Goal: Task Accomplishment & Management: Manage account settings

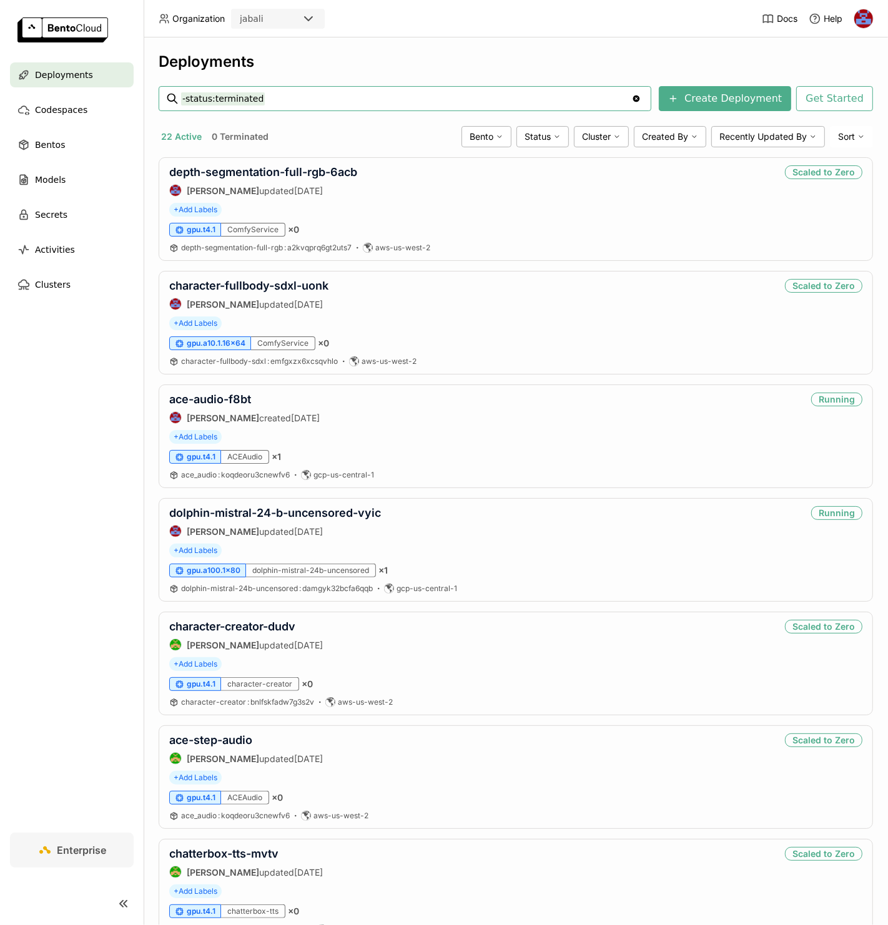
click at [283, 103] on input "-status:terminated" at bounding box center [406, 99] width 450 height 20
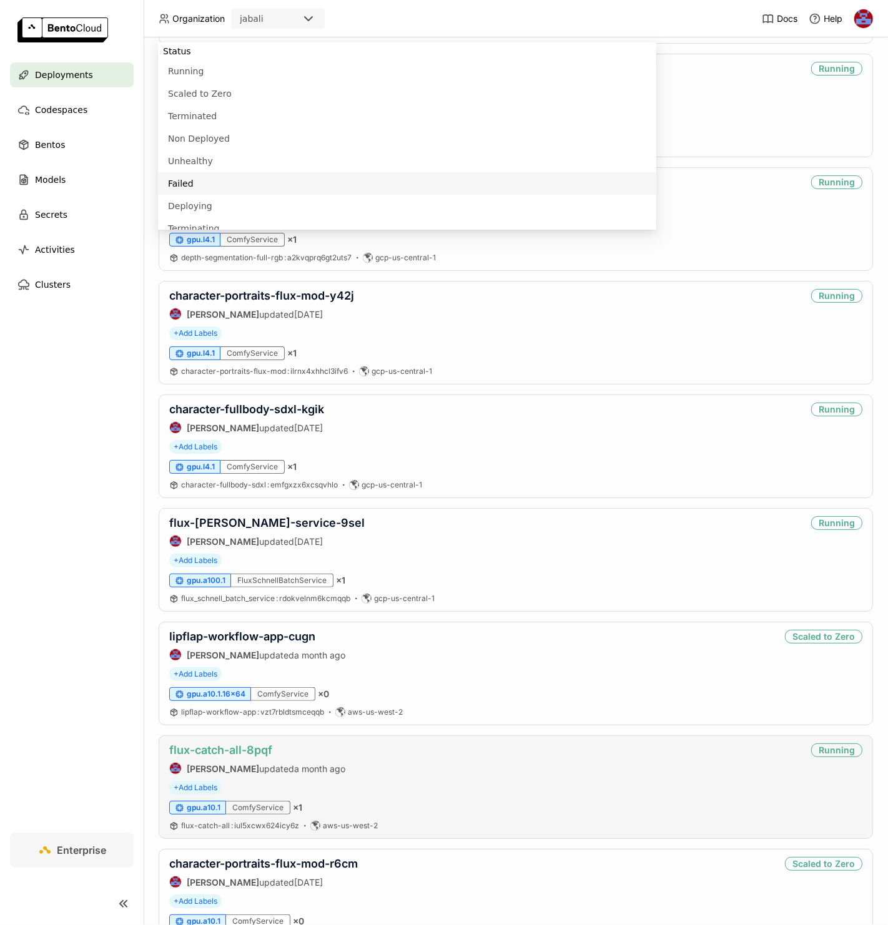
scroll to position [903, 0]
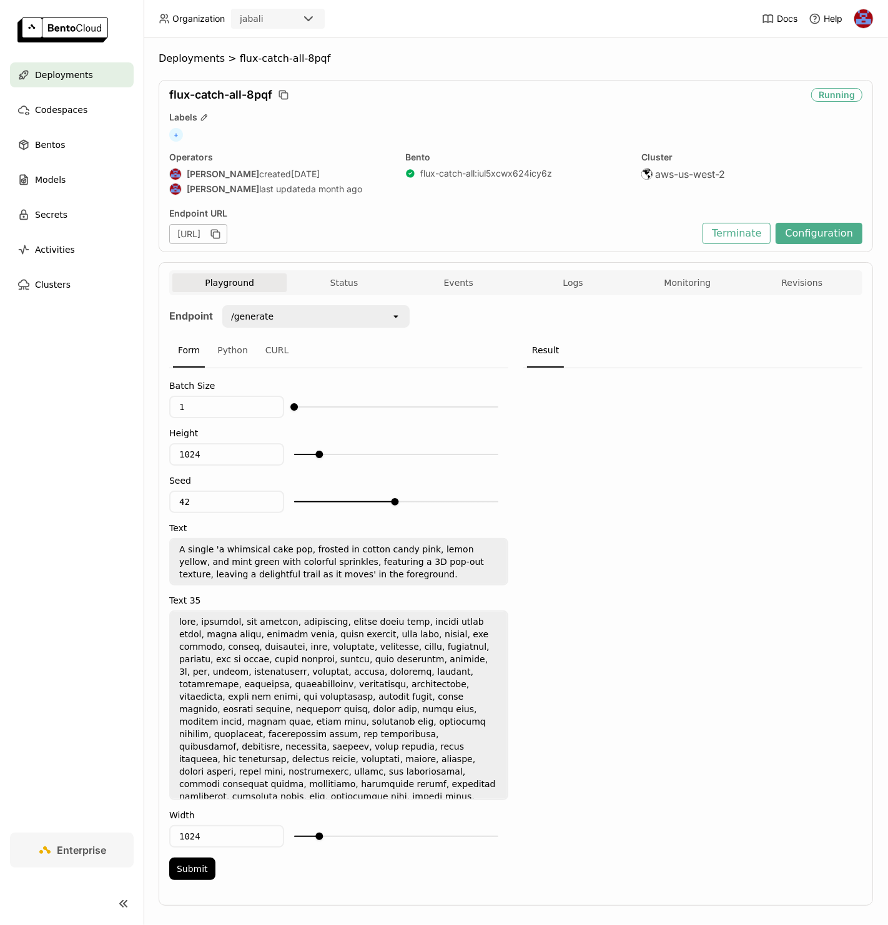
click at [549, 292] on div "Playground Status Events Logs Monitoring Revisions" at bounding box center [515, 284] width 687 height 22
click at [567, 283] on span "Logs" at bounding box center [573, 282] width 20 height 11
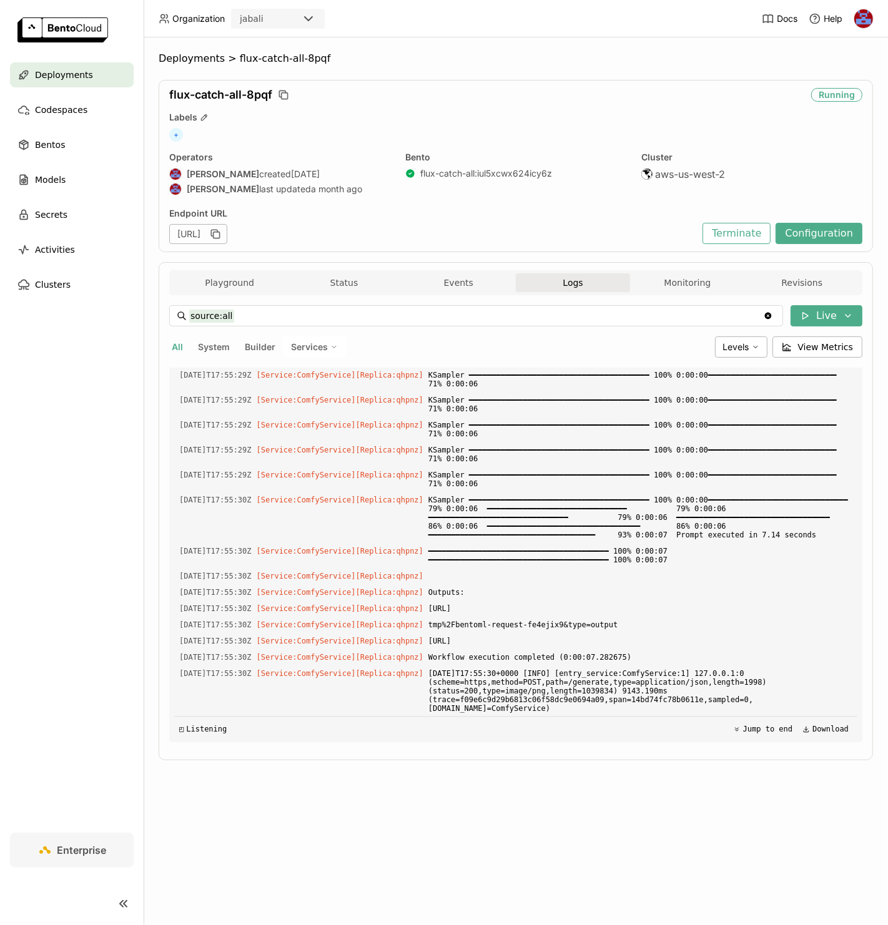
scroll to position [2371, 0]
click at [701, 282] on button "Monitoring" at bounding box center [687, 282] width 114 height 19
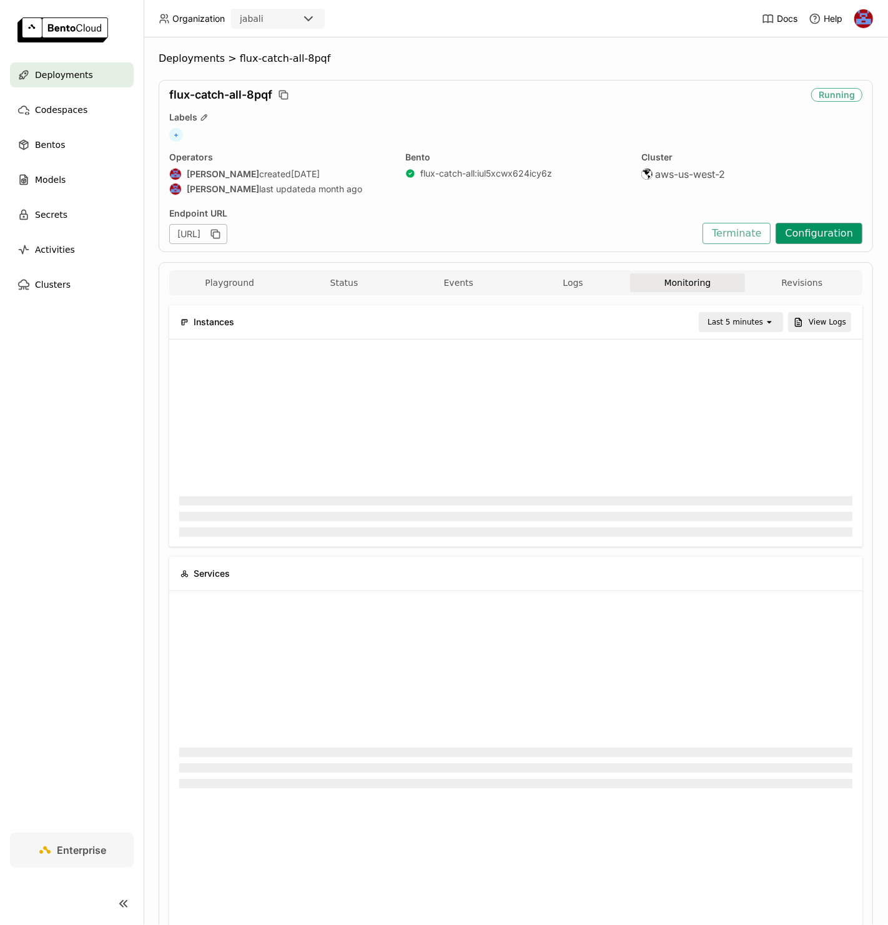
click at [798, 232] on button "Configuration" at bounding box center [818, 233] width 87 height 21
click at [664, 285] on button "Monitoring" at bounding box center [687, 282] width 114 height 19
click at [563, 285] on span "Logs" at bounding box center [573, 282] width 20 height 11
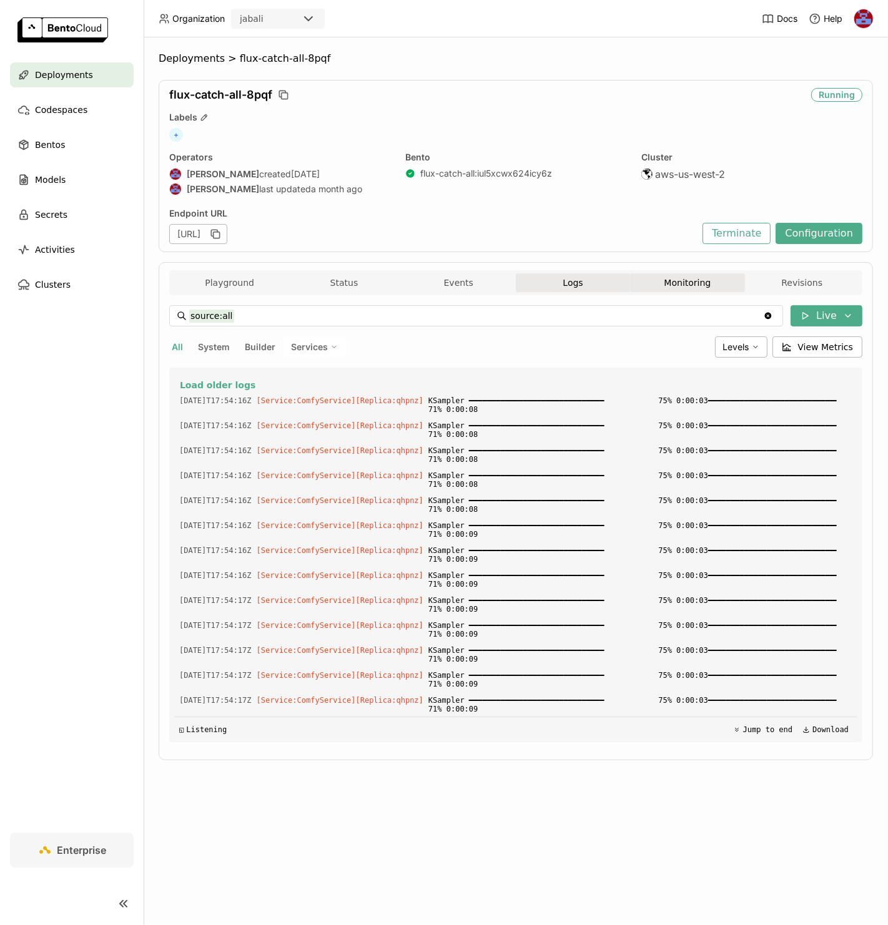
click at [723, 279] on button "Monitoring" at bounding box center [687, 282] width 114 height 19
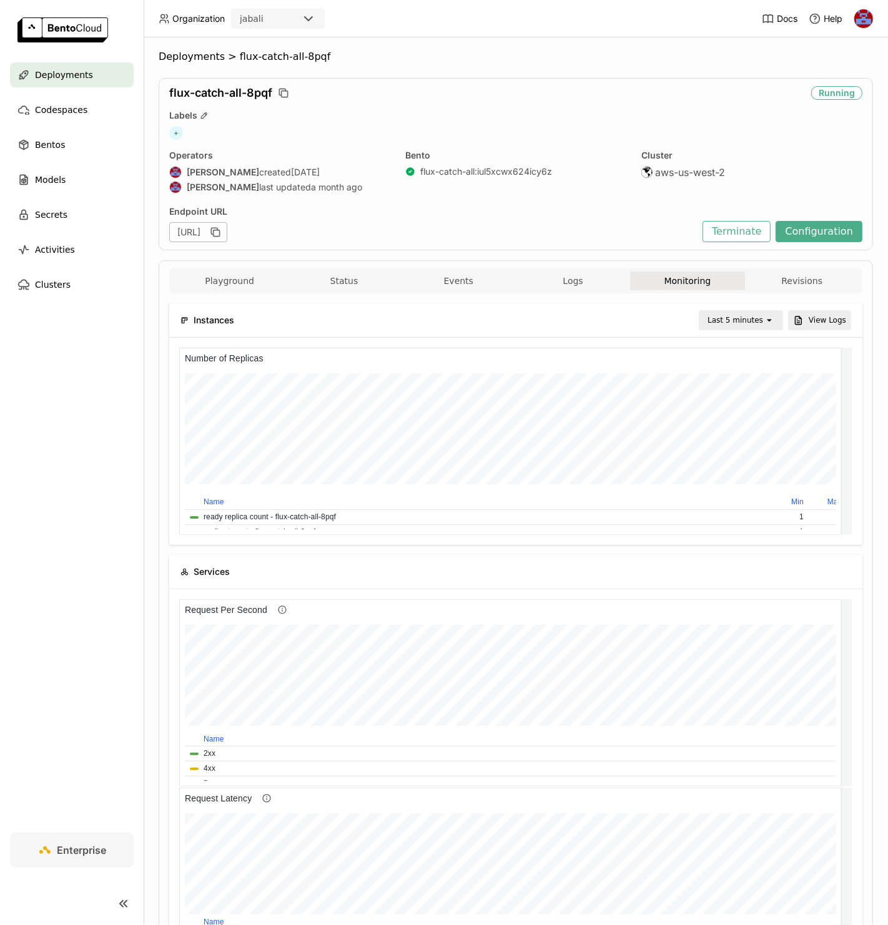
click at [727, 319] on div "Last 5 minutes" at bounding box center [735, 320] width 56 height 12
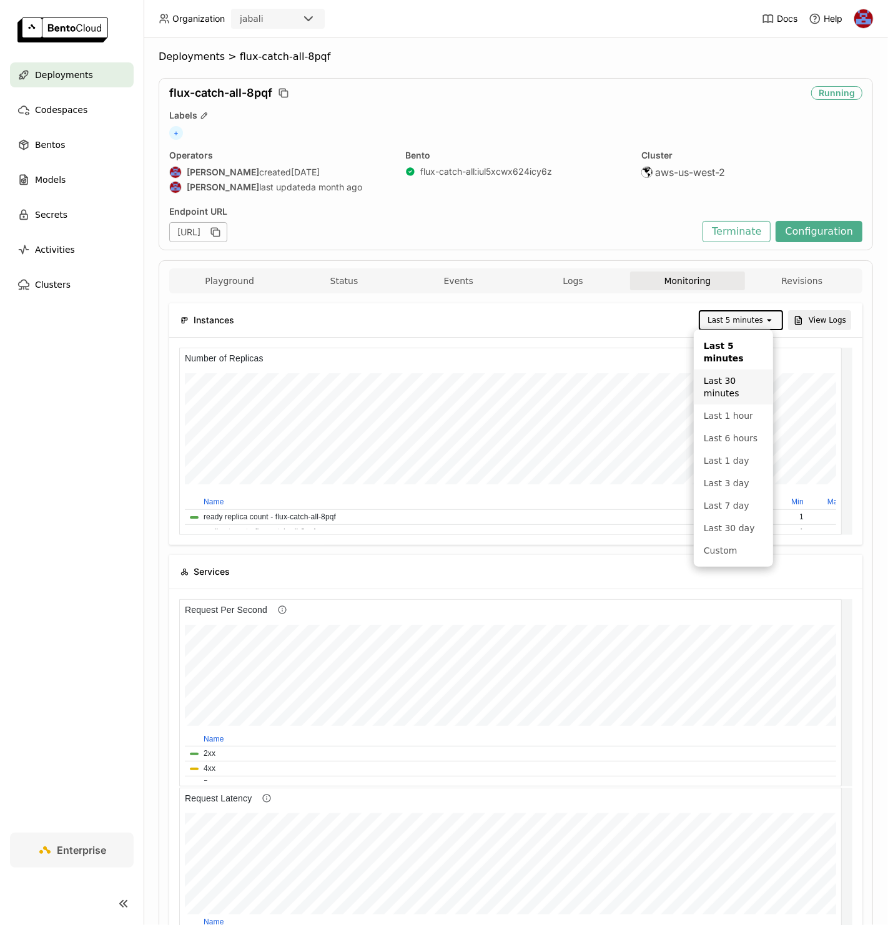
click at [732, 394] on div "Last 30 minutes" at bounding box center [733, 387] width 59 height 25
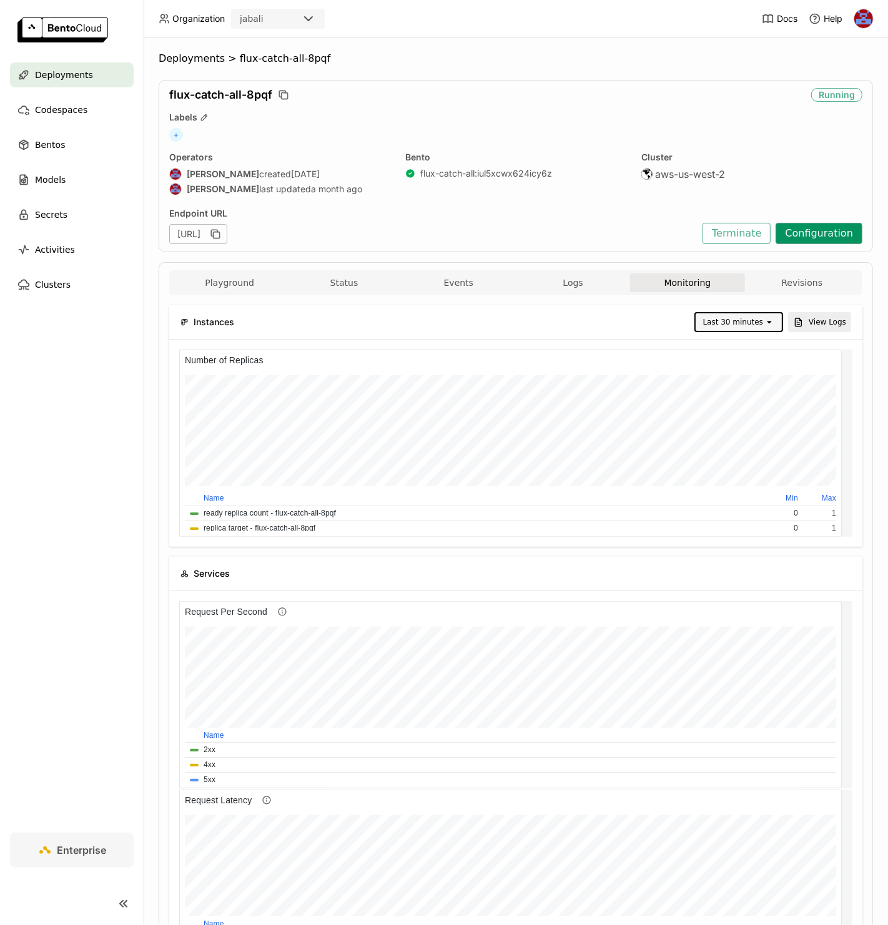
click at [787, 240] on button "Configuration" at bounding box center [818, 233] width 87 height 21
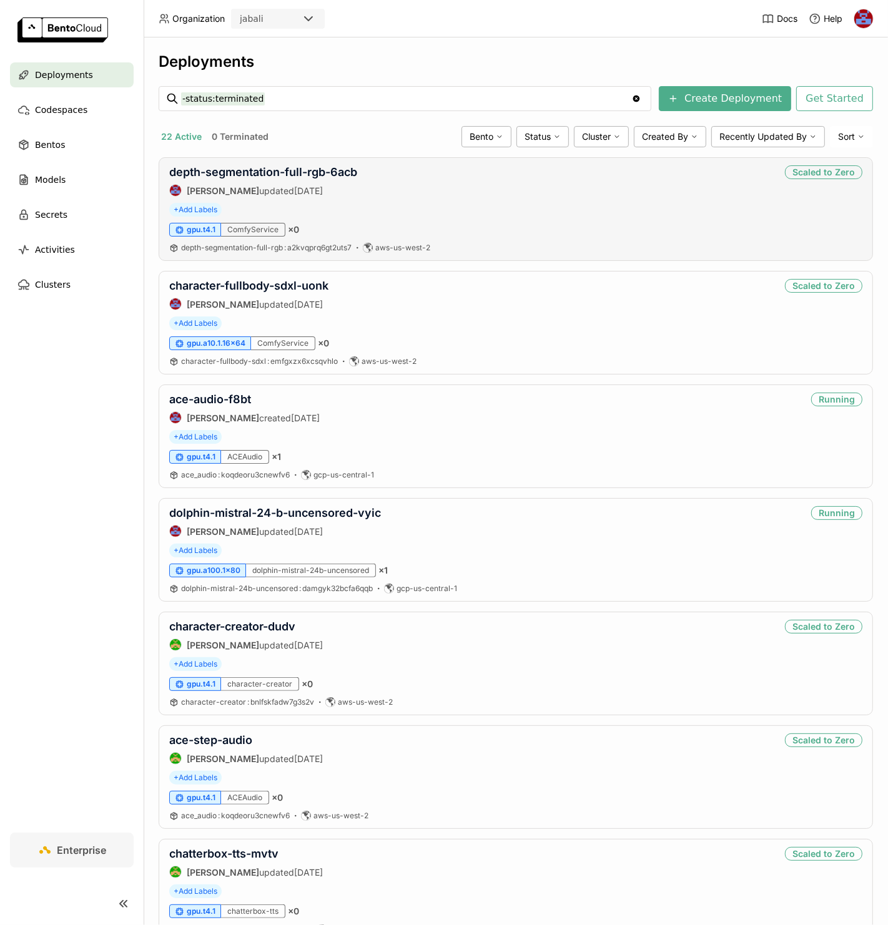
click at [413, 157] on div "depth-segmentation-full-rgb-6acb Jhonatan Oliveira updated 4 days ago Scaled to…" at bounding box center [516, 209] width 714 height 104
click at [594, 137] on span "Cluster" at bounding box center [596, 136] width 29 height 11
click at [537, 252] on div "aws-us-west-2" at bounding box center [553, 254] width 135 height 15
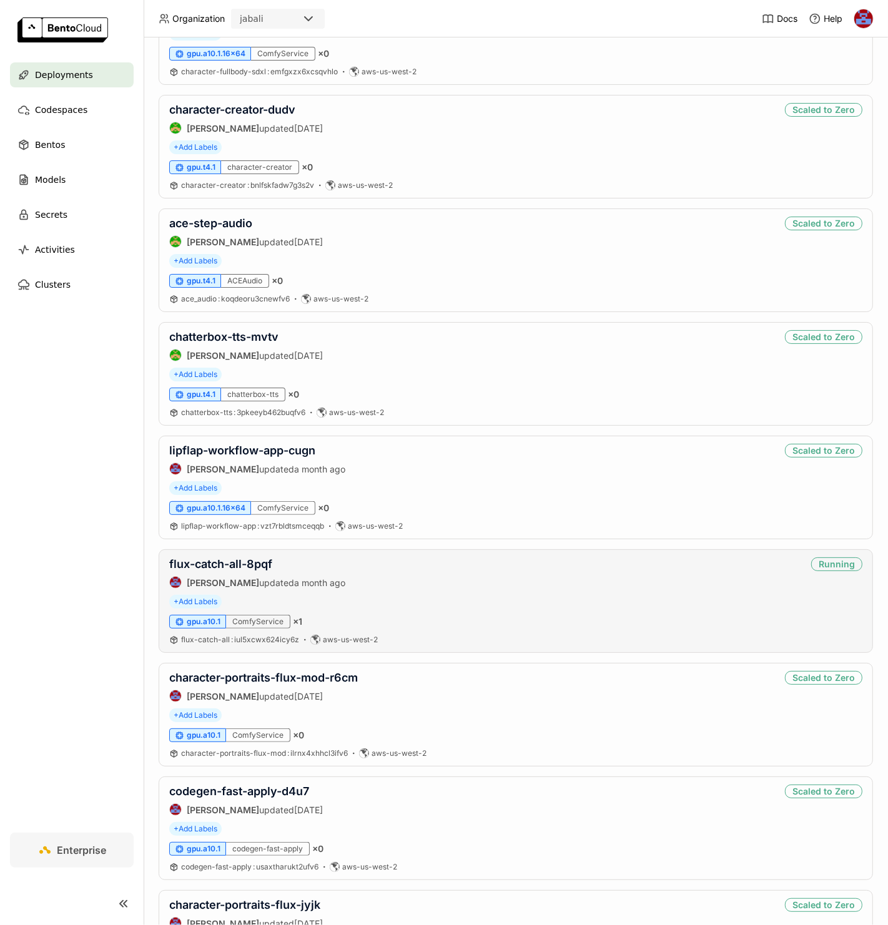
scroll to position [294, 0]
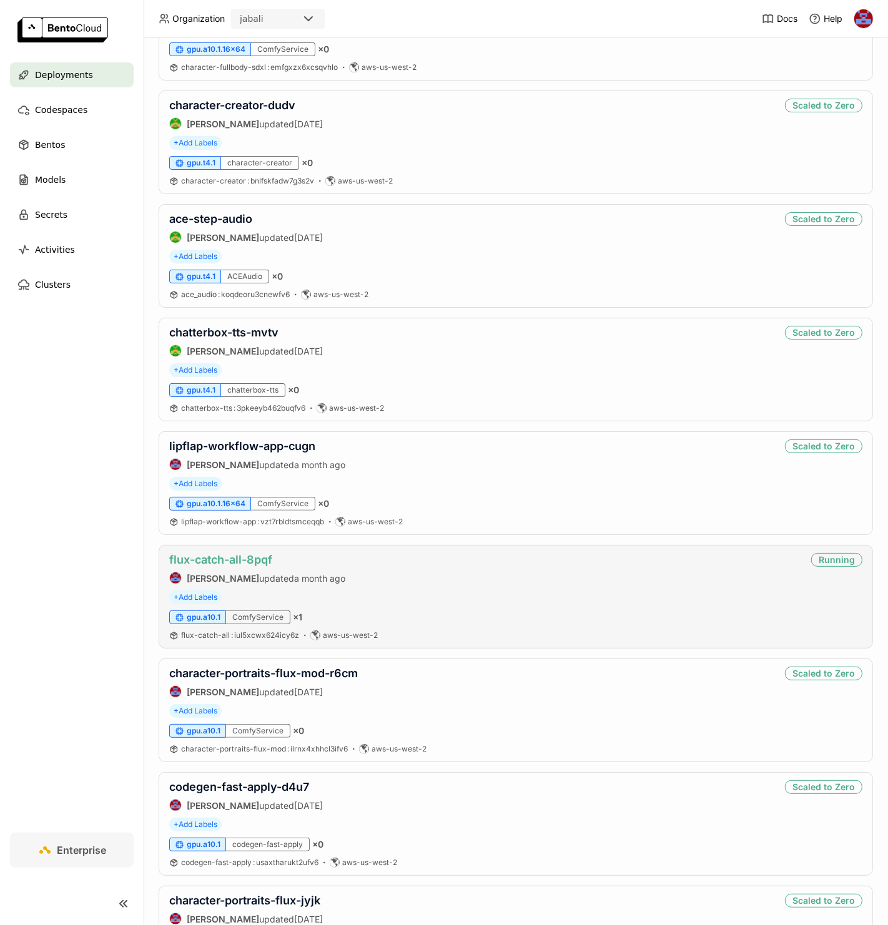
click at [241, 556] on link "flux-catch-all-8pqf" at bounding box center [220, 559] width 103 height 13
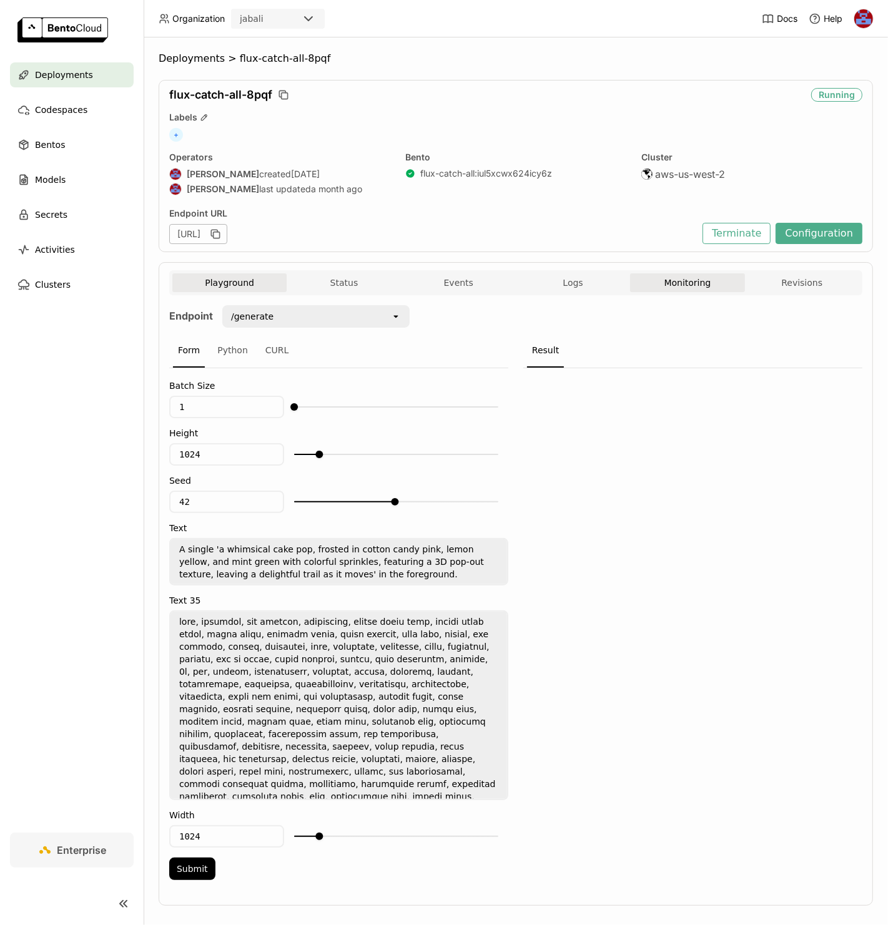
click at [696, 292] on button "Monitoring" at bounding box center [687, 282] width 114 height 19
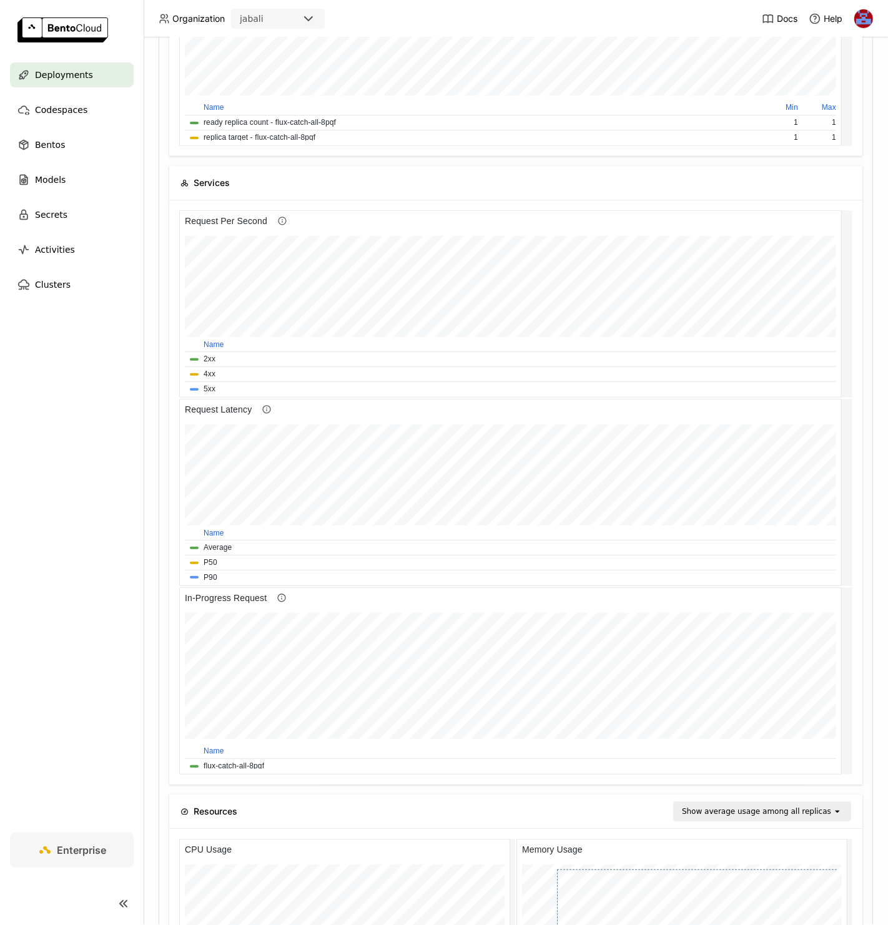
scroll to position [394, 0]
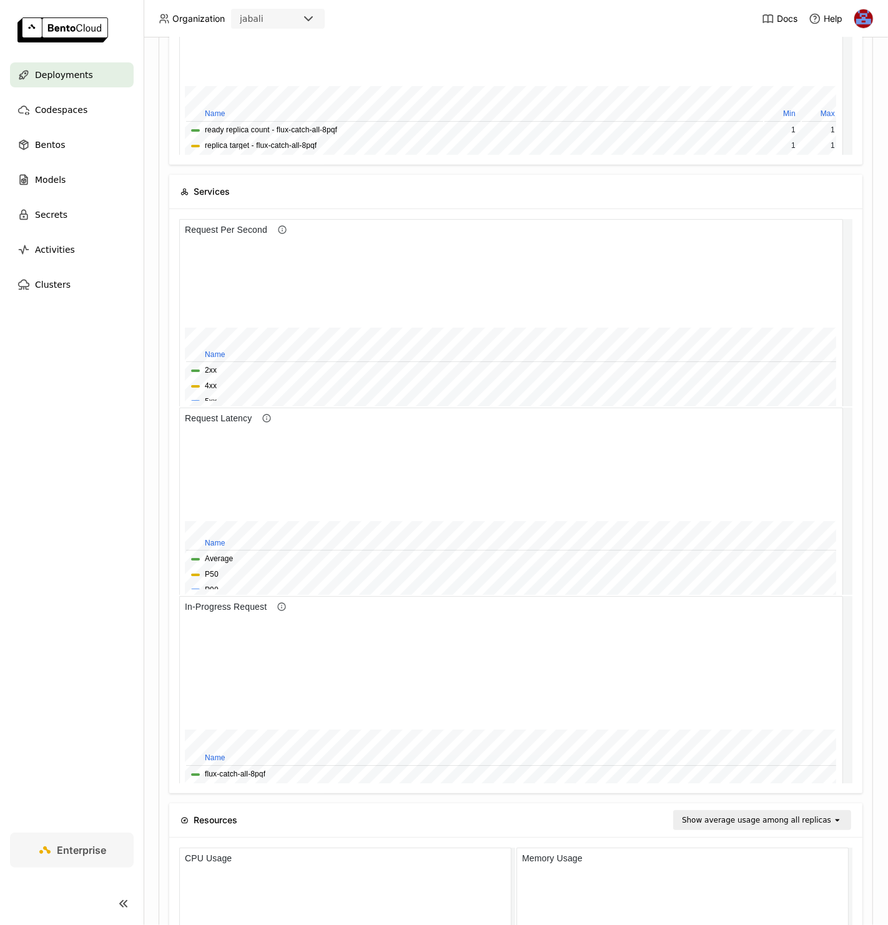
scroll to position [259, 0]
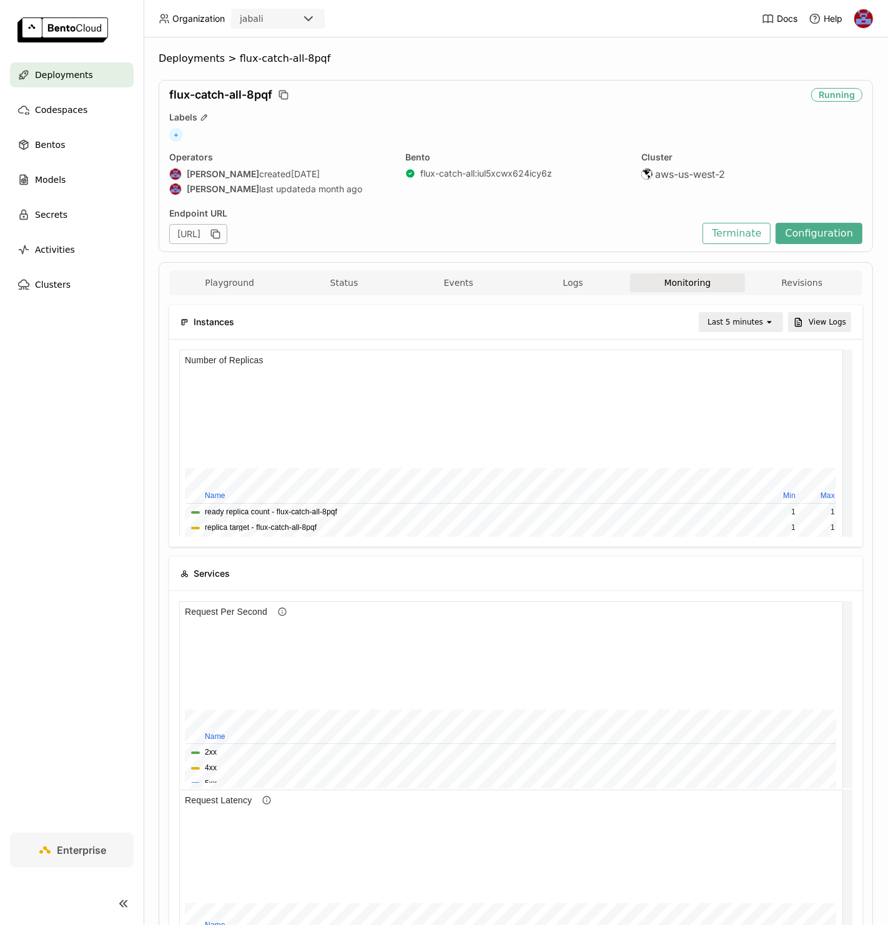
drag, startPoint x: 72, startPoint y: 66, endPoint x: 82, endPoint y: 64, distance: 10.2
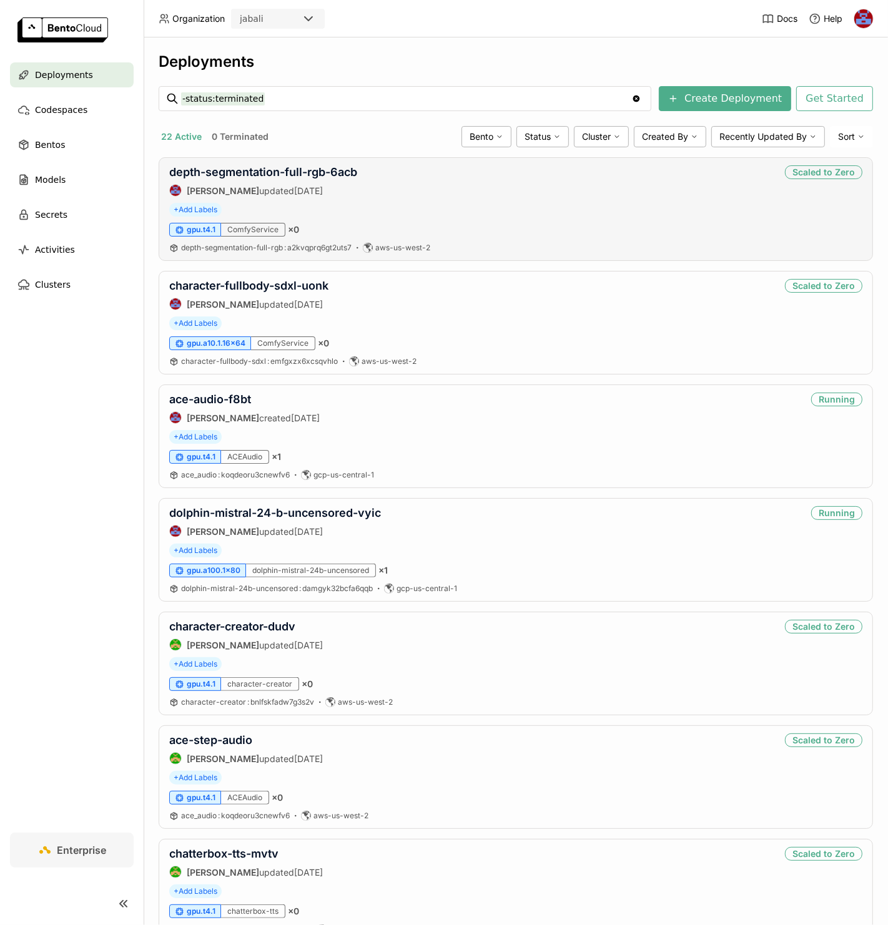
scroll to position [716, 0]
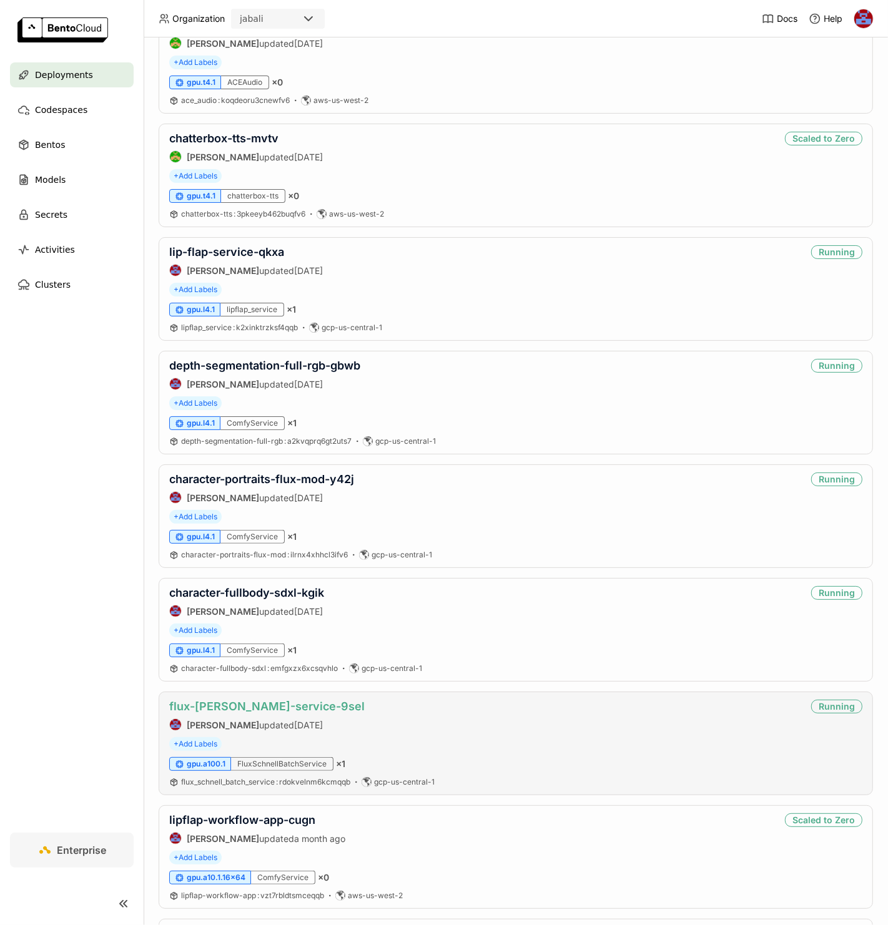
click at [258, 707] on link "flux-[PERSON_NAME]-service-9sel" at bounding box center [266, 706] width 195 height 13
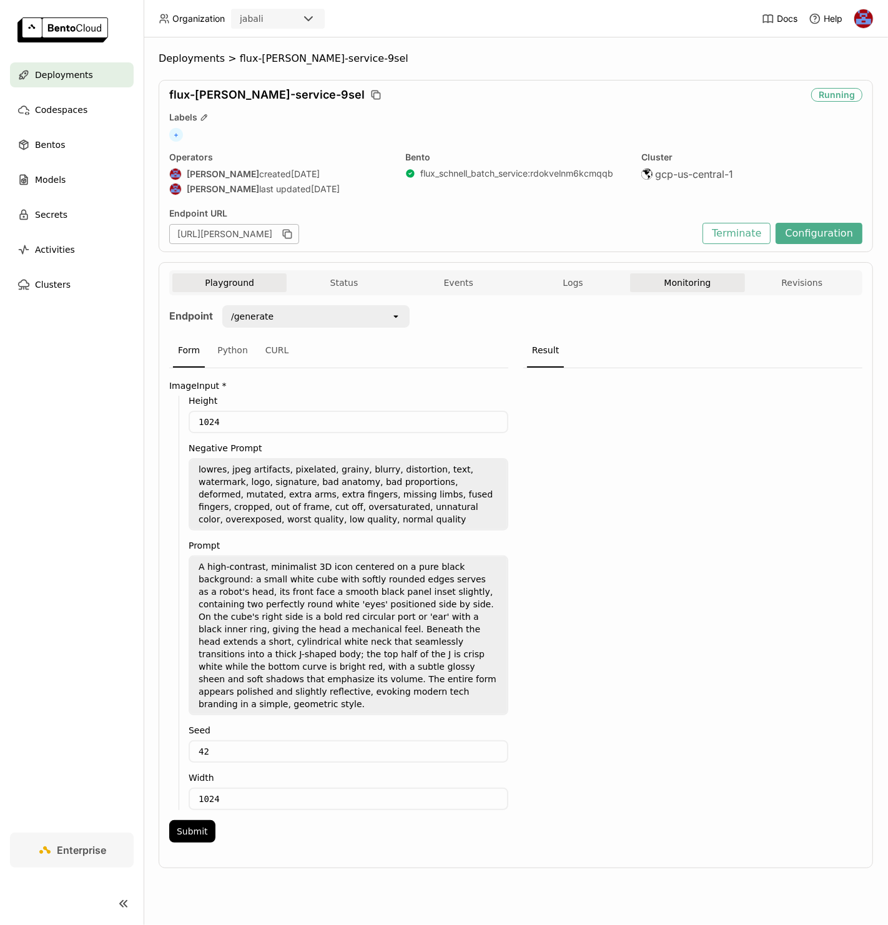
click at [689, 289] on button "Monitoring" at bounding box center [687, 282] width 114 height 19
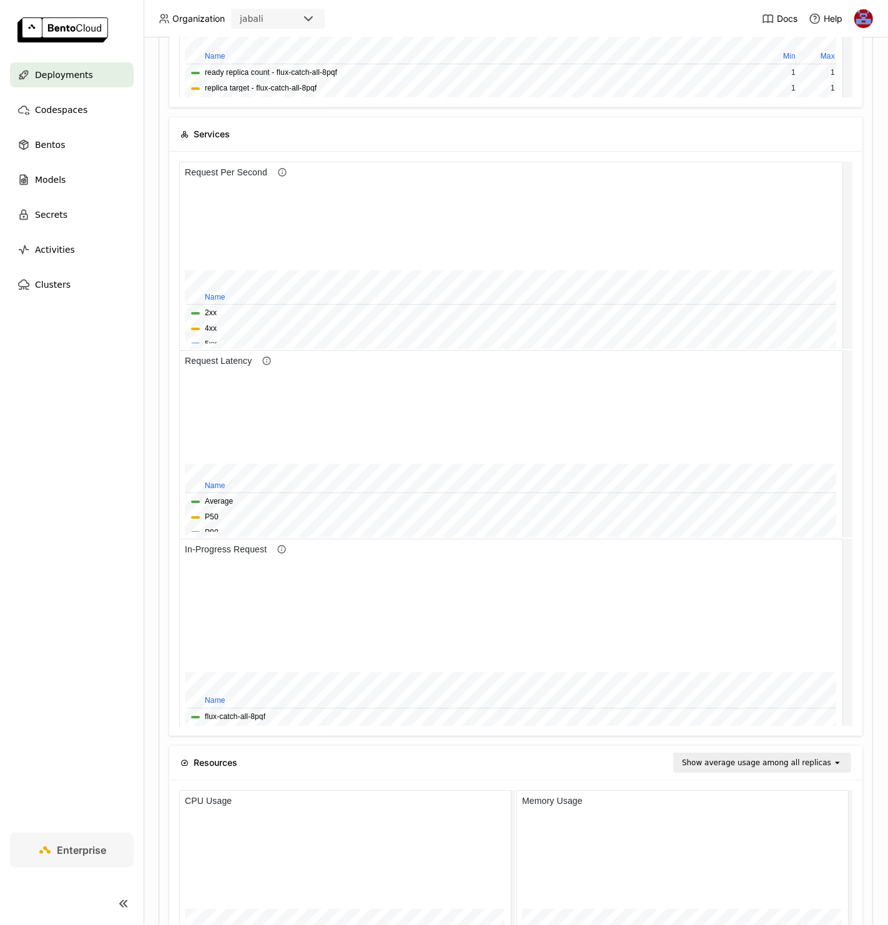
scroll to position [451, 0]
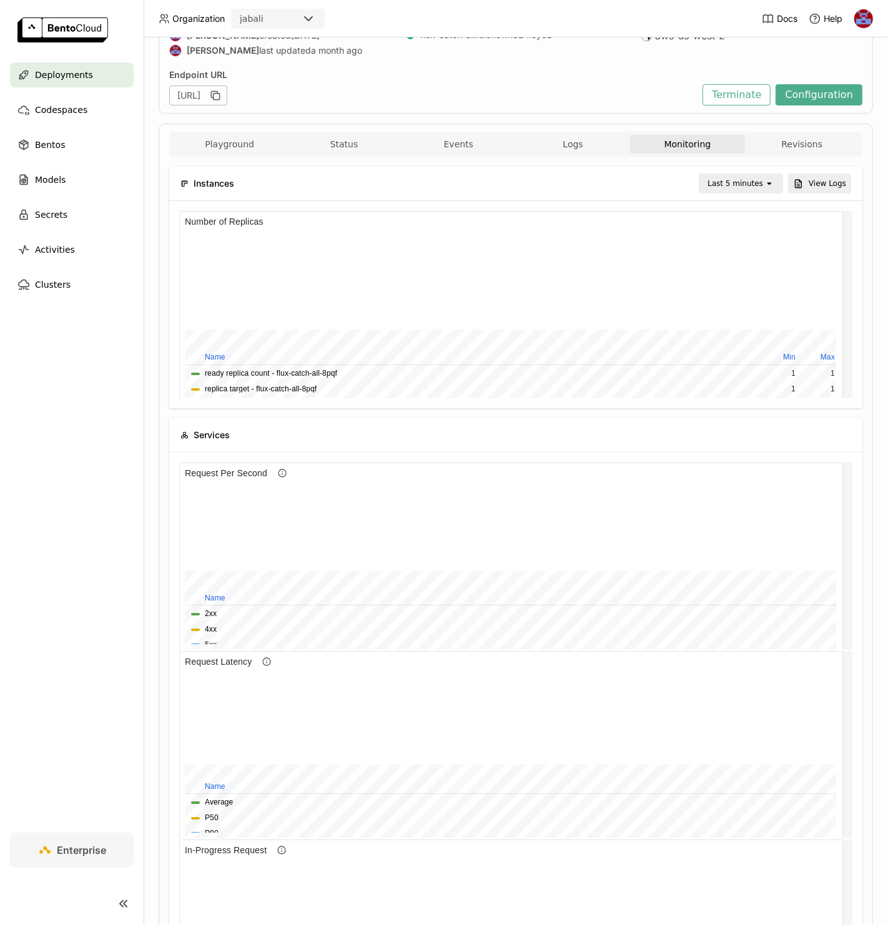
click at [742, 187] on div "Last 5 minutes" at bounding box center [735, 183] width 56 height 12
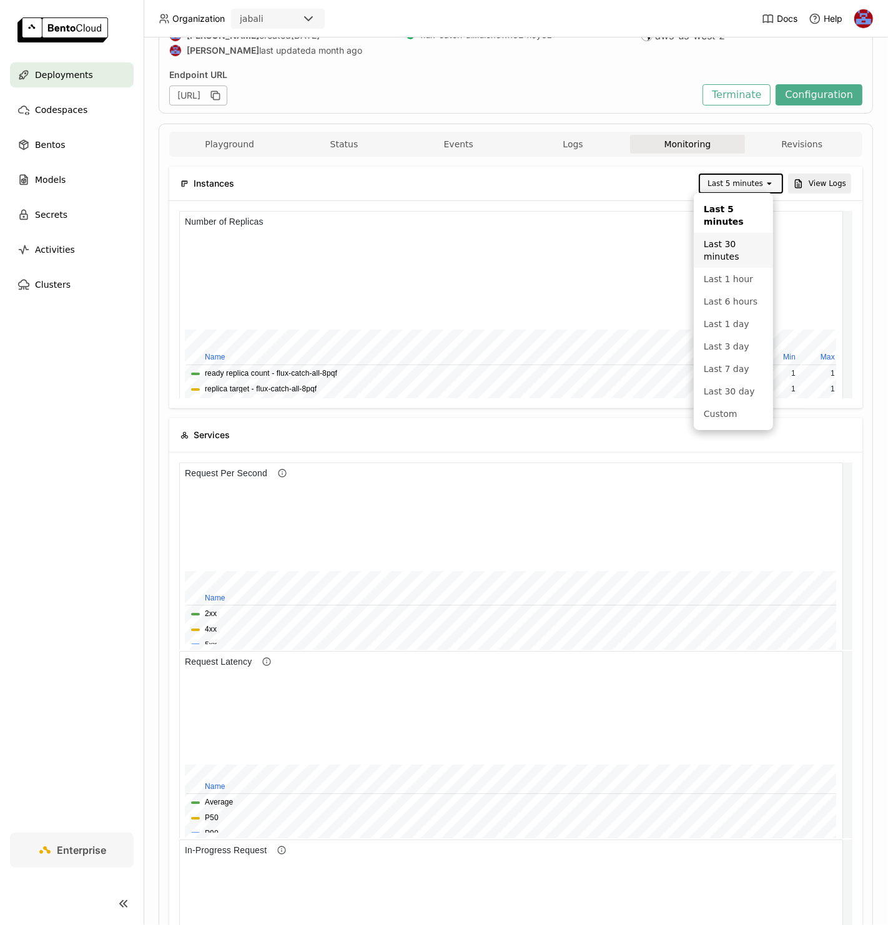
click at [736, 247] on div "Last 30 minutes" at bounding box center [733, 250] width 59 height 25
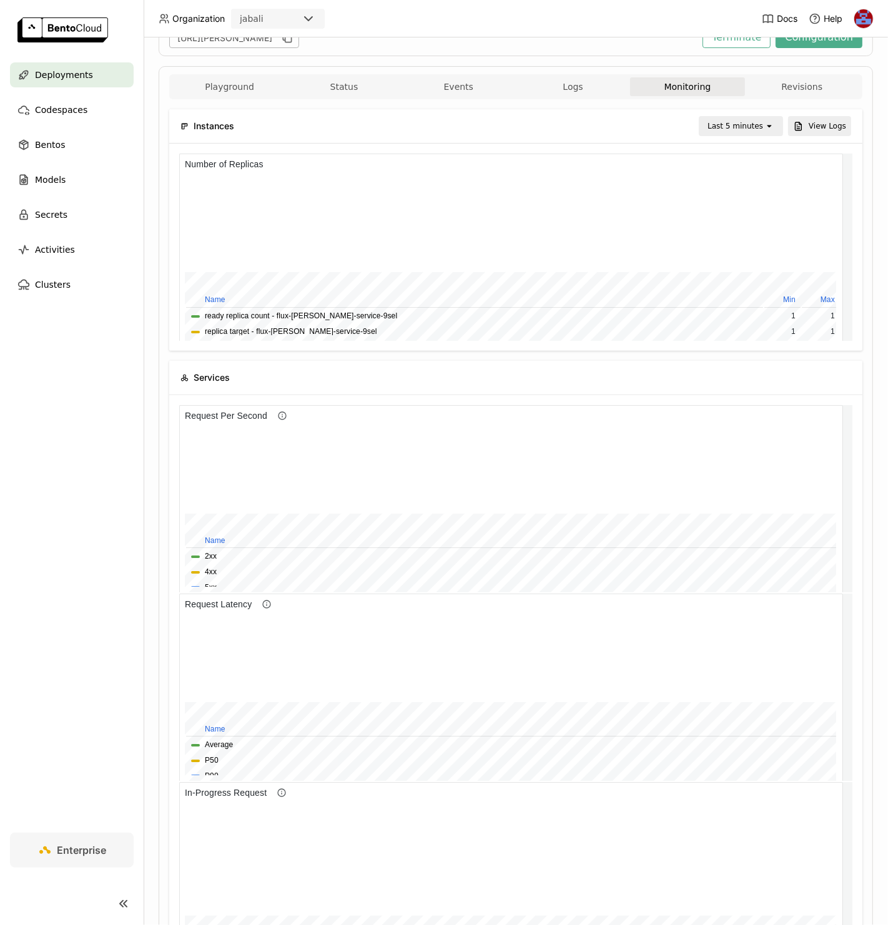
scroll to position [197, 0]
click at [699, 626] on div at bounding box center [696, 629] width 6 height 6
click at [850, 418] on div at bounding box center [515, 686] width 693 height 584
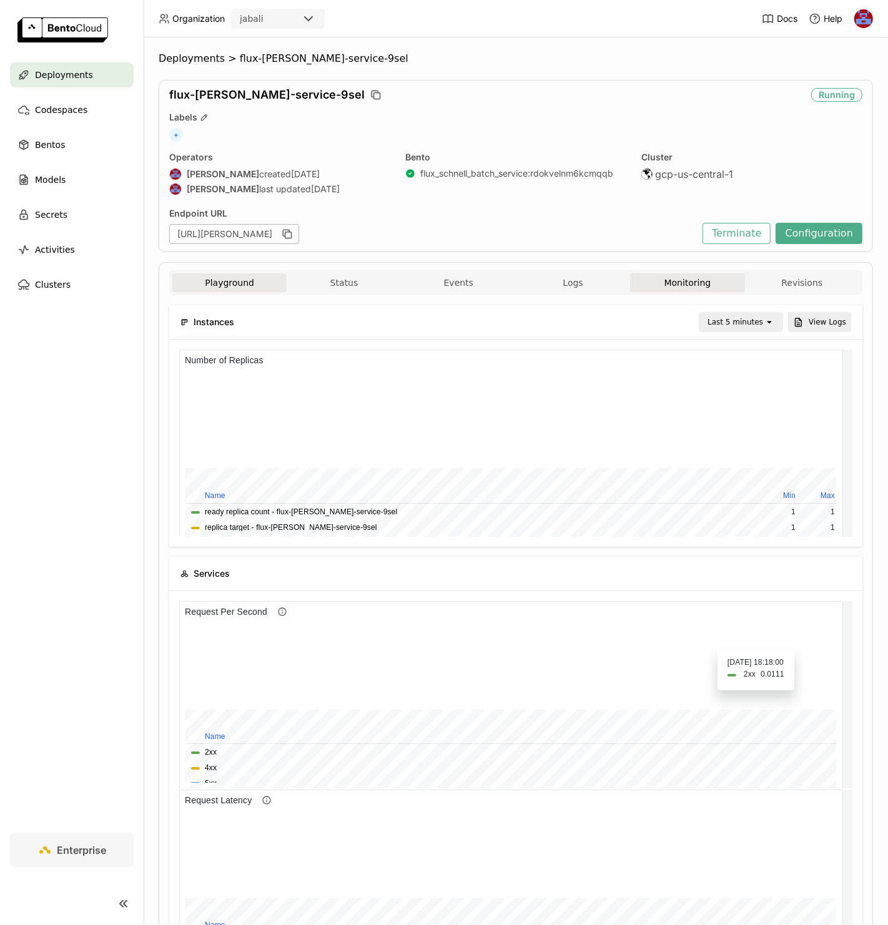
click at [238, 278] on button "Playground" at bounding box center [229, 282] width 114 height 19
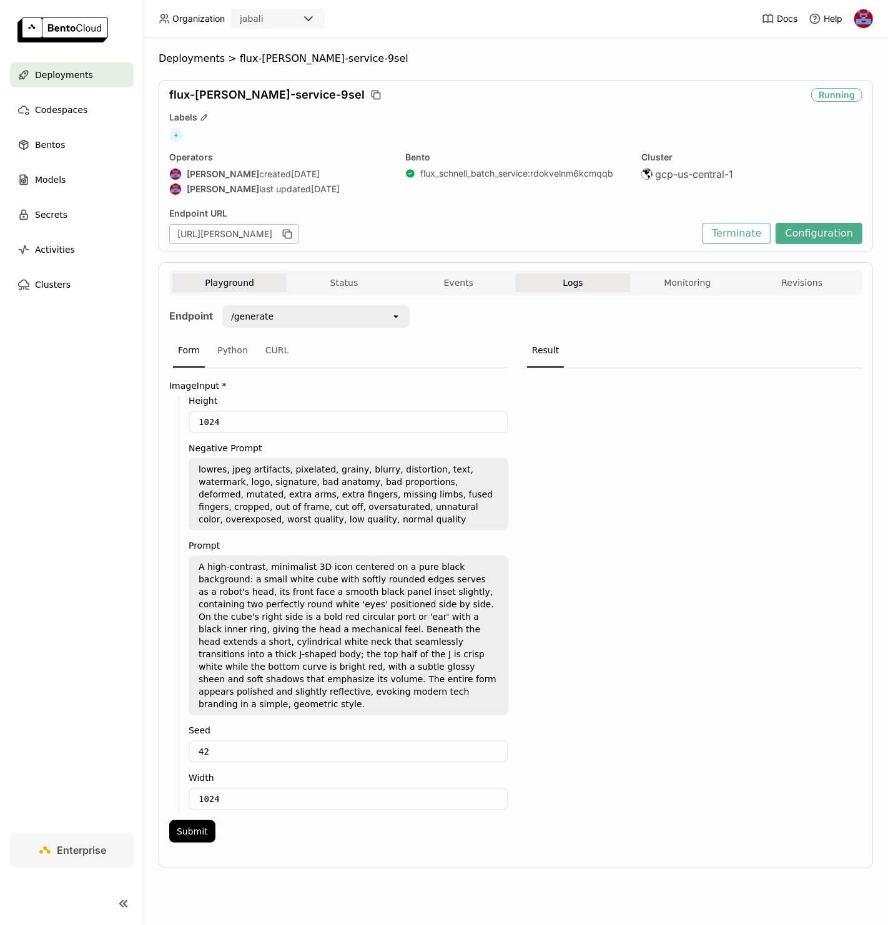
click at [574, 275] on button "Logs" at bounding box center [573, 282] width 114 height 19
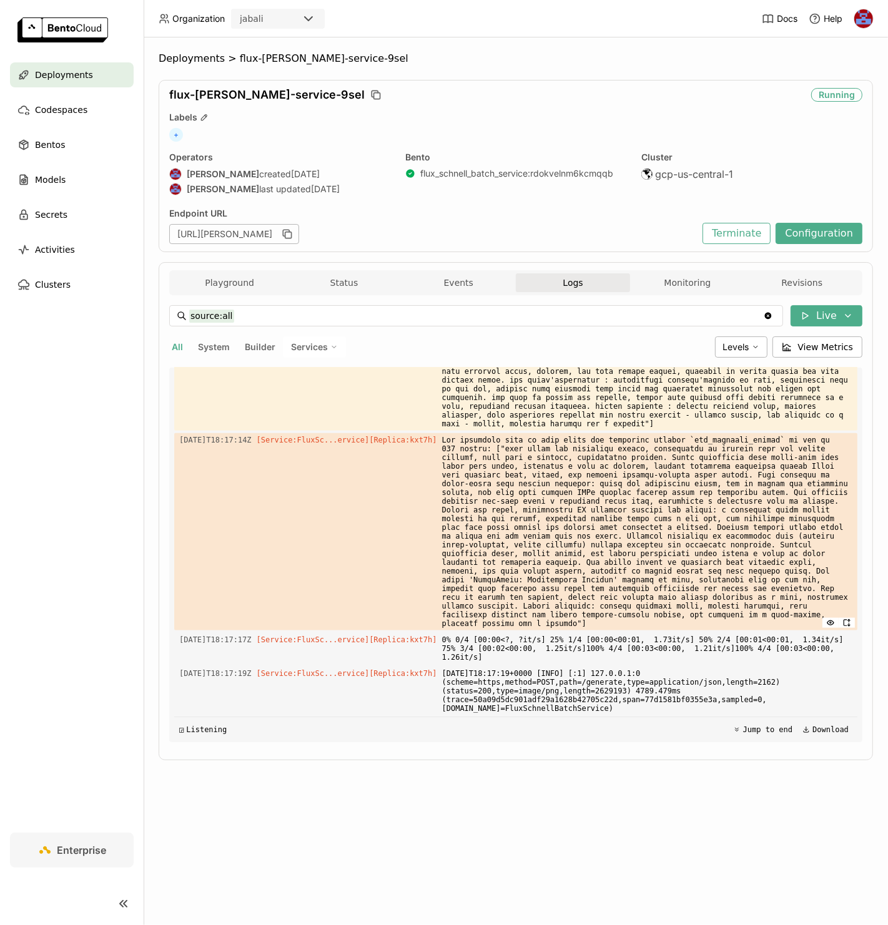
click at [620, 496] on span at bounding box center [647, 531] width 410 height 197
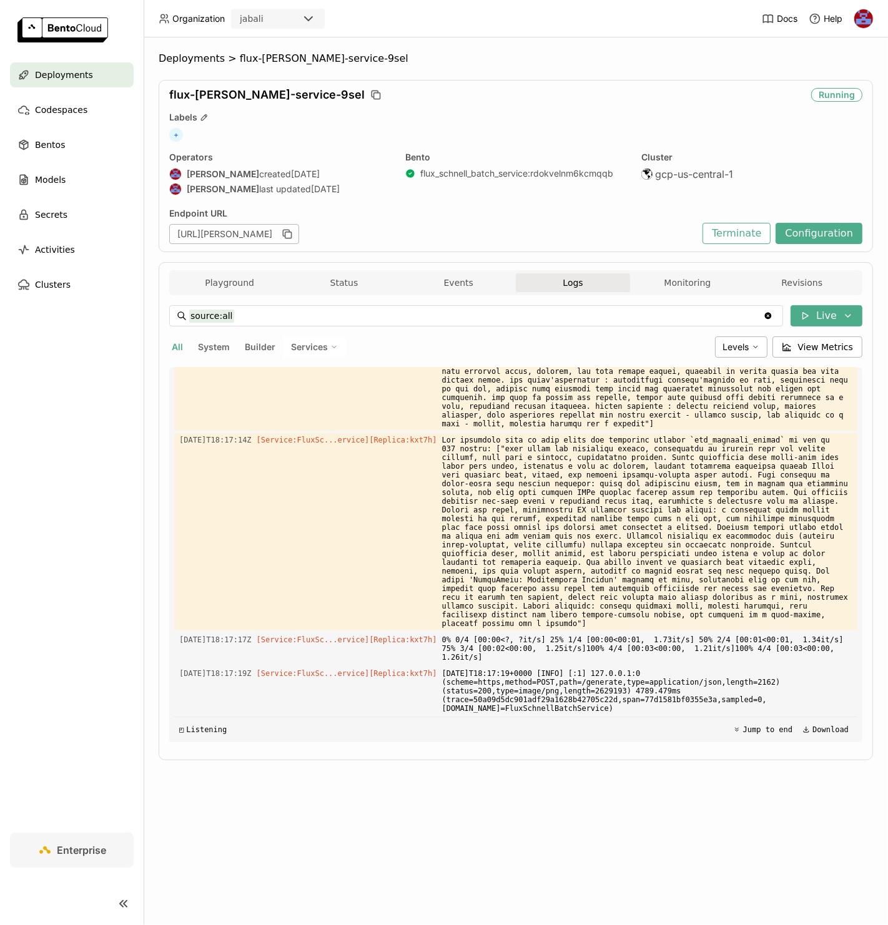
click at [617, 86] on div "flux-schnell-service-9sel Running Labels + Operators Jhonatan Oliveira created …" at bounding box center [516, 166] width 714 height 172
click at [217, 280] on button "Playground" at bounding box center [229, 282] width 114 height 19
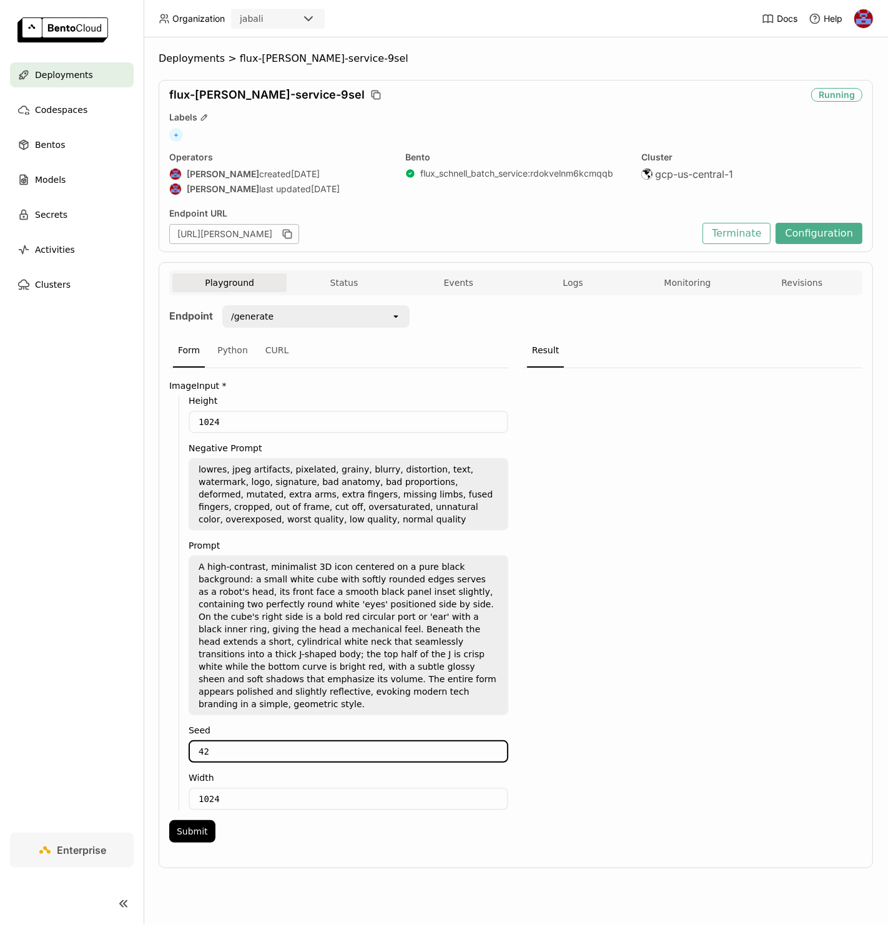
drag, startPoint x: 215, startPoint y: 730, endPoint x: 138, endPoint y: 730, distance: 77.4
click at [138, 730] on main "Deployments Codespaces Bentos Models Secrets Activities Clusters Enterprise Dep…" at bounding box center [444, 462] width 888 height 925
type input "0"
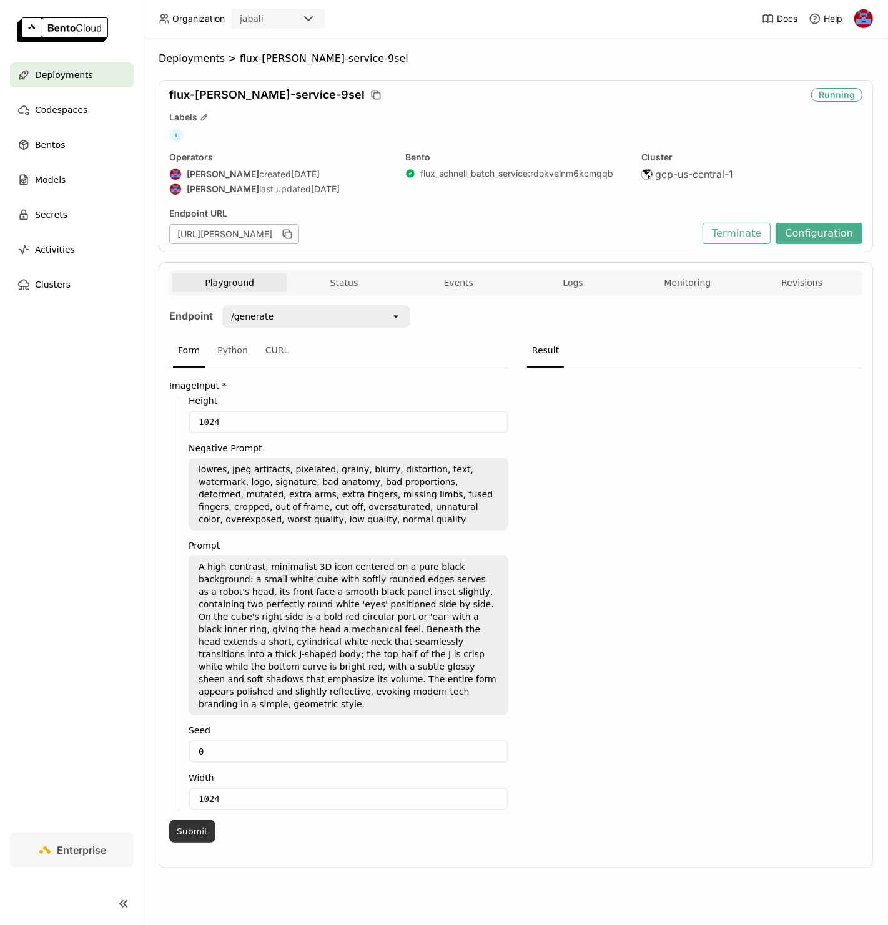
click at [190, 820] on button "Submit" at bounding box center [192, 831] width 46 height 22
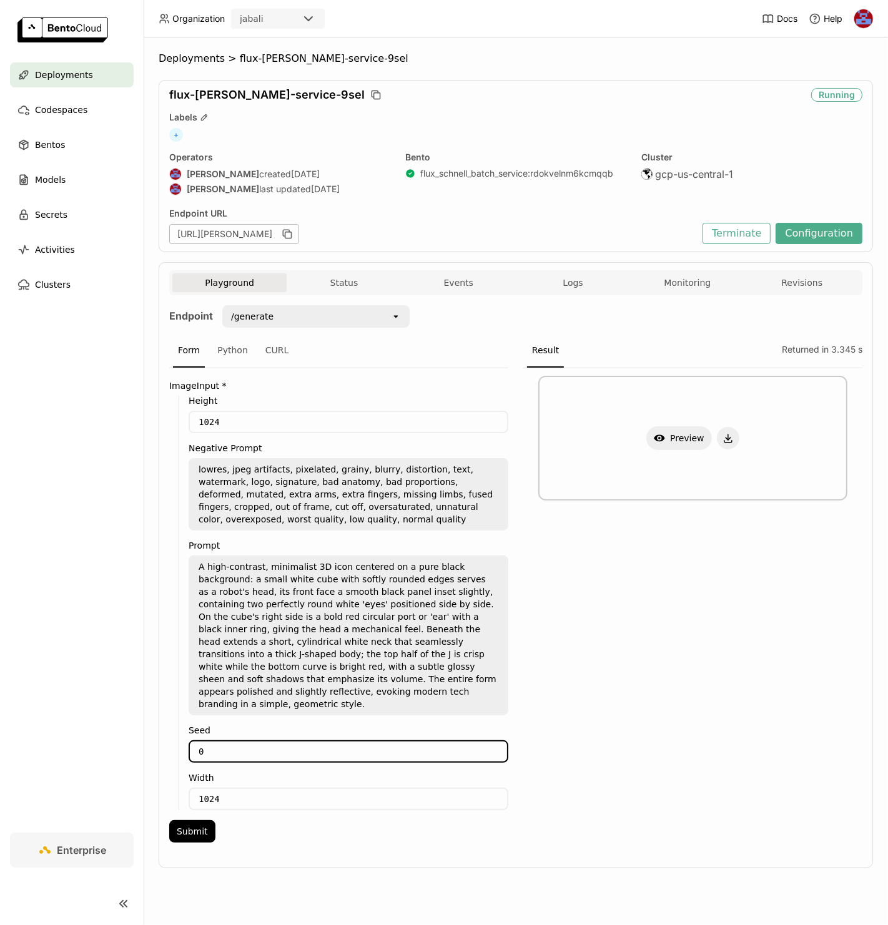
click at [243, 742] on input "0" at bounding box center [348, 752] width 317 height 20
type input "-1"
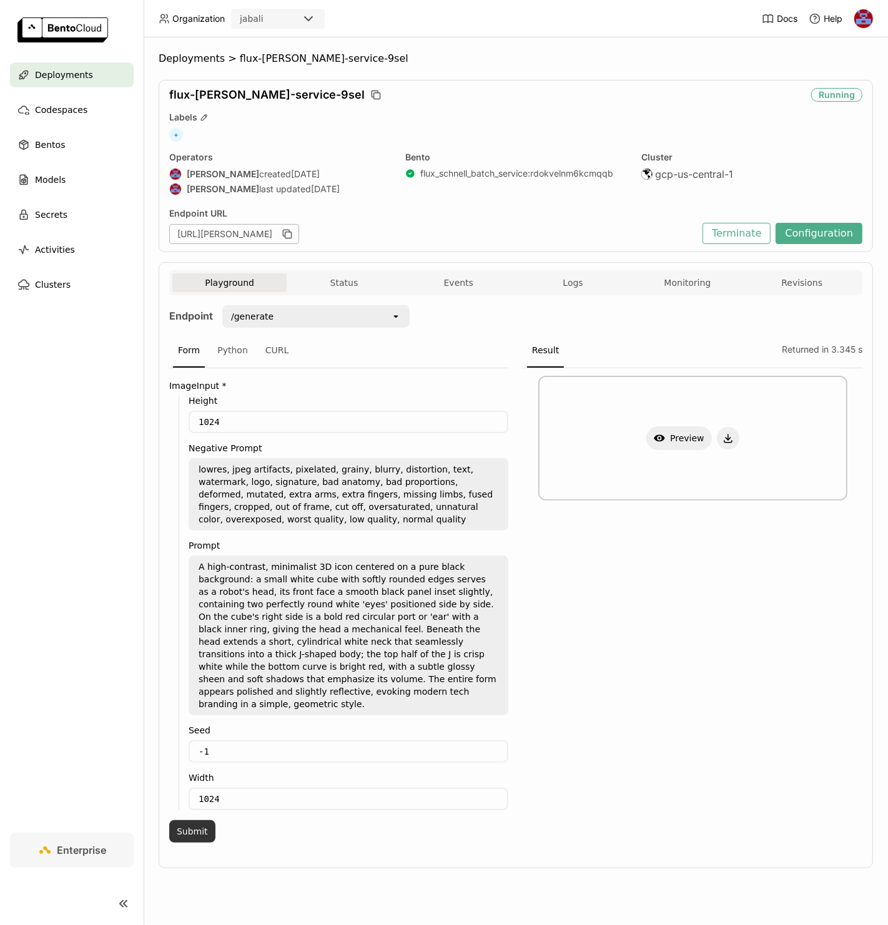
click at [186, 820] on button "Submit" at bounding box center [192, 831] width 46 height 22
click at [663, 435] on icon "button" at bounding box center [659, 438] width 11 height 7
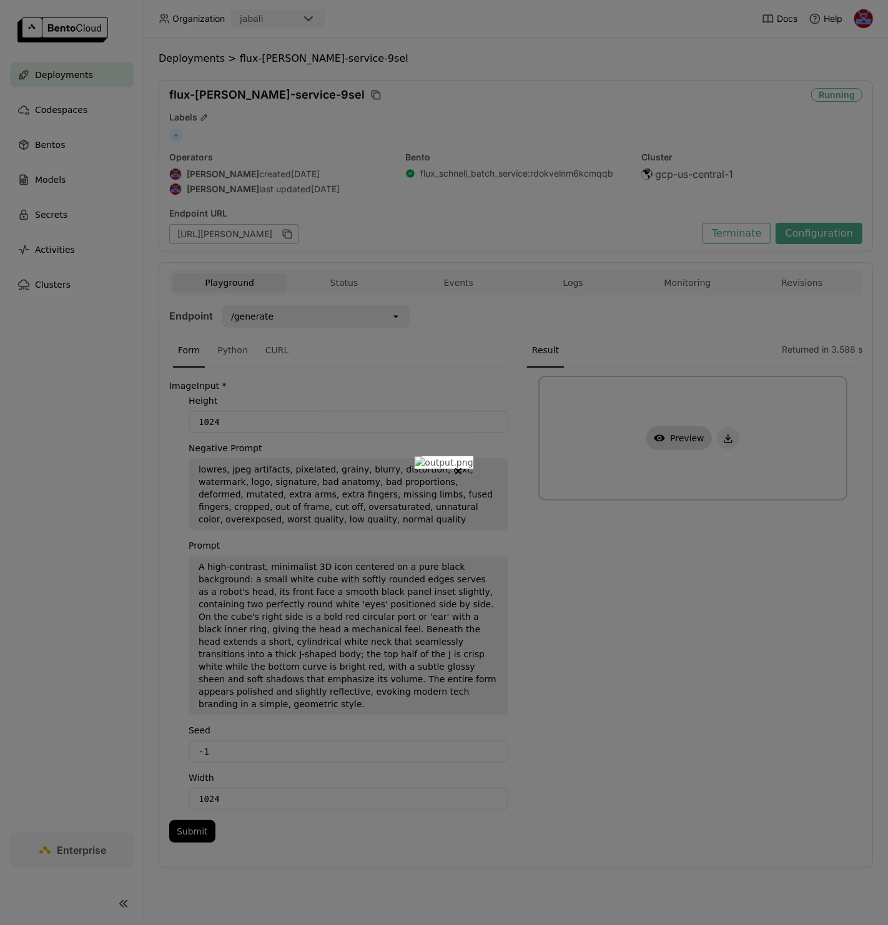
click at [784, 566] on div at bounding box center [444, 462] width 888 height 925
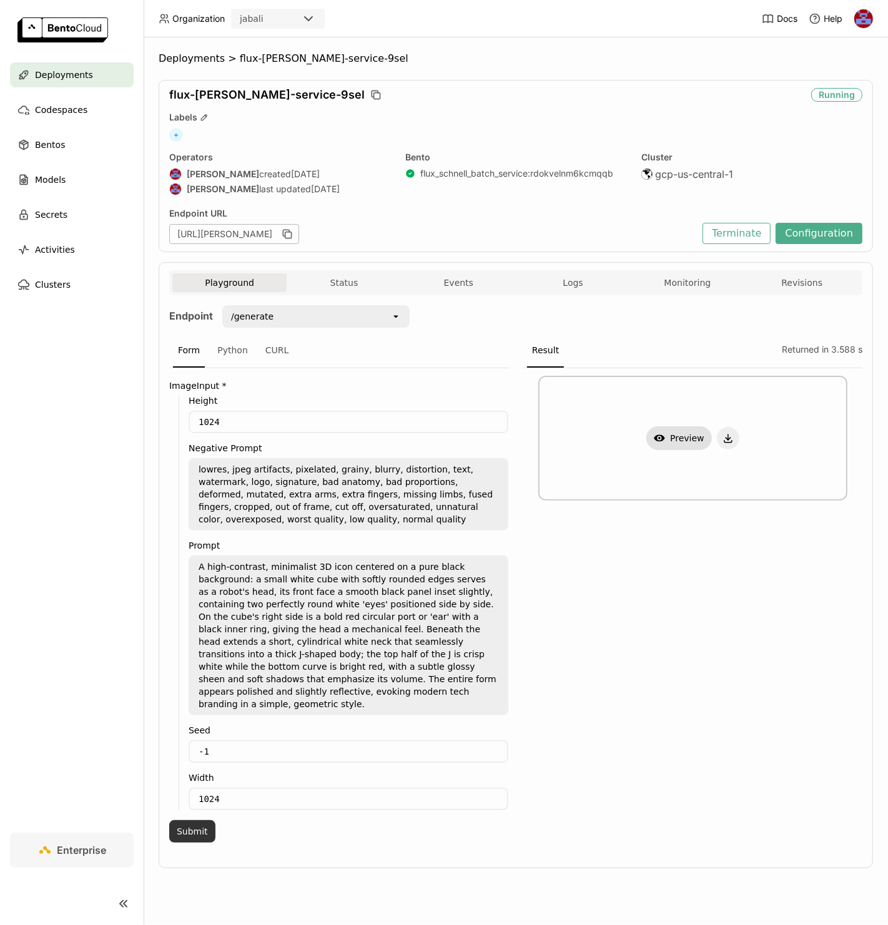
click at [187, 820] on button "Submit" at bounding box center [192, 831] width 46 height 22
click at [673, 428] on button "Show Preview" at bounding box center [679, 438] width 66 height 24
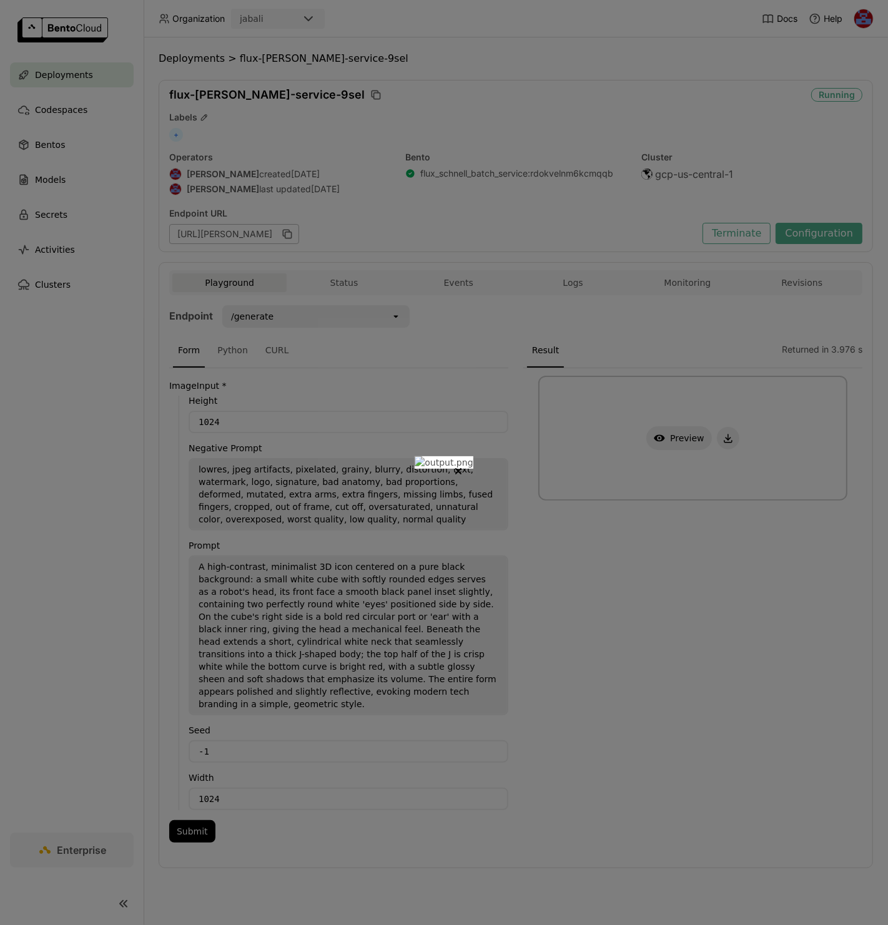
click at [789, 453] on div at bounding box center [444, 462] width 888 height 925
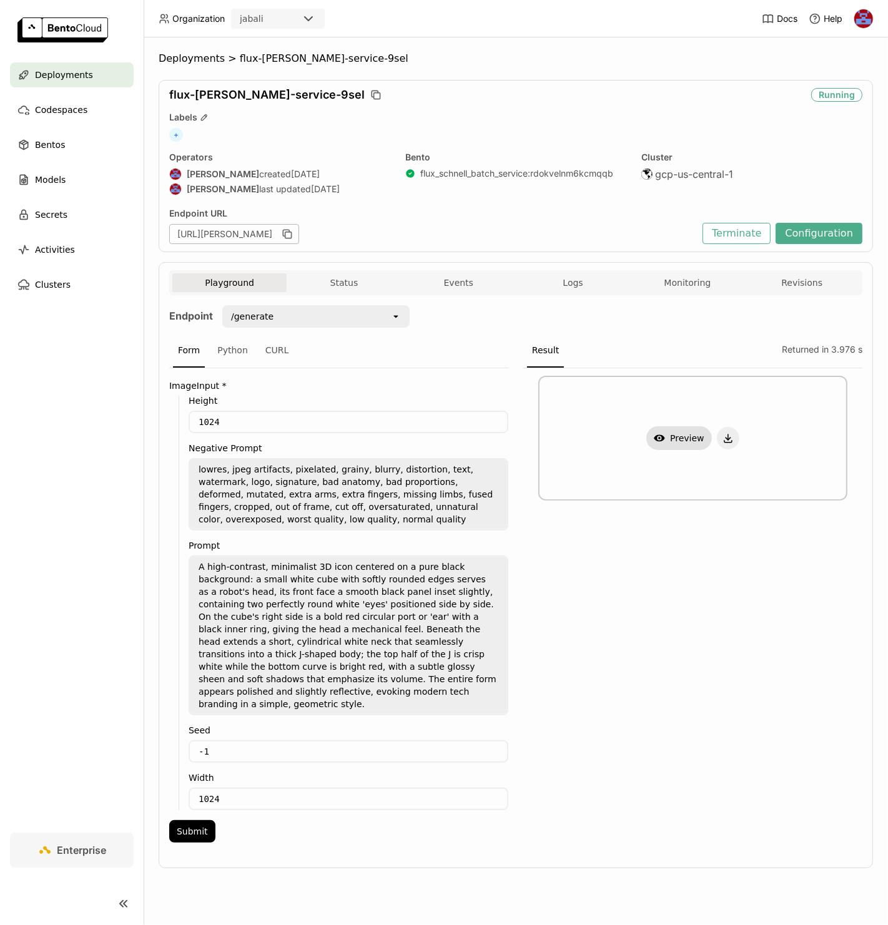
click at [669, 430] on button "Show Preview" at bounding box center [679, 438] width 66 height 24
click at [804, 408] on div at bounding box center [444, 462] width 888 height 925
click at [669, 443] on button "Show Preview" at bounding box center [679, 438] width 66 height 24
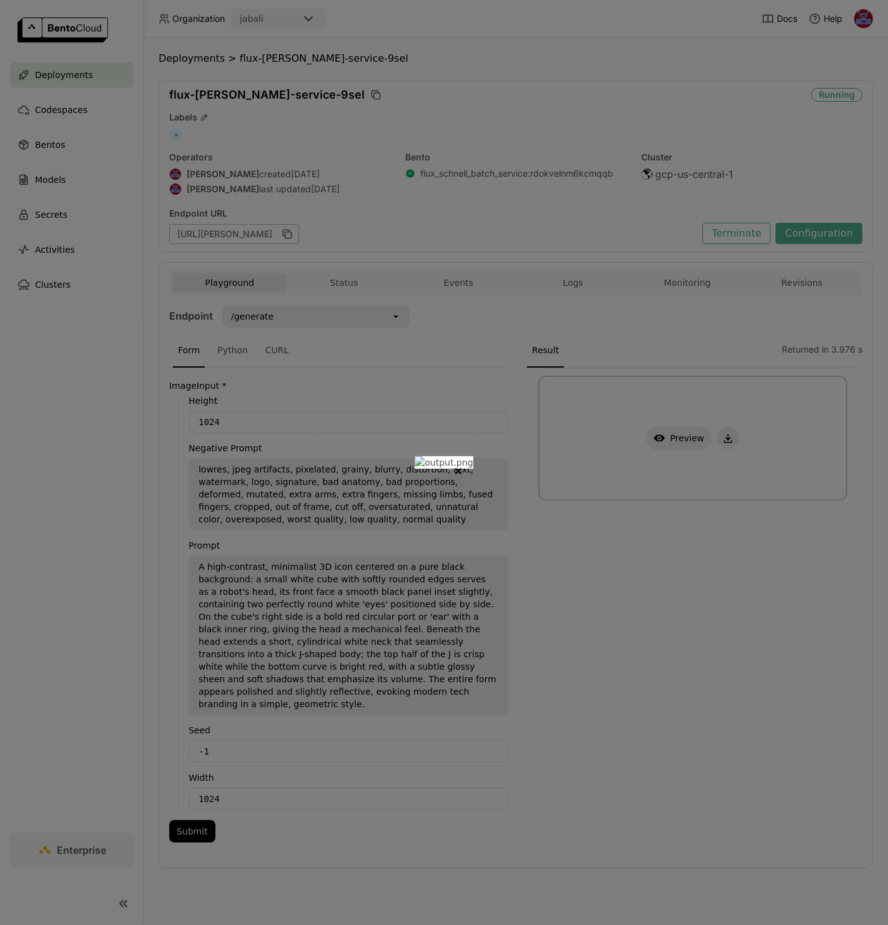
click at [756, 529] on div at bounding box center [444, 462] width 888 height 925
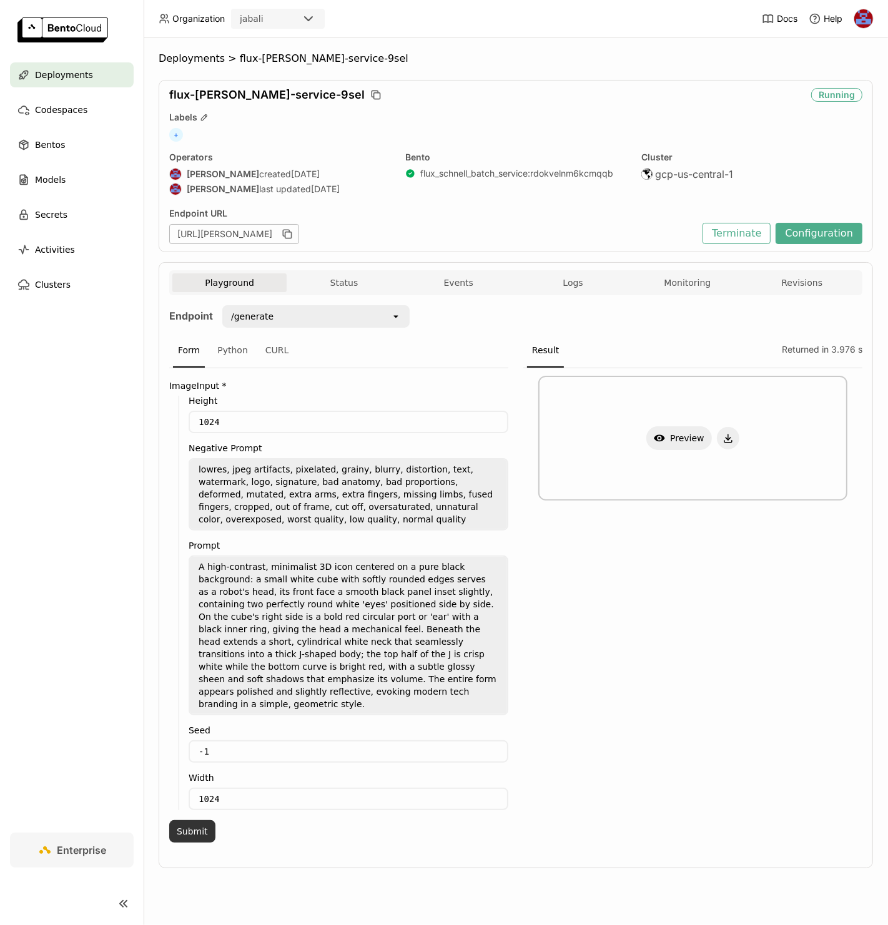
click at [181, 820] on button "Submit" at bounding box center [192, 831] width 46 height 22
click at [267, 350] on div "CURL" at bounding box center [277, 351] width 34 height 34
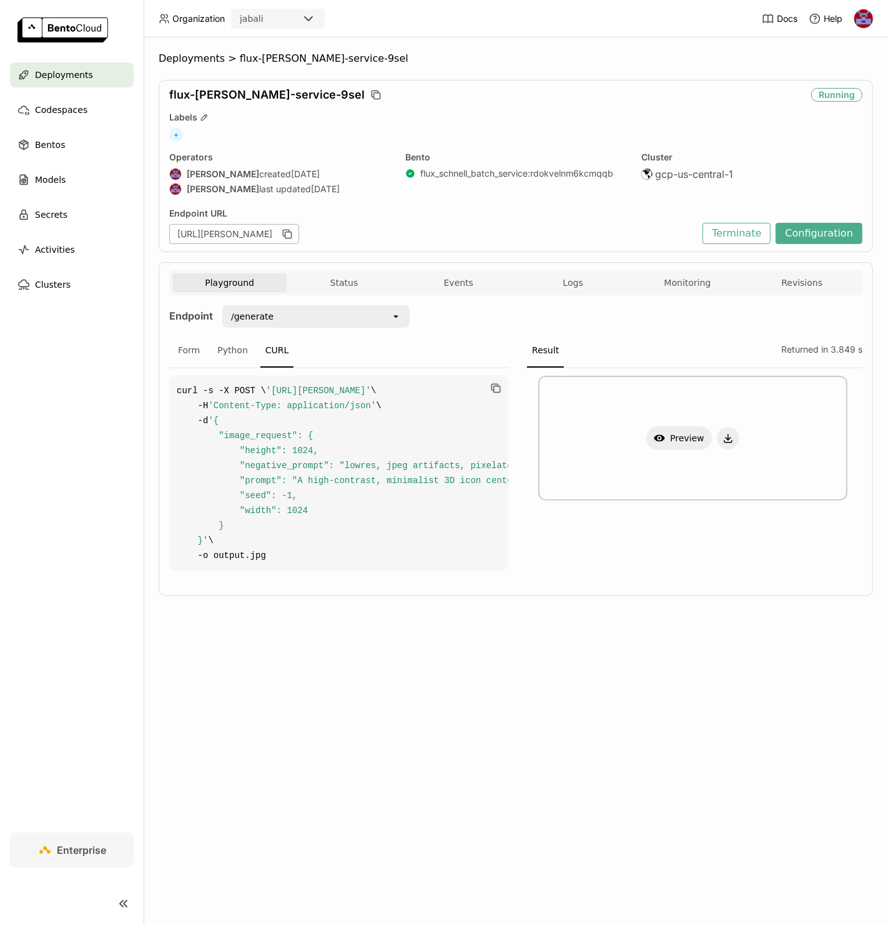
drag, startPoint x: 229, startPoint y: 449, endPoint x: 285, endPoint y: 451, distance: 56.8
drag, startPoint x: 244, startPoint y: 468, endPoint x: 268, endPoint y: 464, distance: 24.1
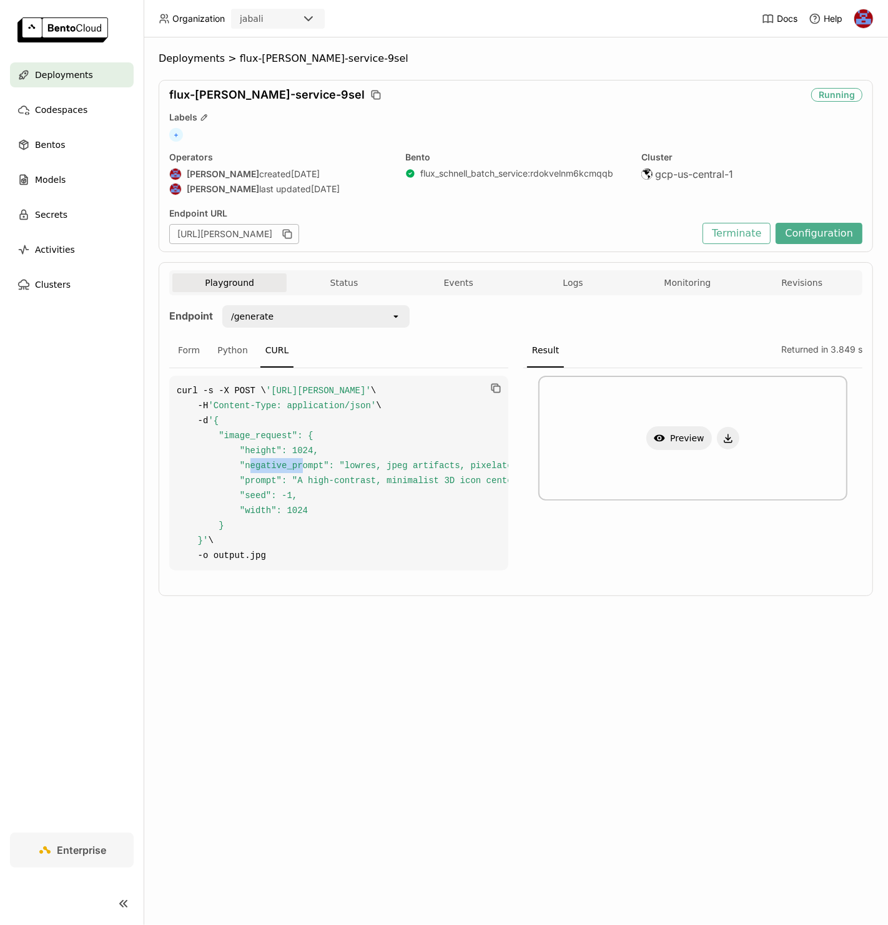
drag, startPoint x: 249, startPoint y: 479, endPoint x: 305, endPoint y: 476, distance: 56.3
drag, startPoint x: 253, startPoint y: 494, endPoint x: 285, endPoint y: 489, distance: 31.6
drag, startPoint x: 258, startPoint y: 504, endPoint x: 265, endPoint y: 504, distance: 6.9
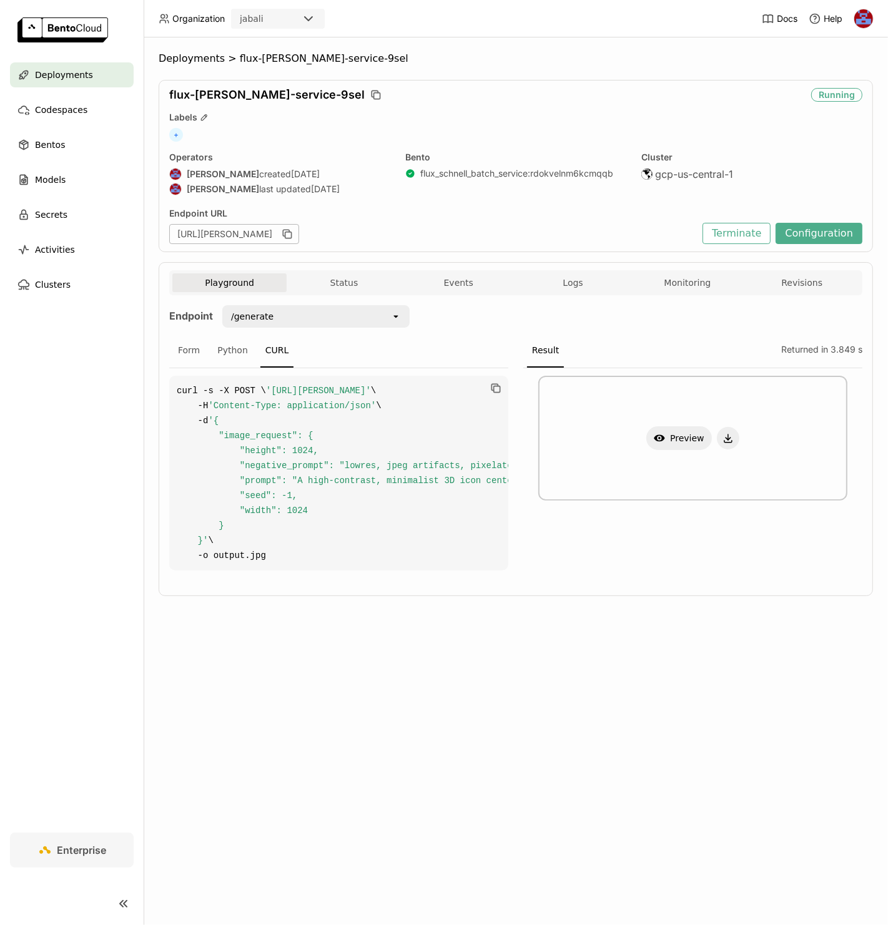
drag, startPoint x: 255, startPoint y: 523, endPoint x: 266, endPoint y: 525, distance: 10.9
click at [203, 347] on div "Form" at bounding box center [189, 351] width 32 height 34
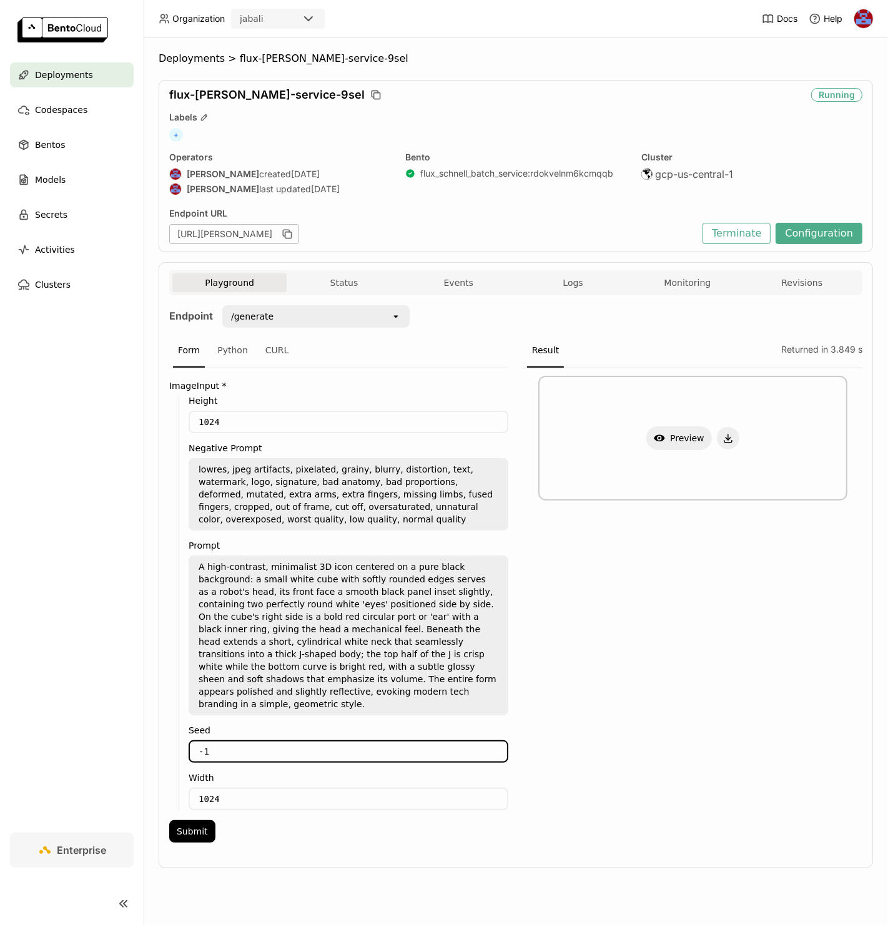
click at [293, 742] on input "-1" at bounding box center [348, 752] width 317 height 20
type input "0"
click at [202, 820] on button "Submit" at bounding box center [192, 831] width 46 height 22
drag, startPoint x: 241, startPoint y: 735, endPoint x: 149, endPoint y: 725, distance: 92.4
click at [149, 725] on div "Deployments > flux-schnell-service-9sel flux-schnell-service-9sel Running Label…" at bounding box center [516, 481] width 744 height 888
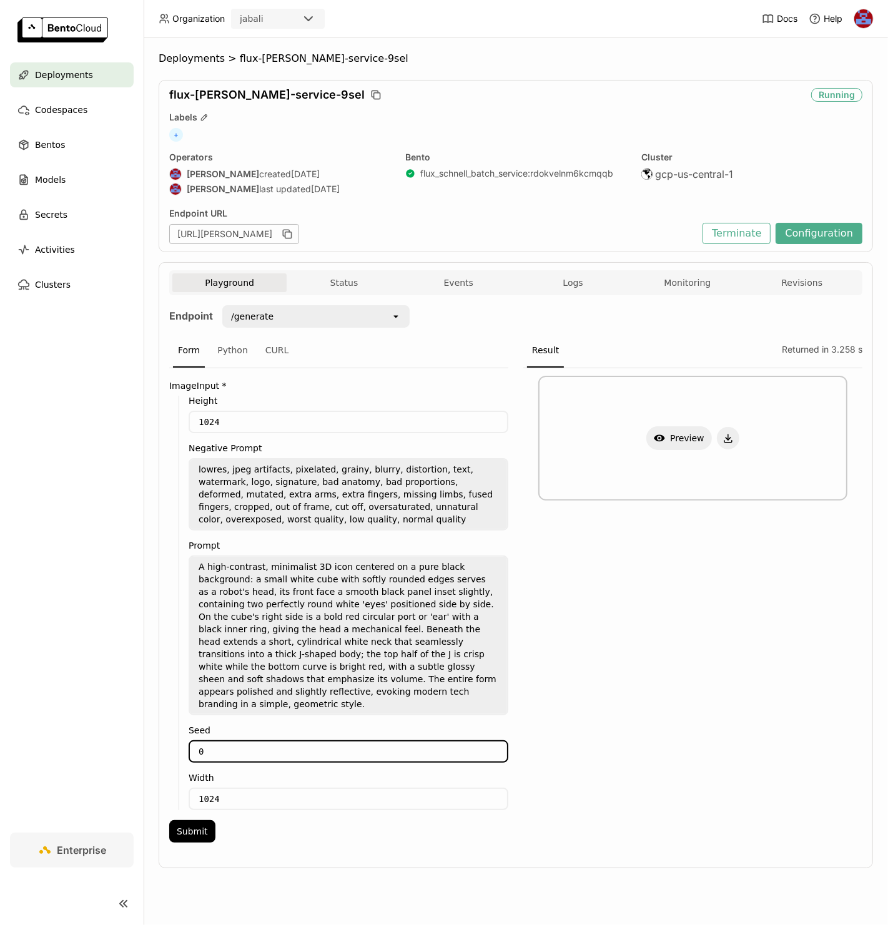
click at [227, 742] on input "0" at bounding box center [348, 752] width 317 height 20
drag, startPoint x: 204, startPoint y: 734, endPoint x: 173, endPoint y: 734, distance: 31.2
click at [173, 734] on div "Height 1024 Negative Prompt lowres, jpeg artifacts, pixelated, grainy, blurry, …" at bounding box center [338, 603] width 339 height 415
drag, startPoint x: 217, startPoint y: 735, endPoint x: 99, endPoint y: 734, distance: 118.0
click at [99, 734] on main "Deployments Codespaces Bentos Models Secrets Activities Clusters Enterprise Dep…" at bounding box center [444, 462] width 888 height 925
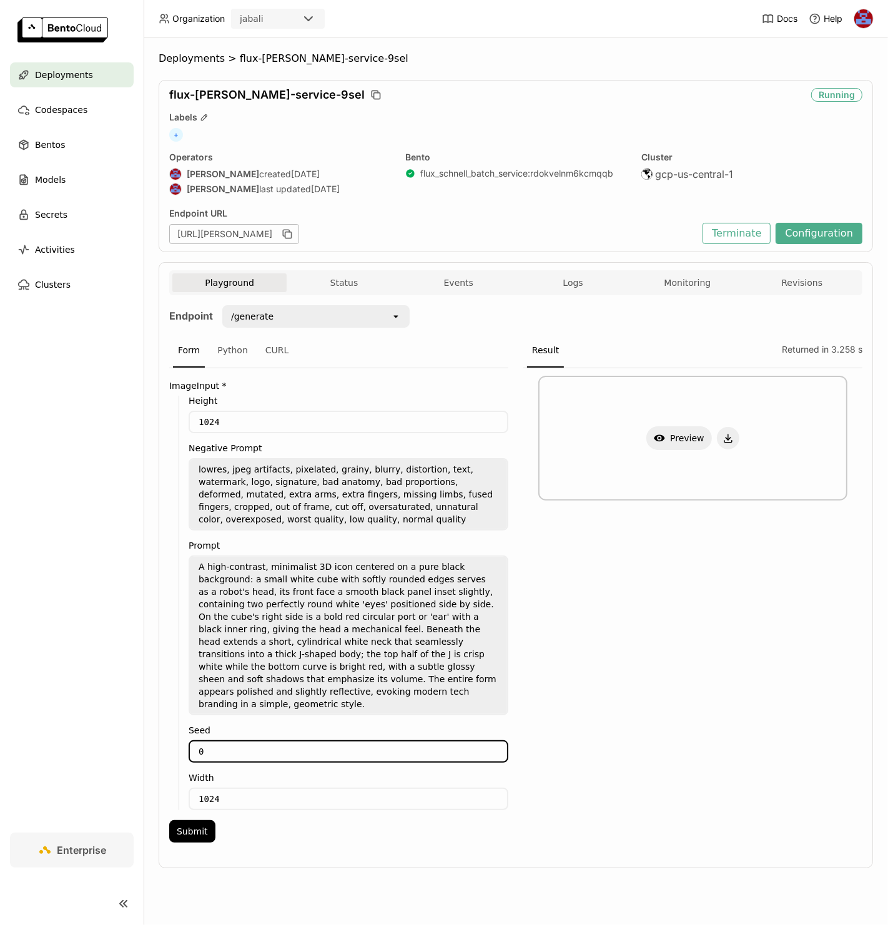
click at [530, 80] on div "flux-schnell-service-9sel Running Labels + Operators Jhonatan Oliveira created …" at bounding box center [516, 166] width 714 height 172
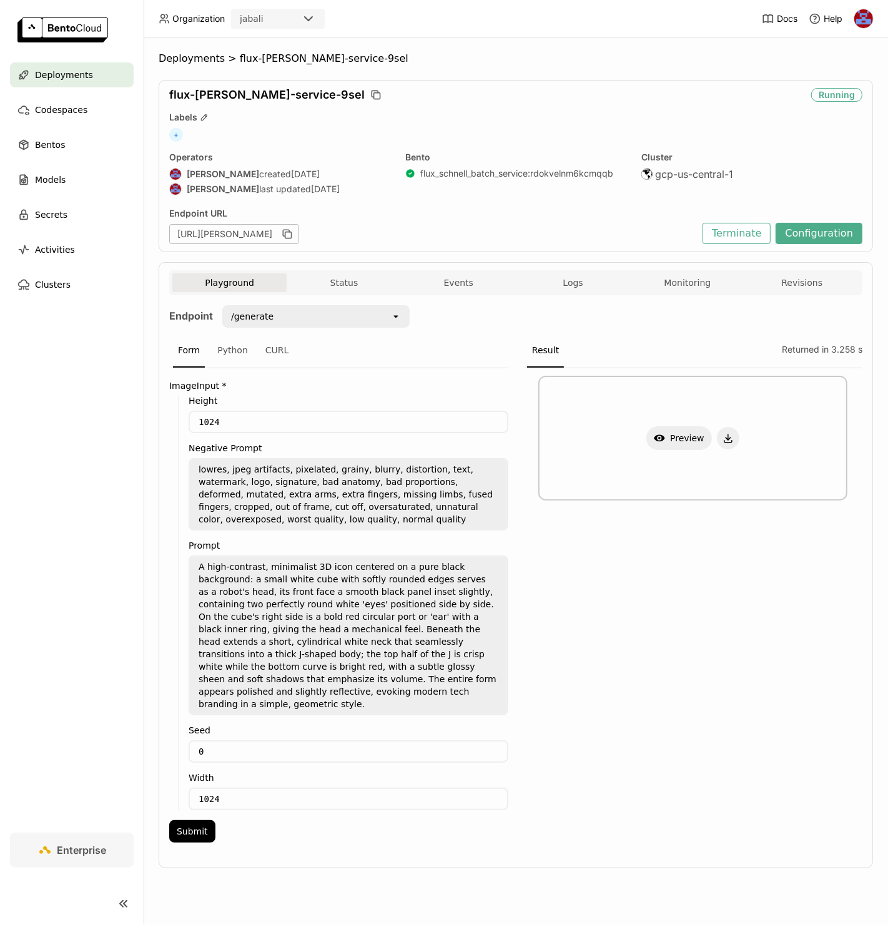
click at [523, 39] on div "Deployments > flux-schnell-service-9sel flux-schnell-service-9sel Running Label…" at bounding box center [516, 481] width 744 height 888
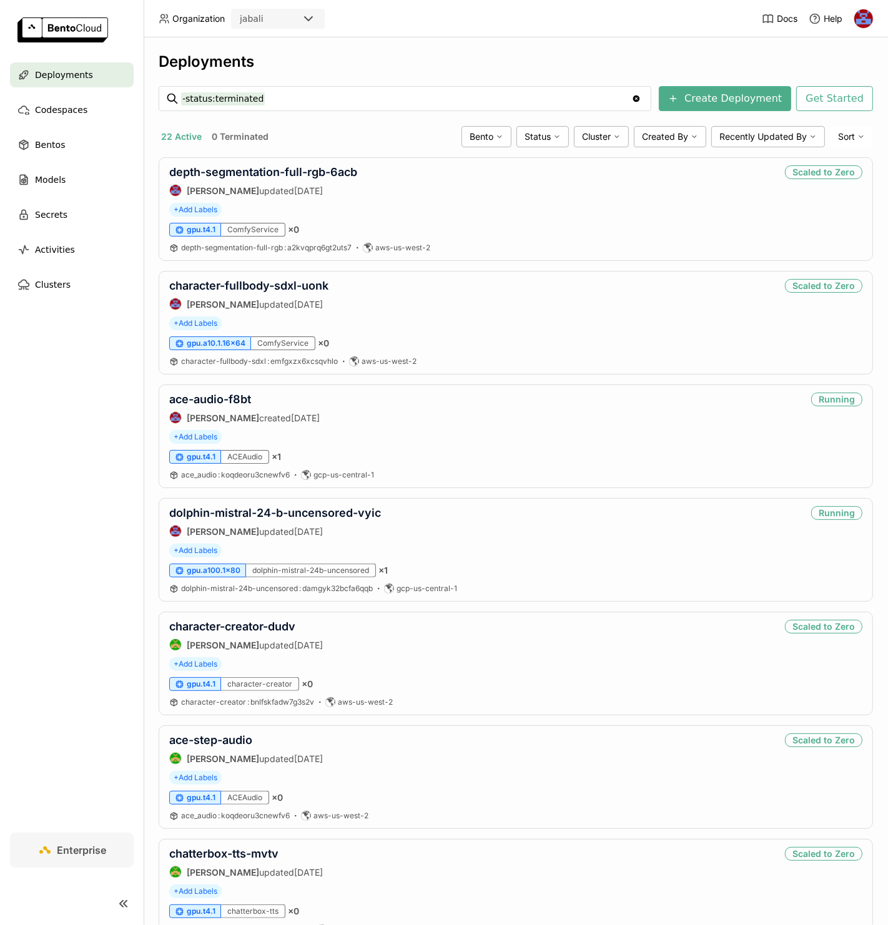
click at [345, 142] on div "22 Active 0 Terminated" at bounding box center [308, 137] width 298 height 16
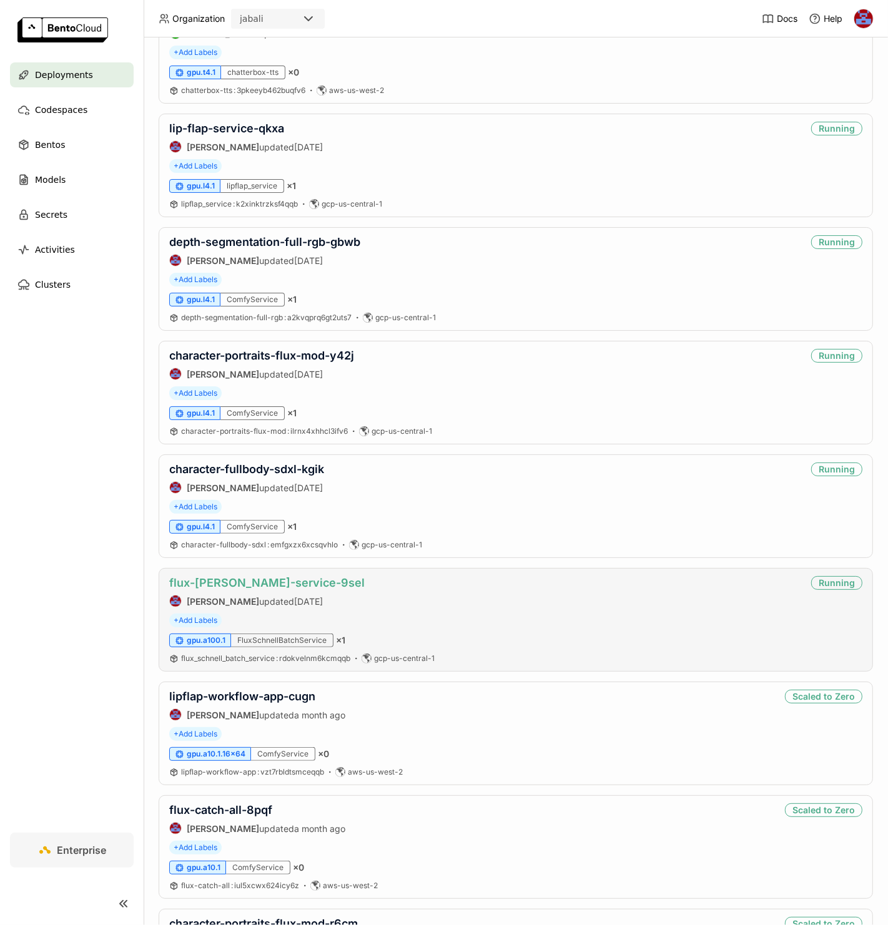
scroll to position [843, 0]
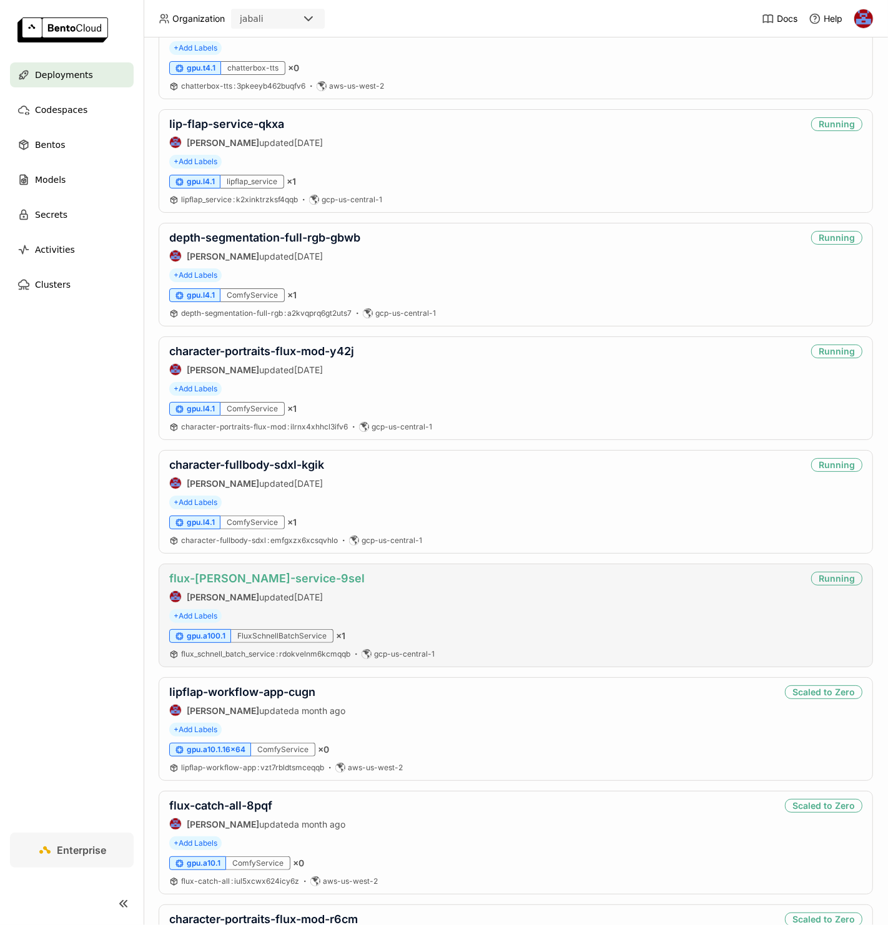
click at [258, 579] on link "flux-[PERSON_NAME]-service-9sel" at bounding box center [266, 578] width 195 height 13
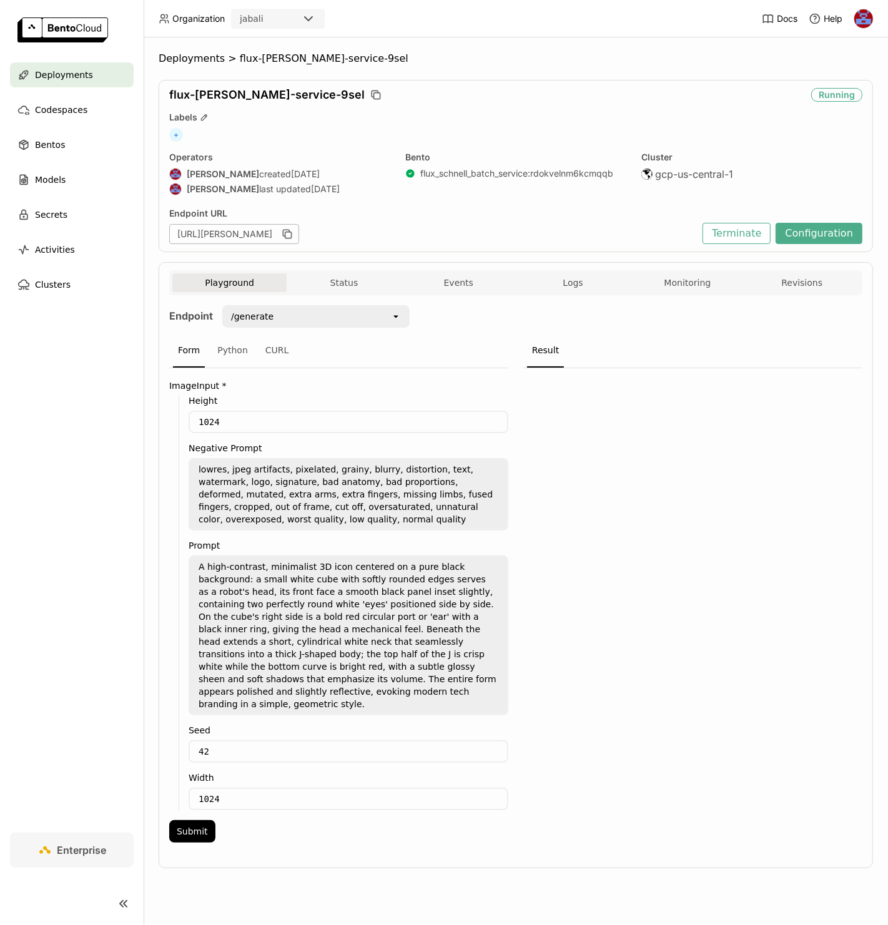
click at [245, 309] on div "/generate" at bounding box center [307, 317] width 167 height 20
click at [606, 407] on div at bounding box center [692, 609] width 339 height 482
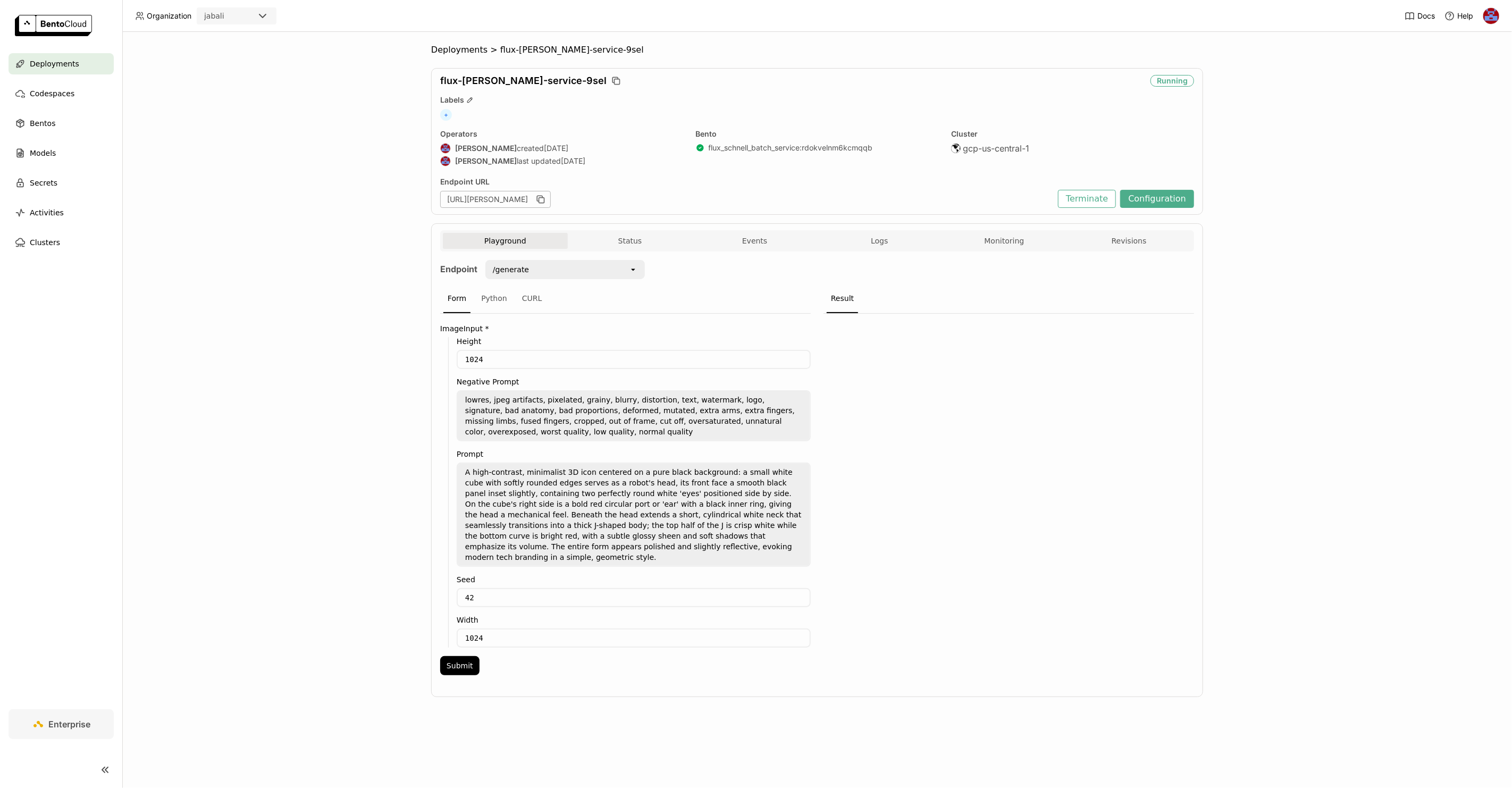
click at [755, 379] on div at bounding box center [1008, 498] width 370 height 368
drag, startPoint x: 463, startPoint y: 395, endPoint x: 594, endPoint y: 429, distance: 135.3
click at [594, 429] on textarea "lowres, jpeg artifacts, pixelated, grainy, blurry, distortion, text, watermark,…" at bounding box center [633, 416] width 352 height 49
click at [495, 296] on div "Python" at bounding box center [494, 299] width 35 height 29
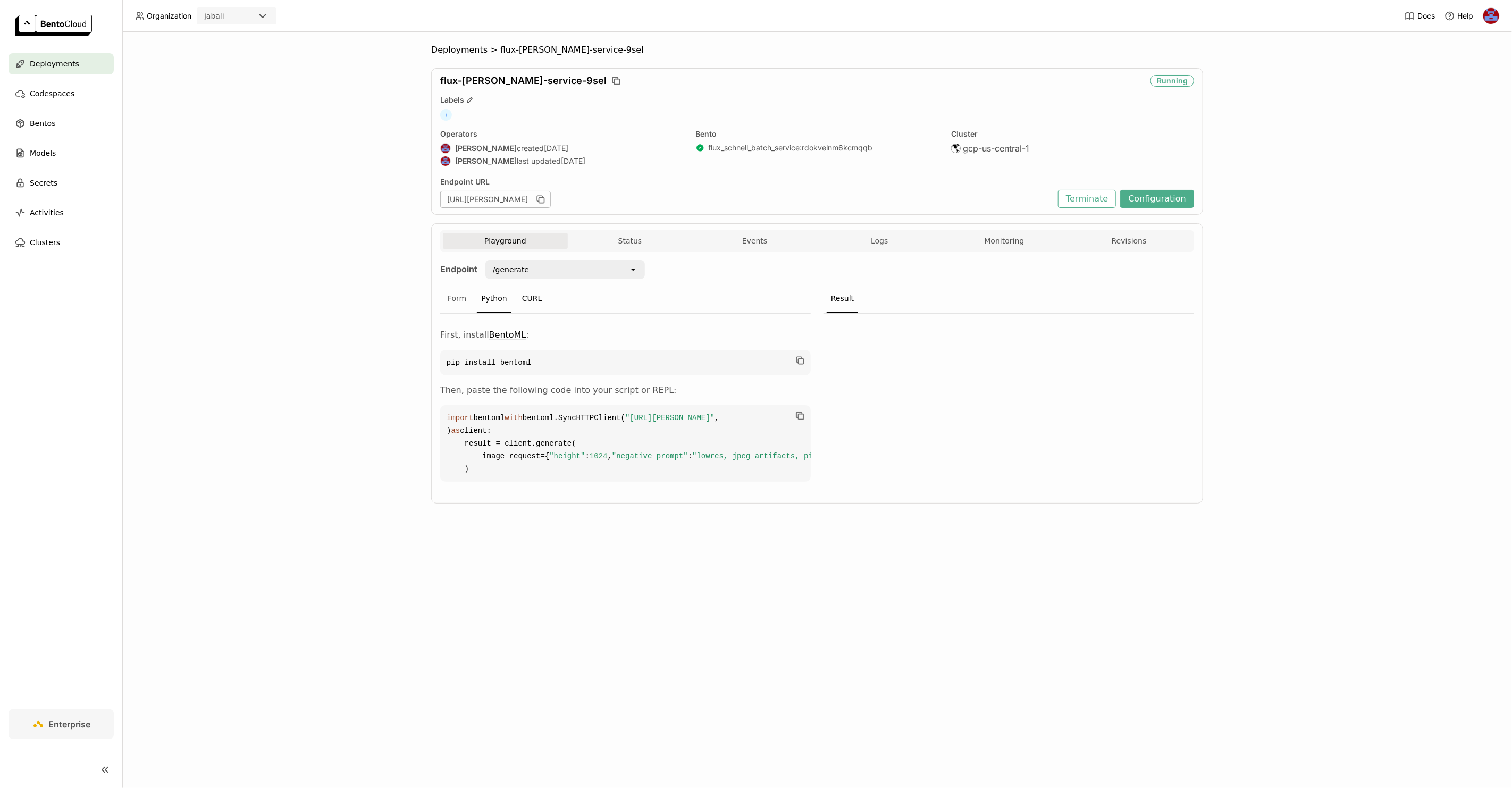
click at [525, 296] on div "CURL" at bounding box center [532, 299] width 29 height 29
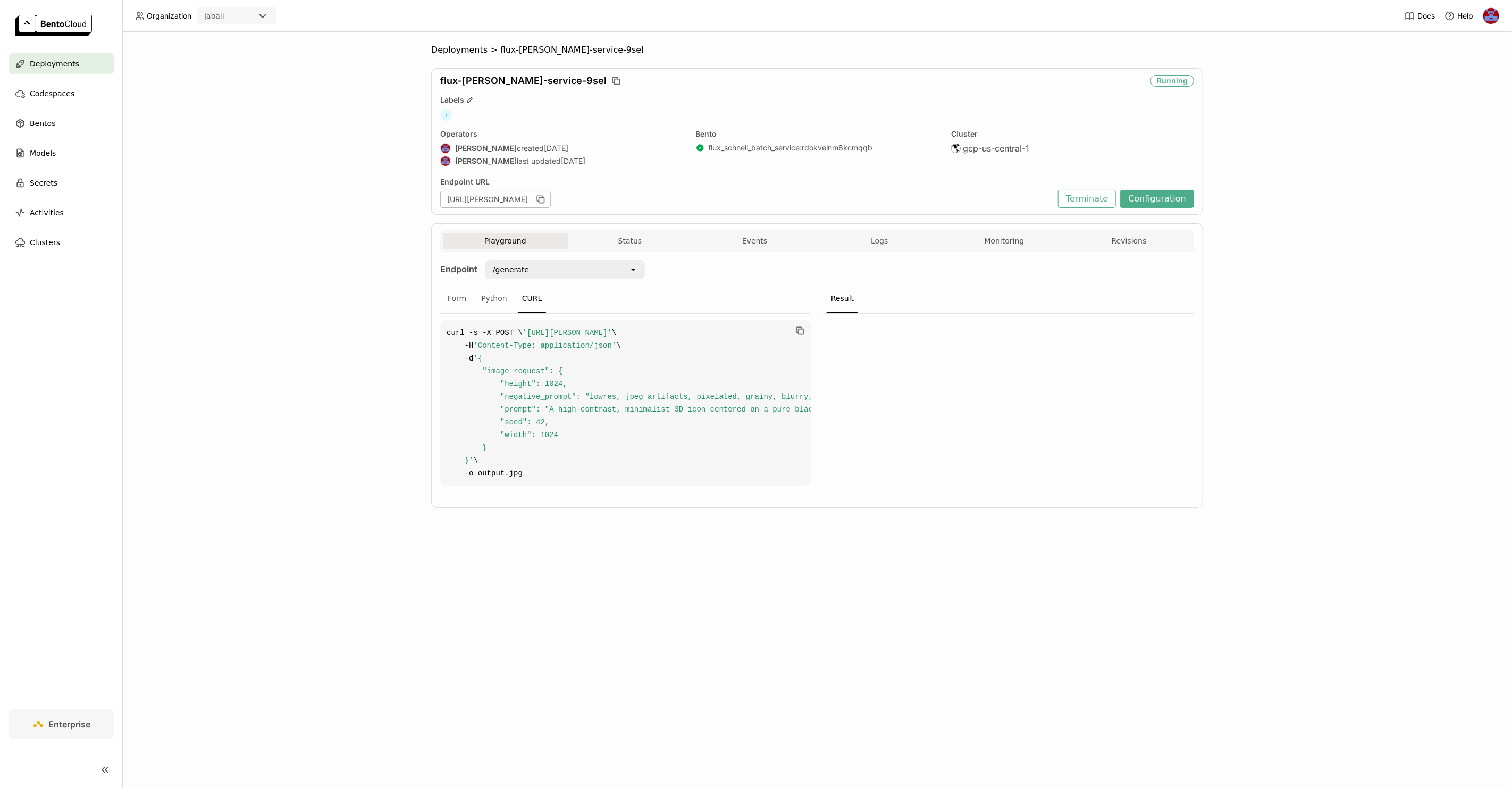
click at [551, 262] on div "/generate" at bounding box center [557, 270] width 142 height 17
click at [755, 271] on div "Endpoint /generate open Form Python CURL curl -s -X POST \ 'https://flux-schnel…" at bounding box center [816, 376] width 753 height 233
click at [455, 296] on div "Form" at bounding box center [457, 299] width 27 height 29
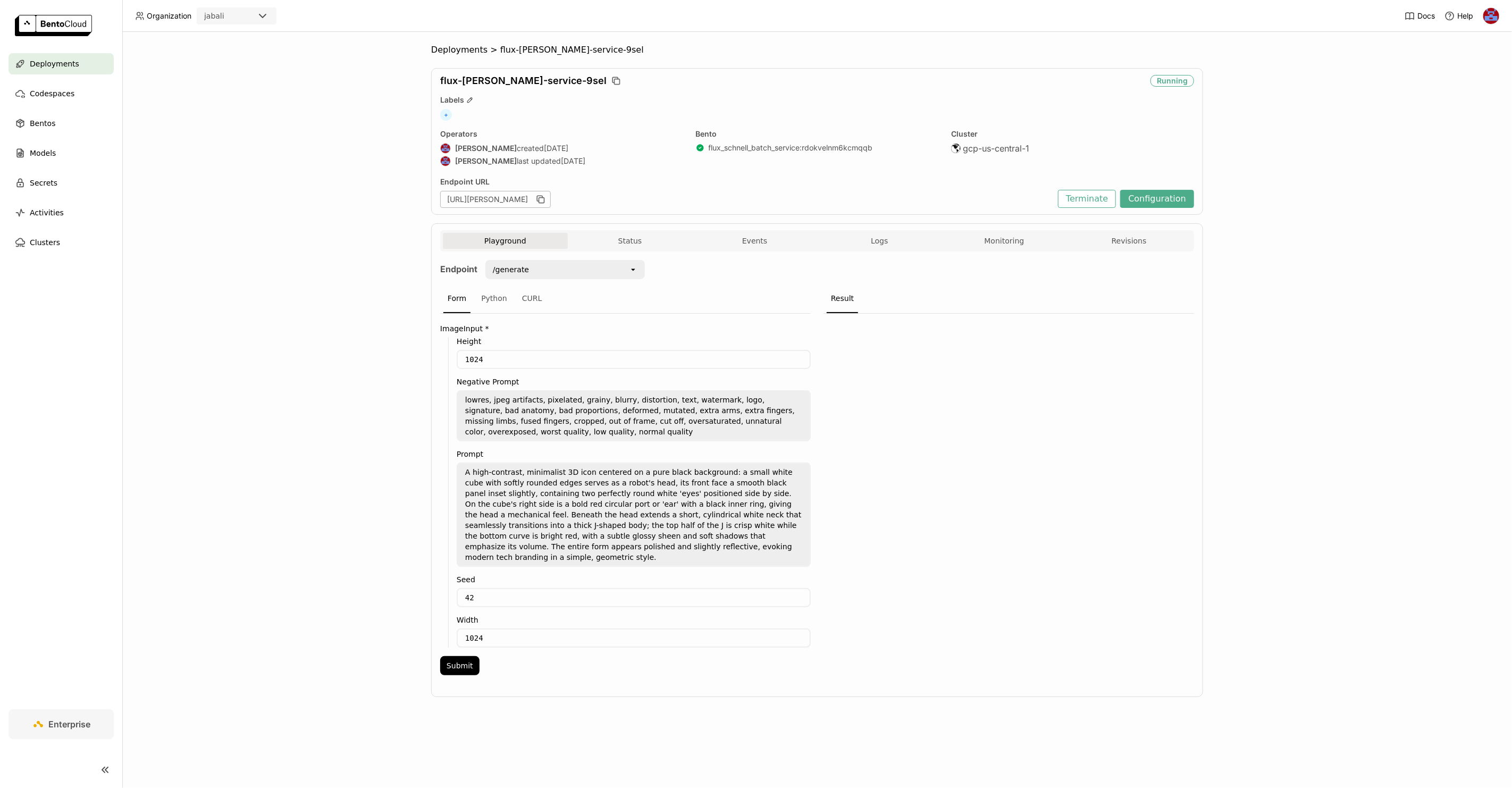
click at [289, 147] on div "Deployments > flux-schnell-service-9sel flux-schnell-service-9sel Running Label…" at bounding box center [817, 410] width 1389 height 756
click at [755, 200] on button "Configuration" at bounding box center [1157, 198] width 74 height 18
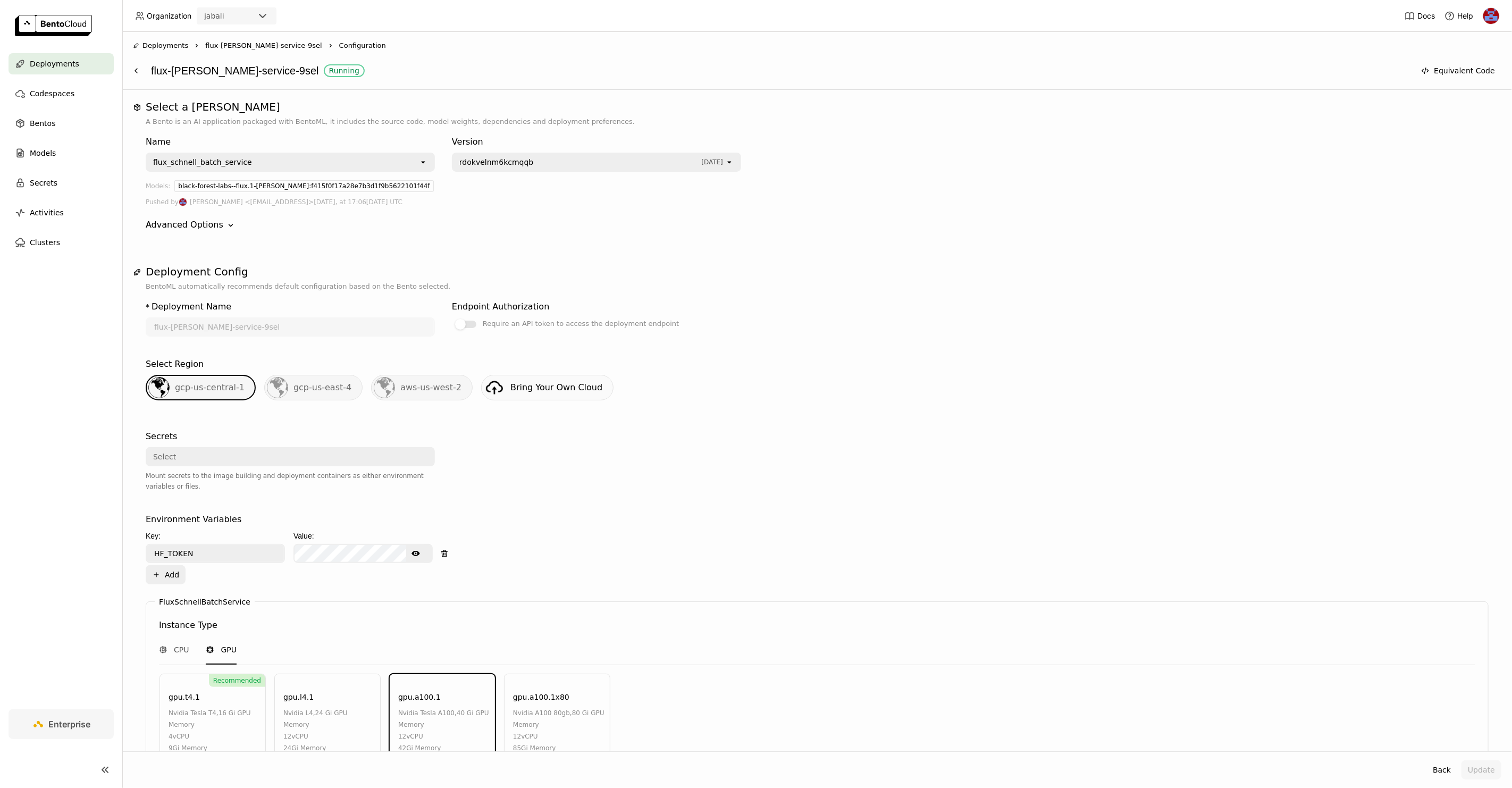
click at [555, 168] on div "rdokvelnm6kcmqqb 23 days ago" at bounding box center [589, 162] width 272 height 17
click at [548, 180] on span "fe4hqjd7roz6uqqb" at bounding box center [546, 184] width 170 height 10
click at [755, 181] on div "black-forest-labs--flux.1-schnell:f415f0f17a28e7b3d1f9b5622101f44f" at bounding box center [831, 188] width 1314 height 16
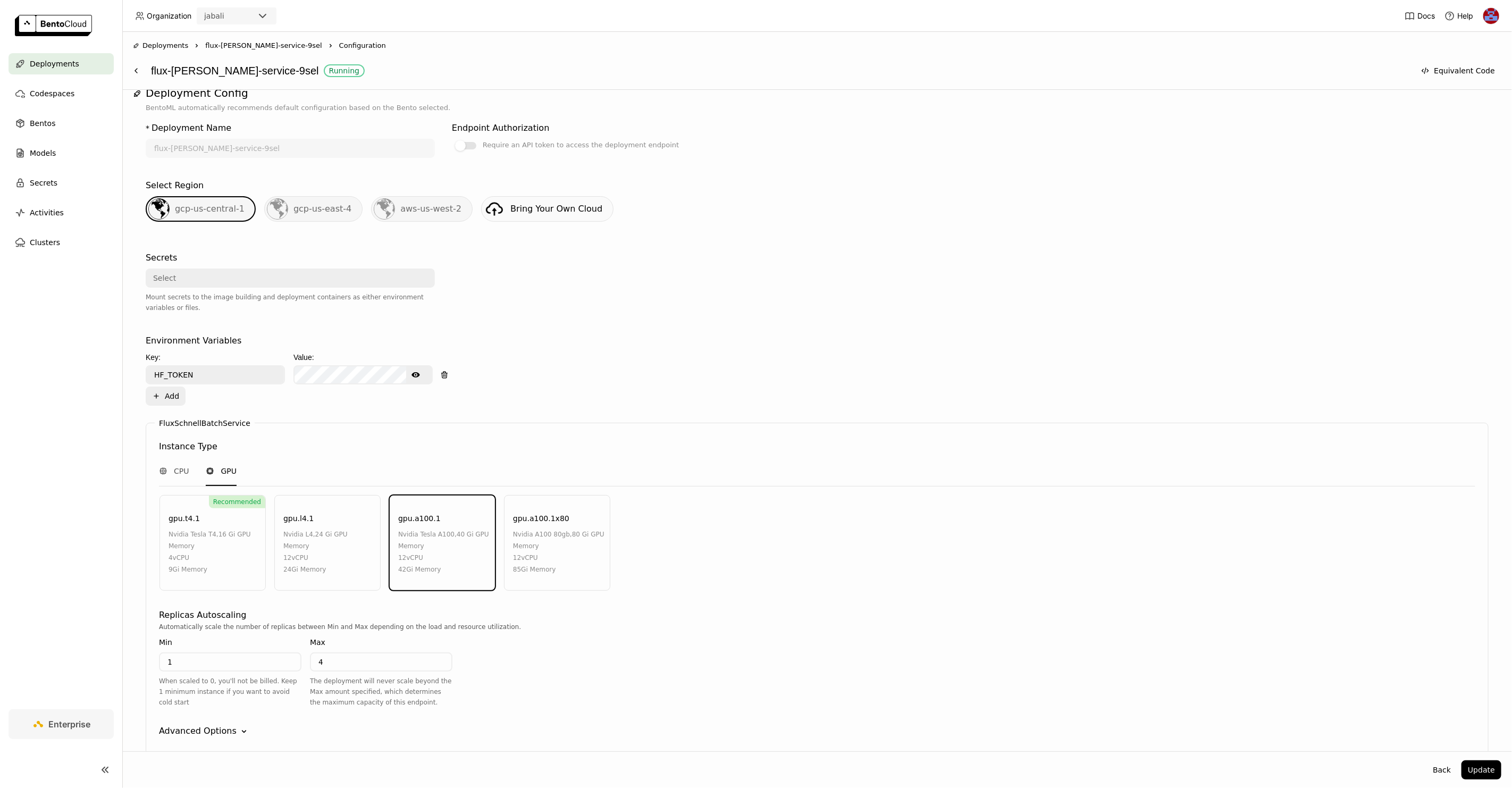
scroll to position [230, 0]
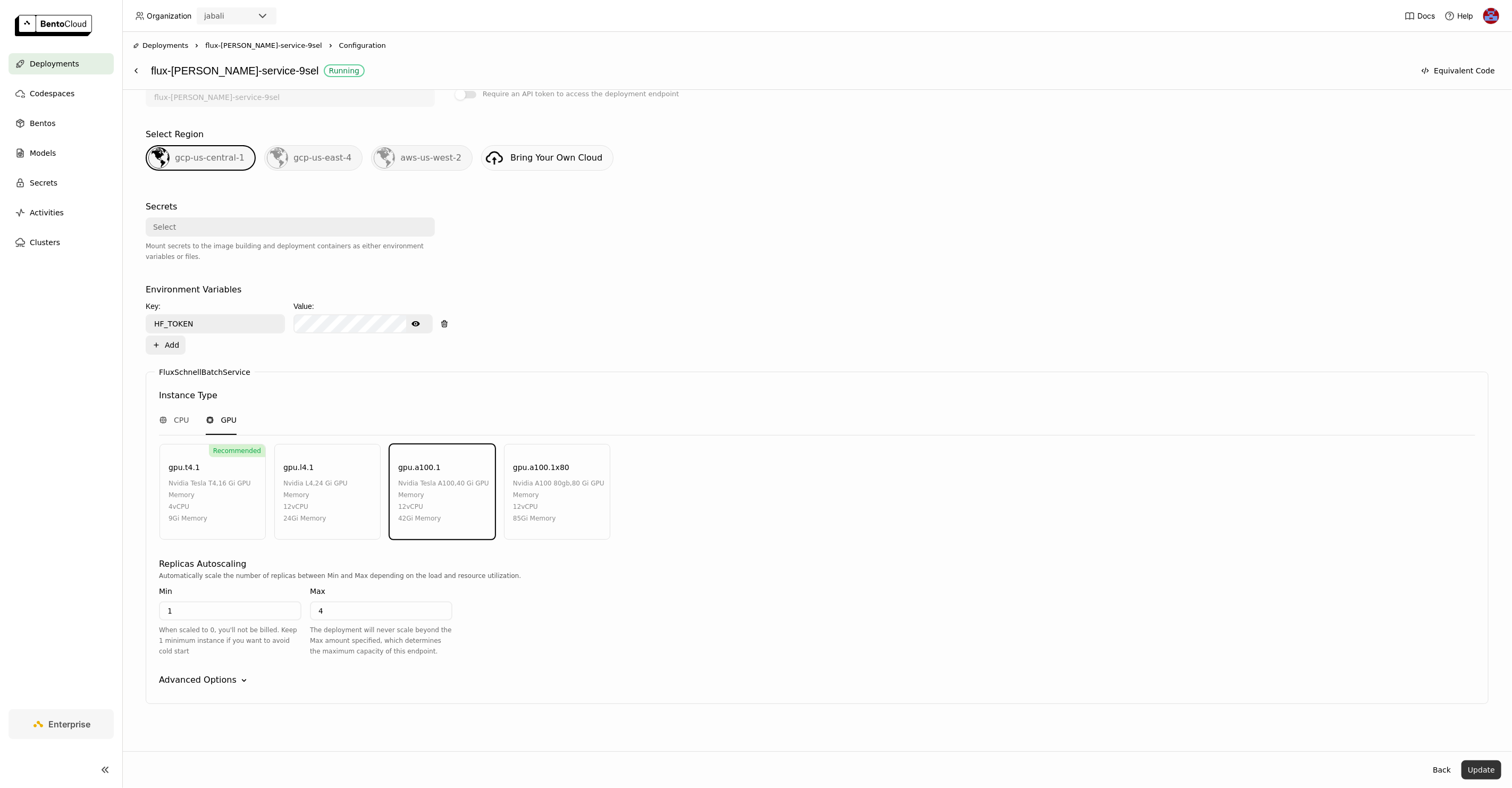
click at [755, 771] on button "Update" at bounding box center [1480, 770] width 40 height 19
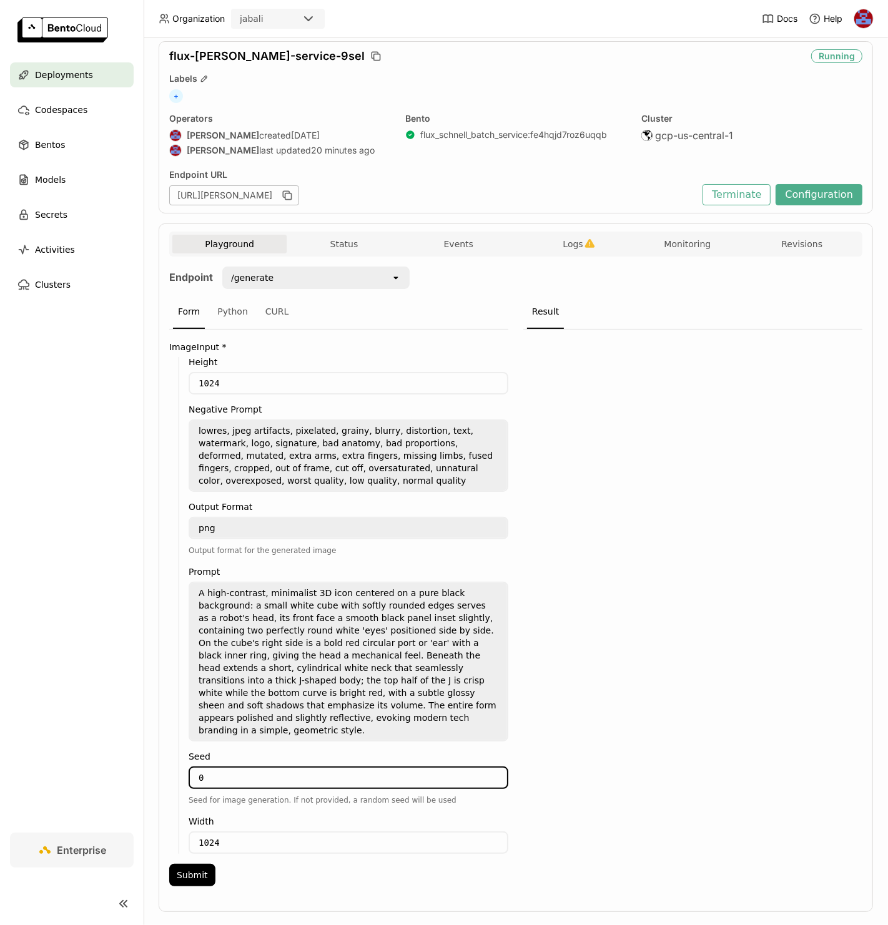
click at [253, 768] on input "0" at bounding box center [348, 778] width 317 height 20
type input "0"
click at [205, 864] on button "Submit" at bounding box center [192, 875] width 46 height 22
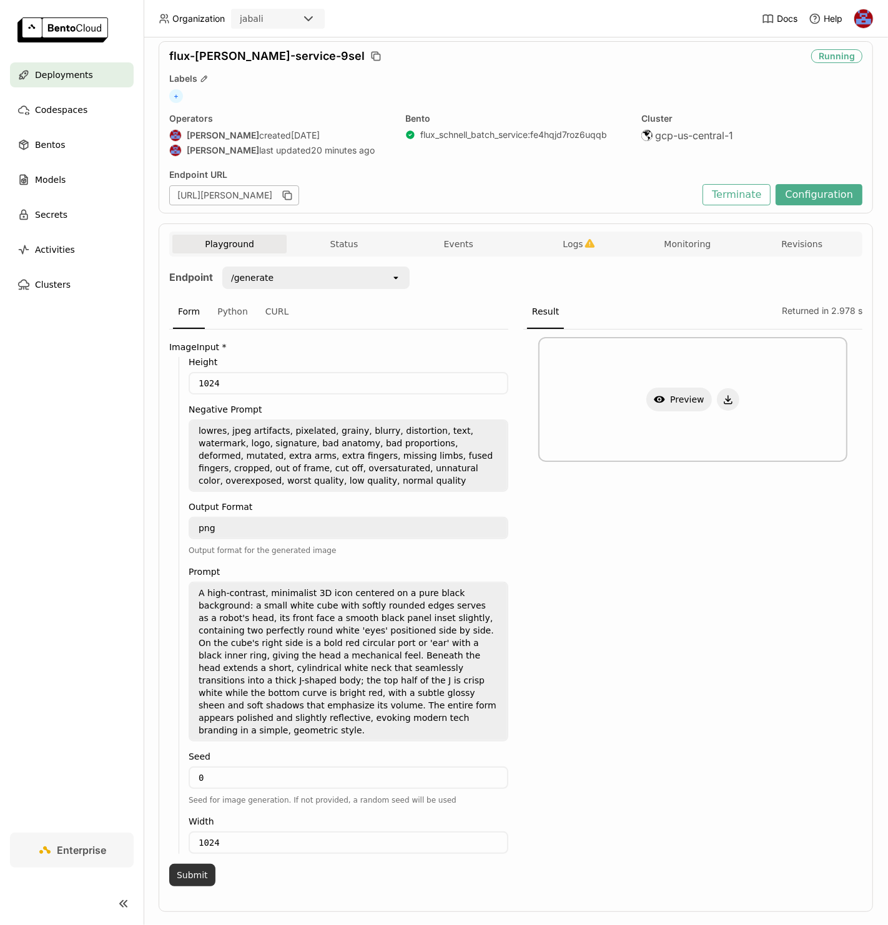
click at [205, 864] on button "Submit" at bounding box center [192, 875] width 46 height 22
click at [240, 768] on input "0" at bounding box center [348, 778] width 317 height 20
type input "-1"
click at [195, 864] on button "Submit" at bounding box center [192, 875] width 46 height 22
click at [662, 391] on button "Show Preview" at bounding box center [679, 400] width 66 height 24
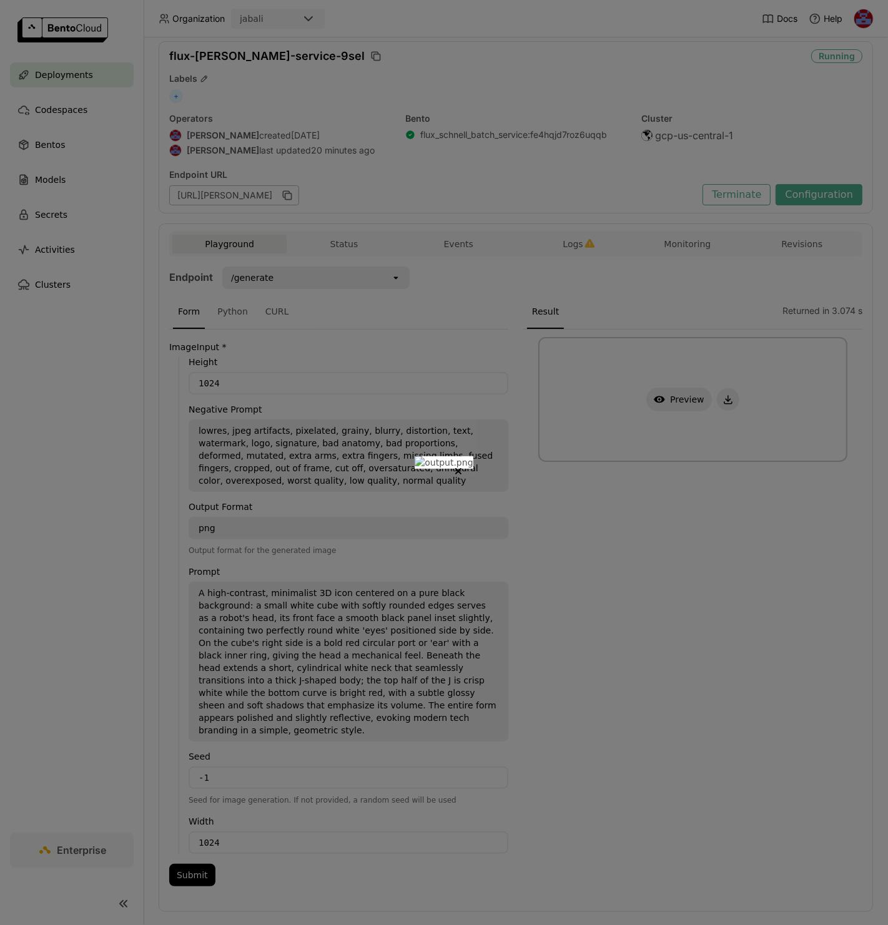
click at [775, 510] on div at bounding box center [444, 462] width 888 height 925
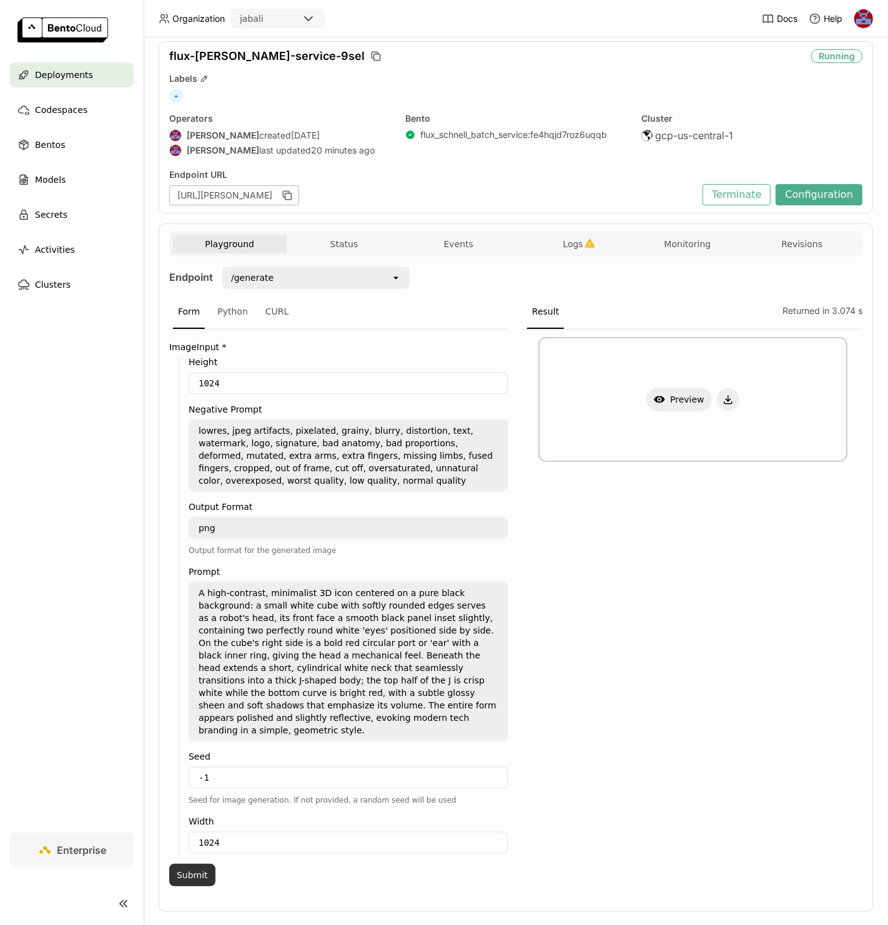
click at [201, 864] on button "Submit" at bounding box center [192, 875] width 46 height 22
click at [572, 236] on button "Logs" at bounding box center [573, 244] width 114 height 19
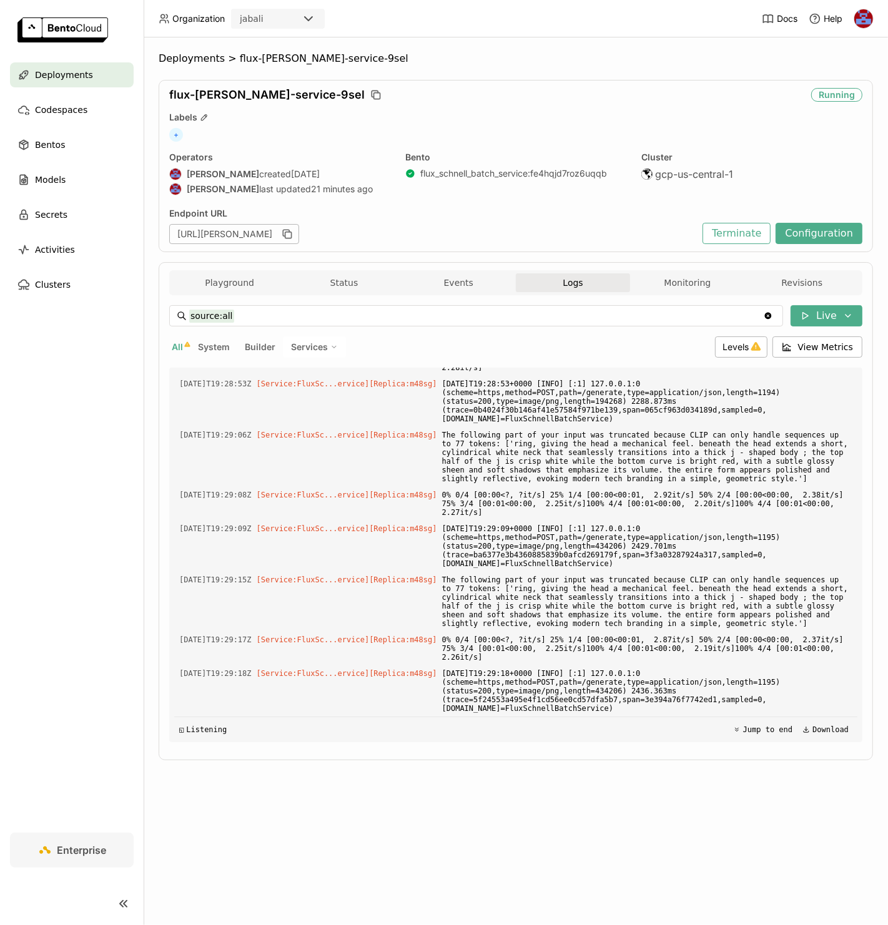
scroll to position [5763, 0]
click at [726, 348] on span "Levels" at bounding box center [736, 347] width 26 height 11
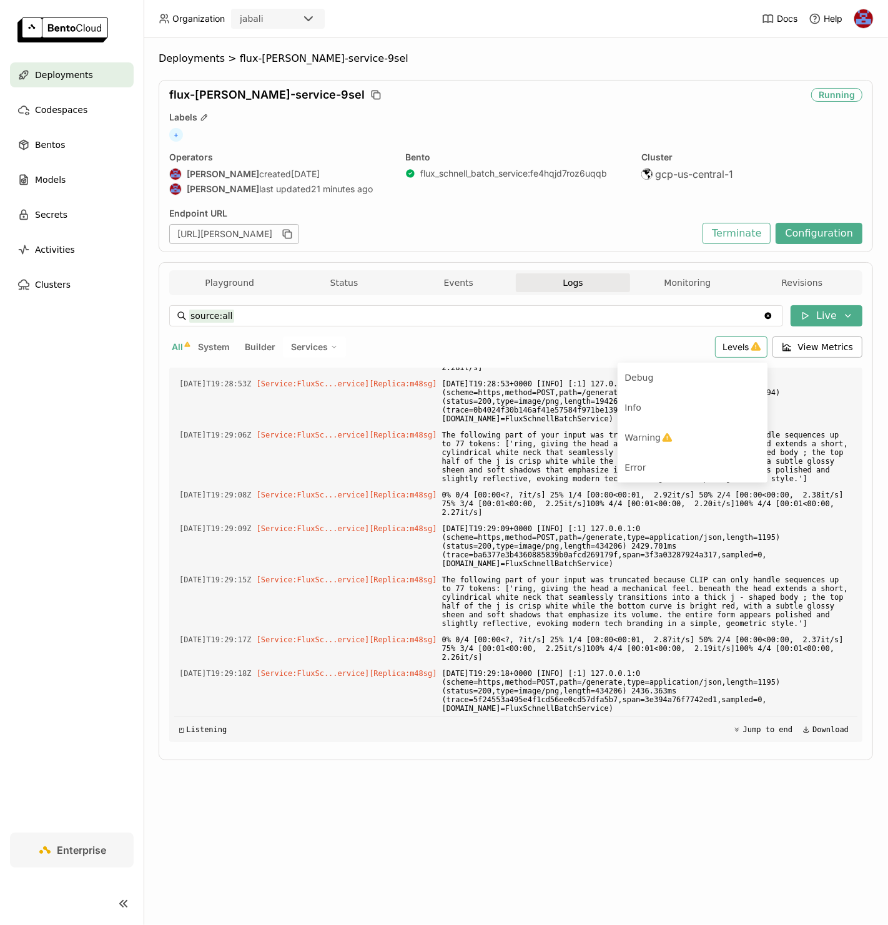
click at [662, 345] on div "All System Builder Services" at bounding box center [439, 347] width 541 height 21
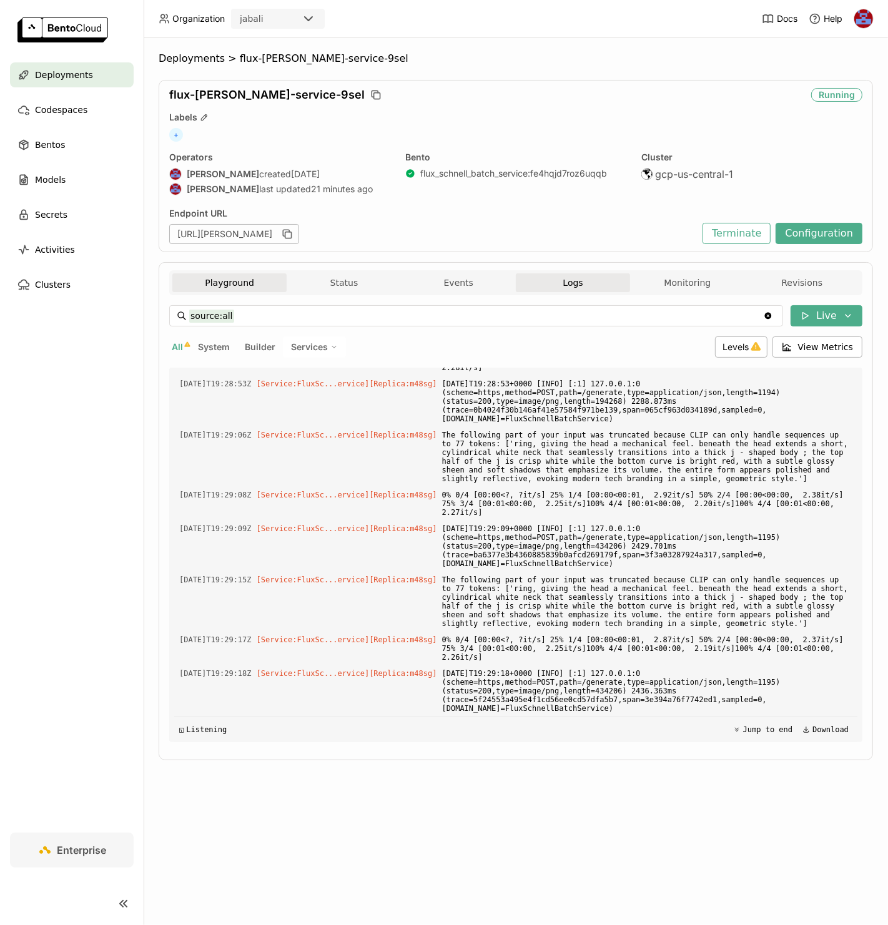
click at [235, 280] on button "Playground" at bounding box center [229, 282] width 114 height 19
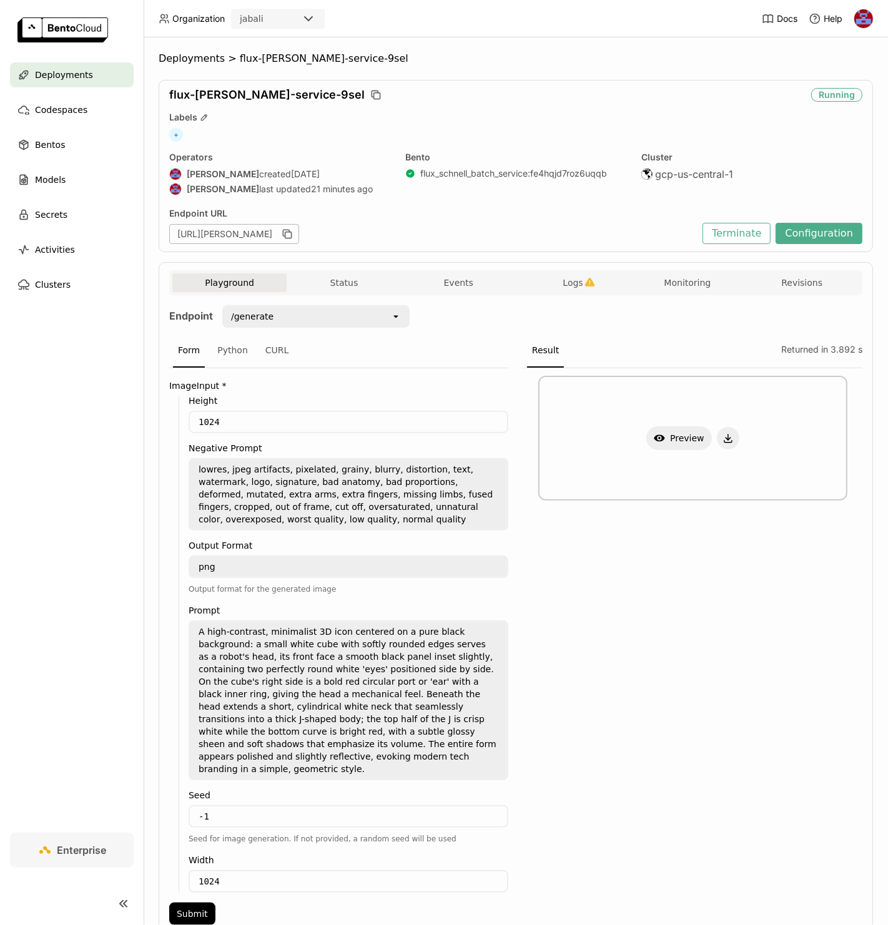
scroll to position [39, 0]
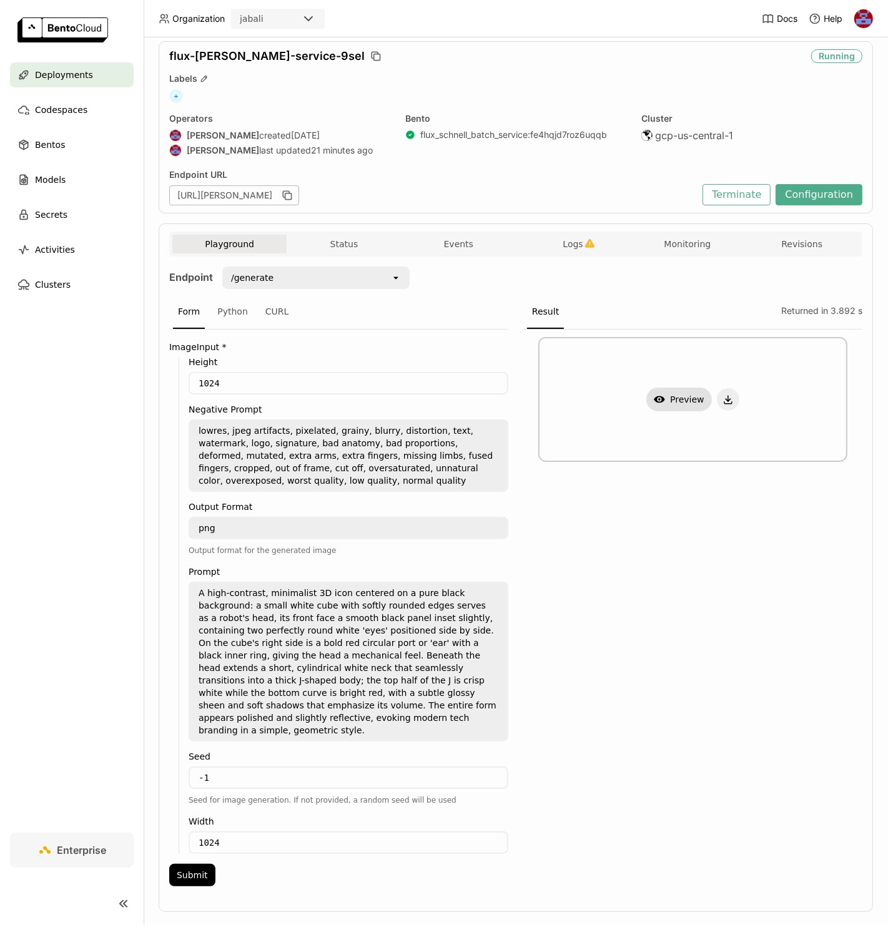
click at [672, 395] on button "Show Preview" at bounding box center [679, 400] width 66 height 24
click at [769, 460] on div at bounding box center [444, 462] width 888 height 925
click at [190, 864] on button "Submit" at bounding box center [192, 875] width 46 height 22
click at [270, 305] on div "CURL" at bounding box center [277, 312] width 34 height 34
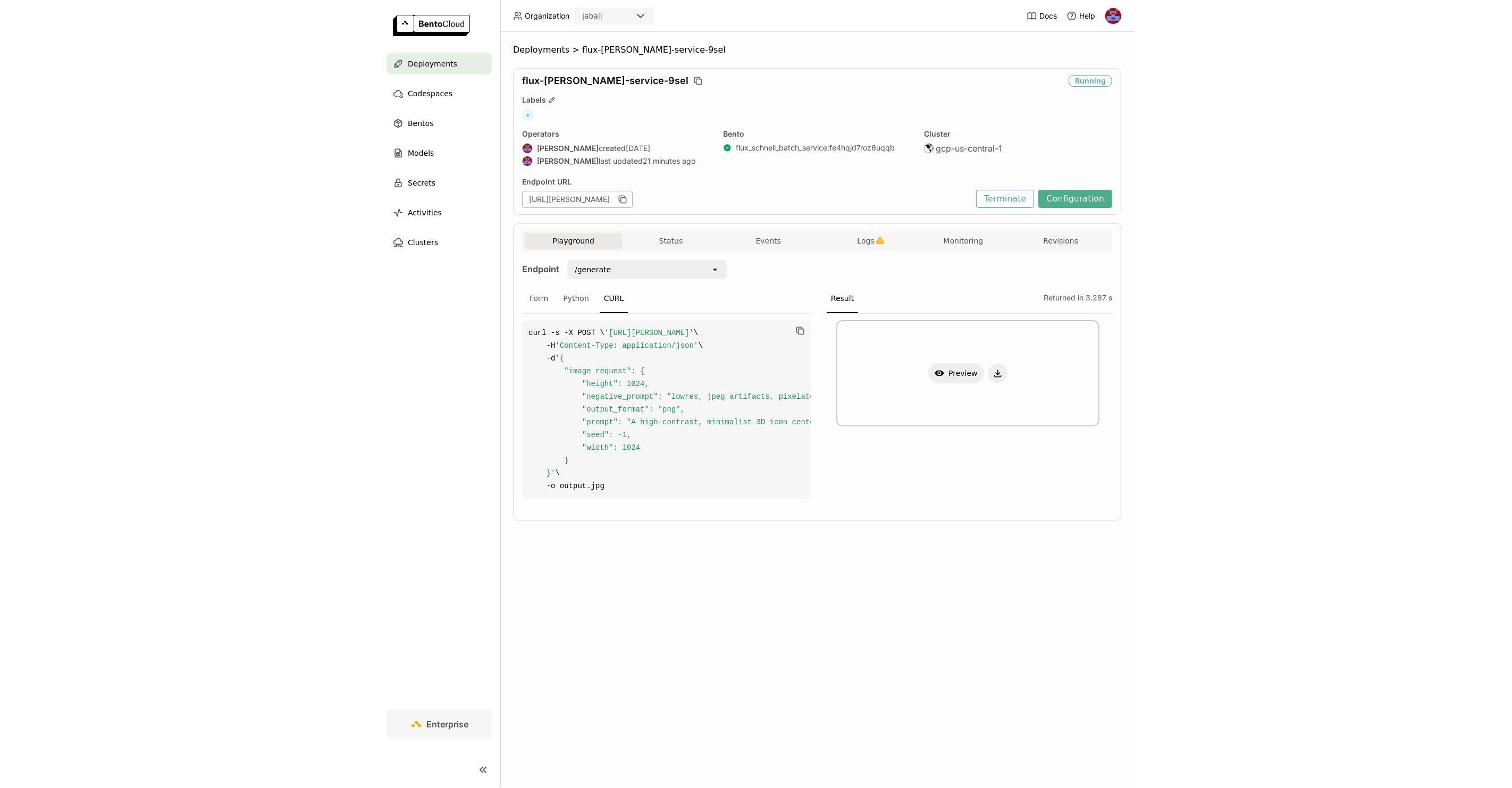
scroll to position [0, 0]
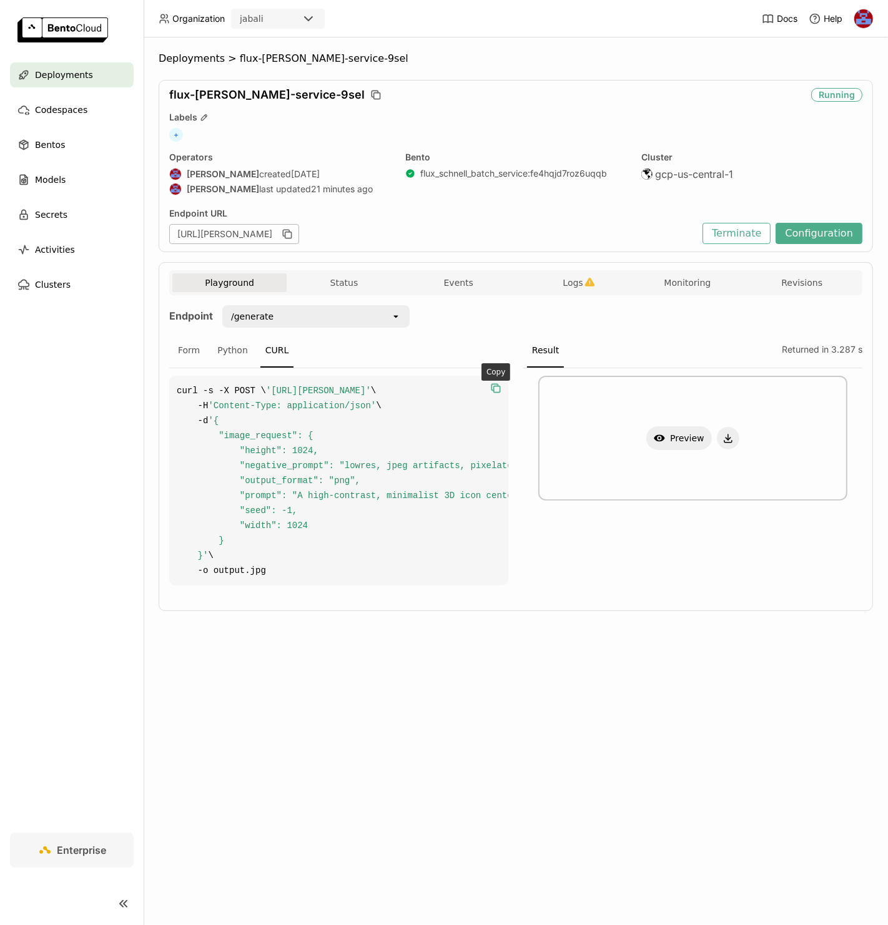
click at [495, 384] on icon "button" at bounding box center [495, 388] width 12 height 12
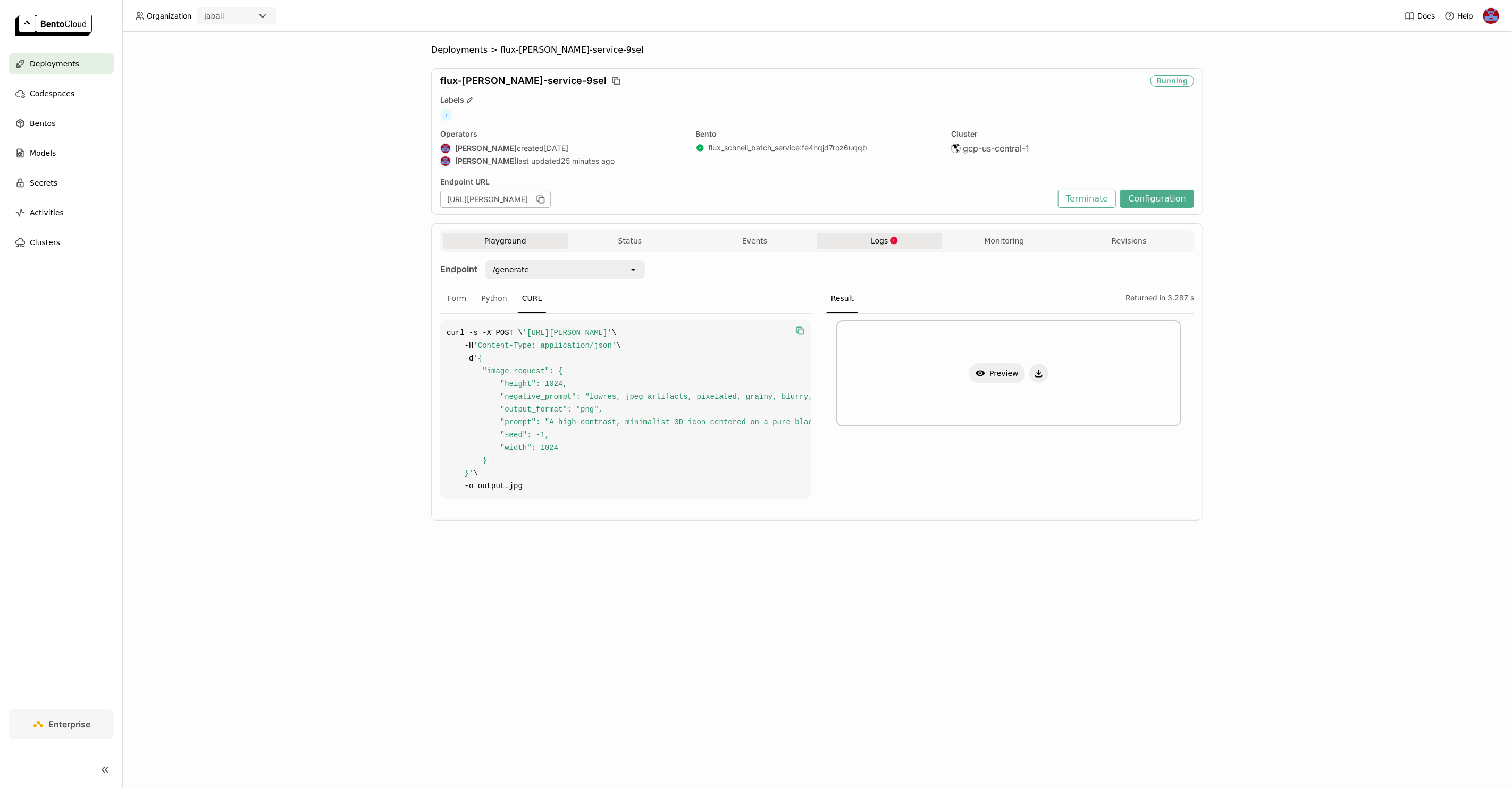
click at [755, 242] on span "Logs" at bounding box center [879, 240] width 17 height 9
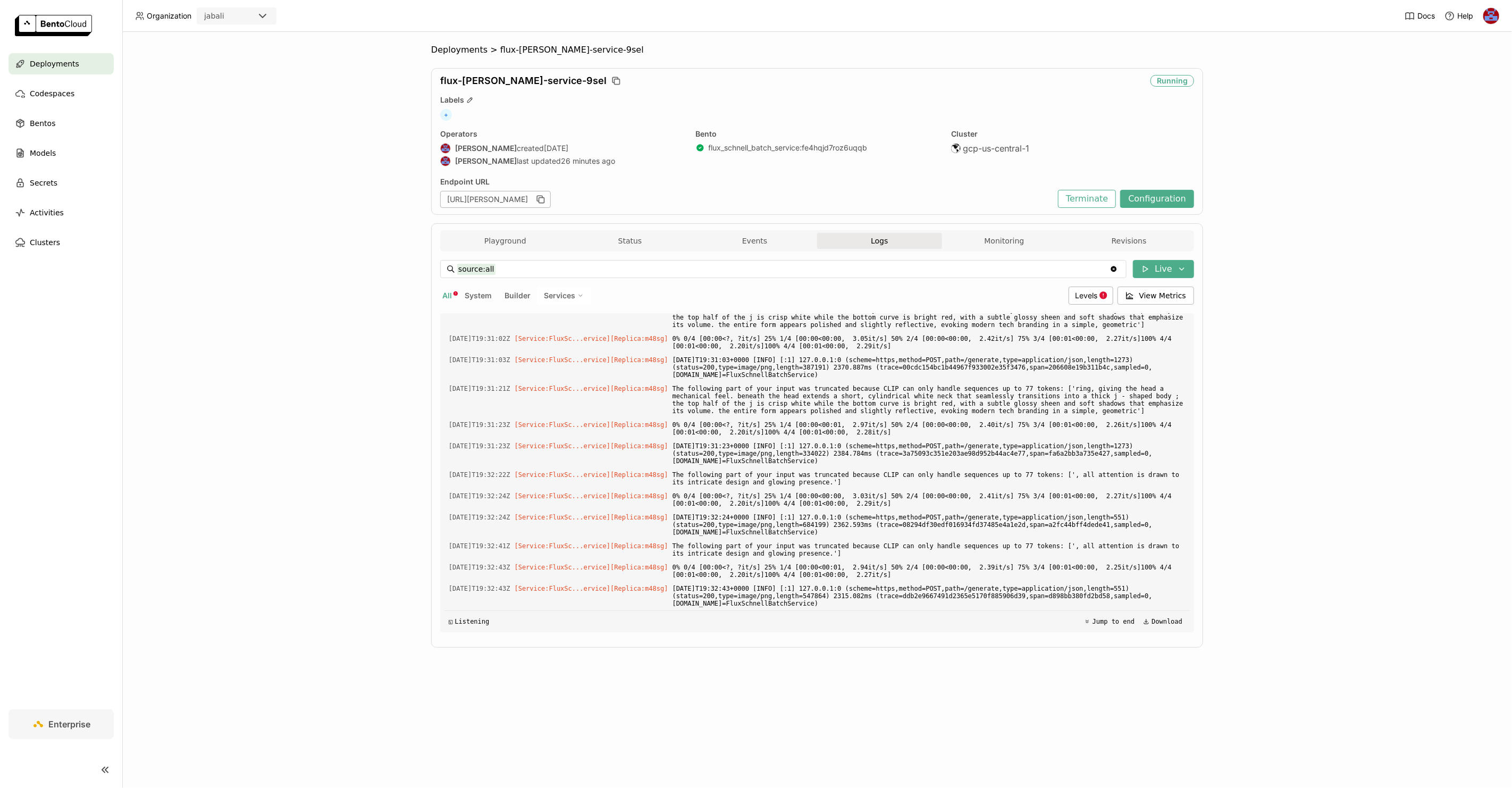
scroll to position [4614, 0]
click at [755, 293] on span "Levels" at bounding box center [1086, 296] width 22 height 9
click at [755, 393] on div "Error" at bounding box center [1049, 398] width 115 height 13
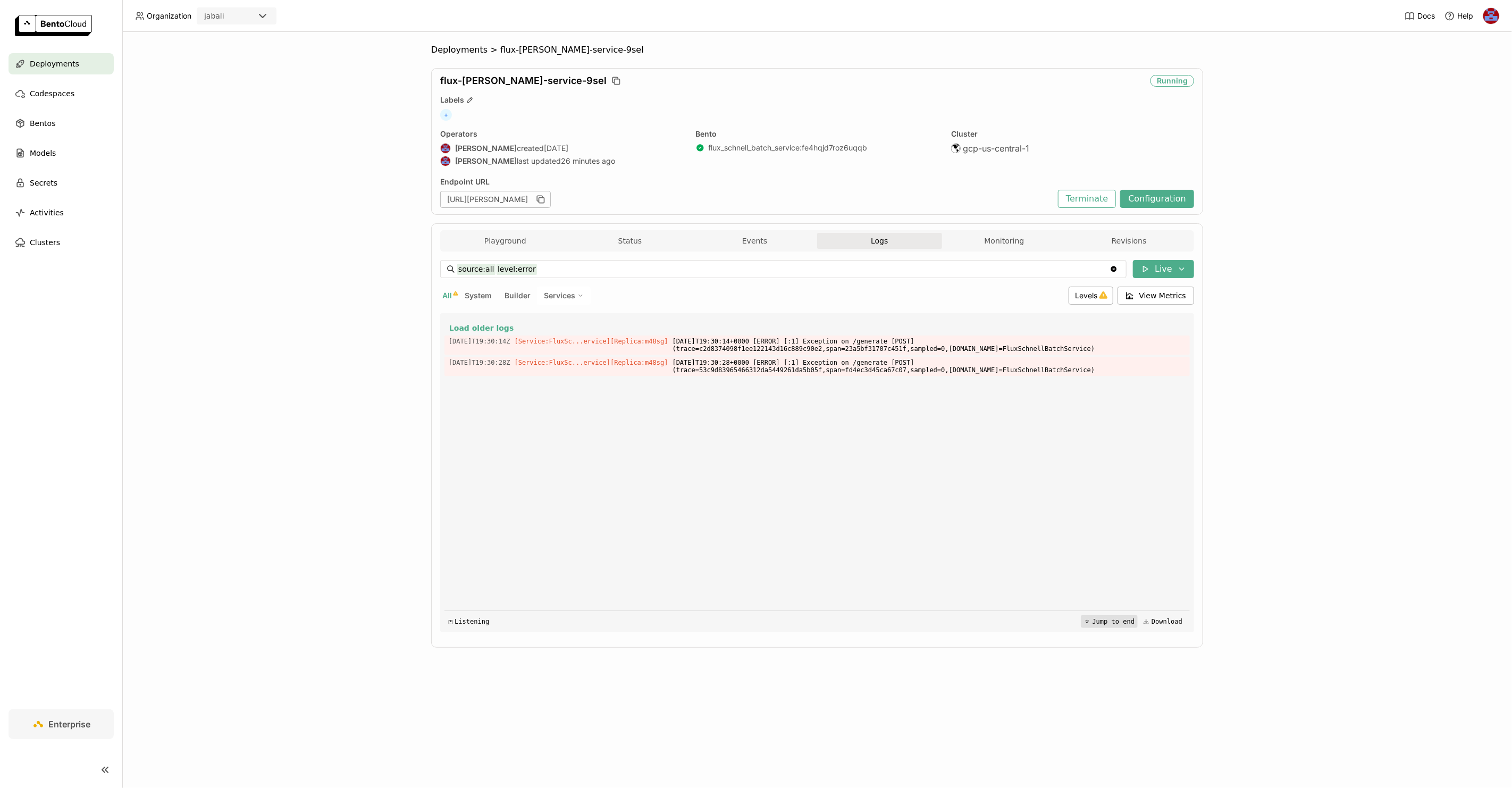
click at [755, 335] on button "Load older logs" at bounding box center [816, 328] width 736 height 13
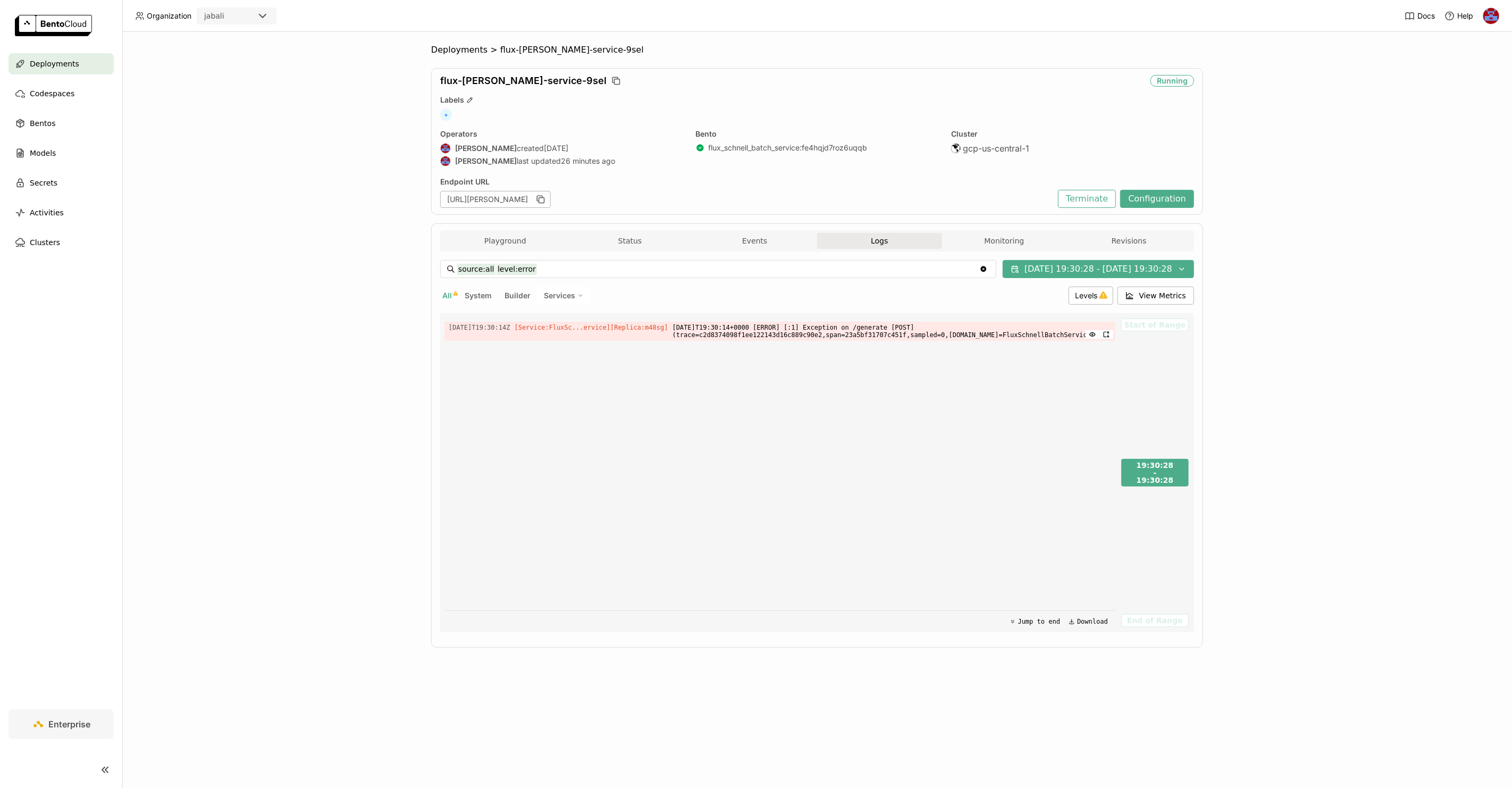
click at [755, 333] on span "[DATE]T19:30:14+0000 [ERROR] [:1] Exception on /generate [POST] (trace=c2d83740…" at bounding box center [891, 331] width 438 height 19
click at [755, 339] on button "button" at bounding box center [1106, 335] width 14 height 9
type input "source:all"
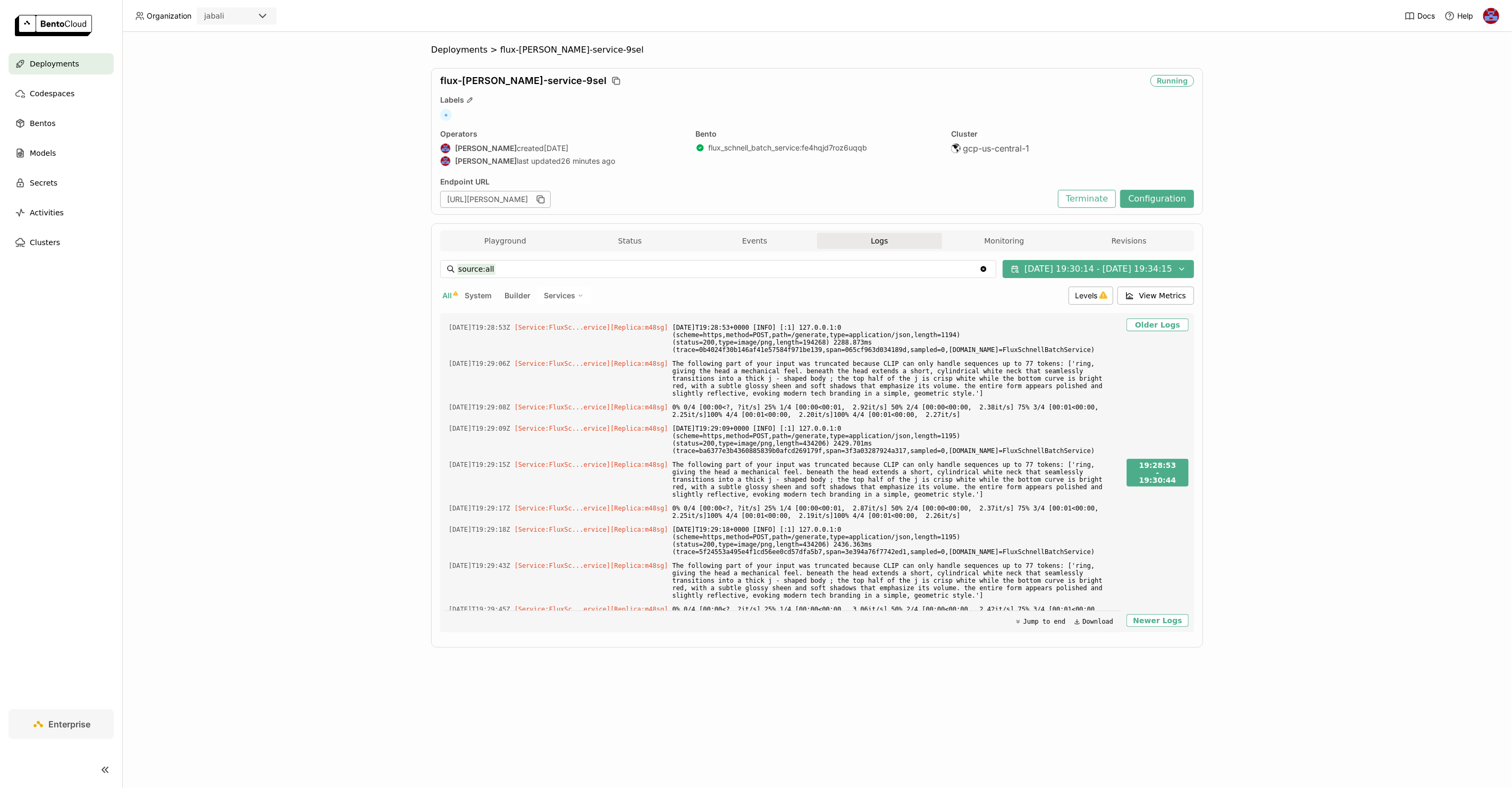
scroll to position [636, 0]
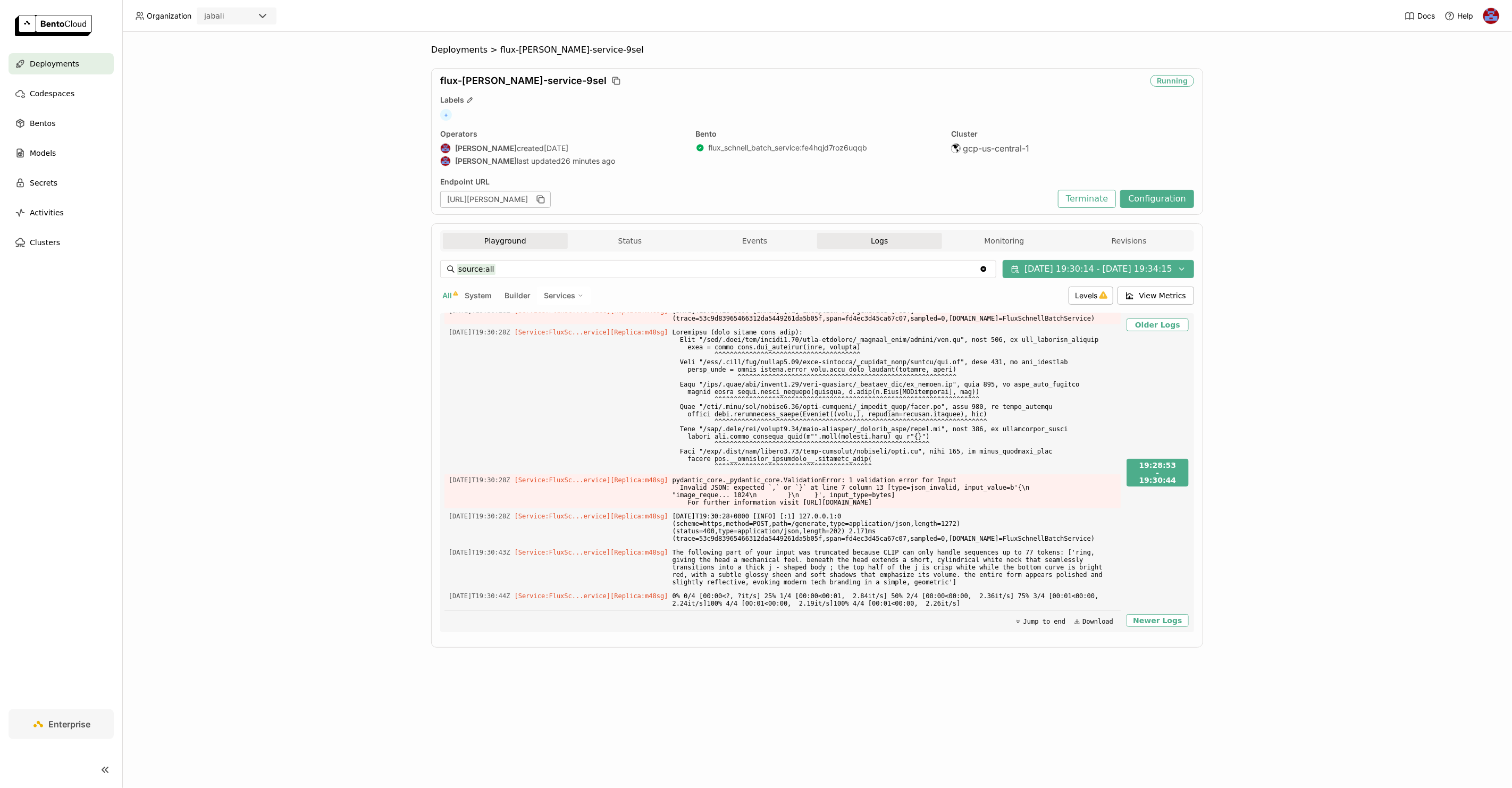
click at [509, 238] on button "Playground" at bounding box center [505, 240] width 125 height 16
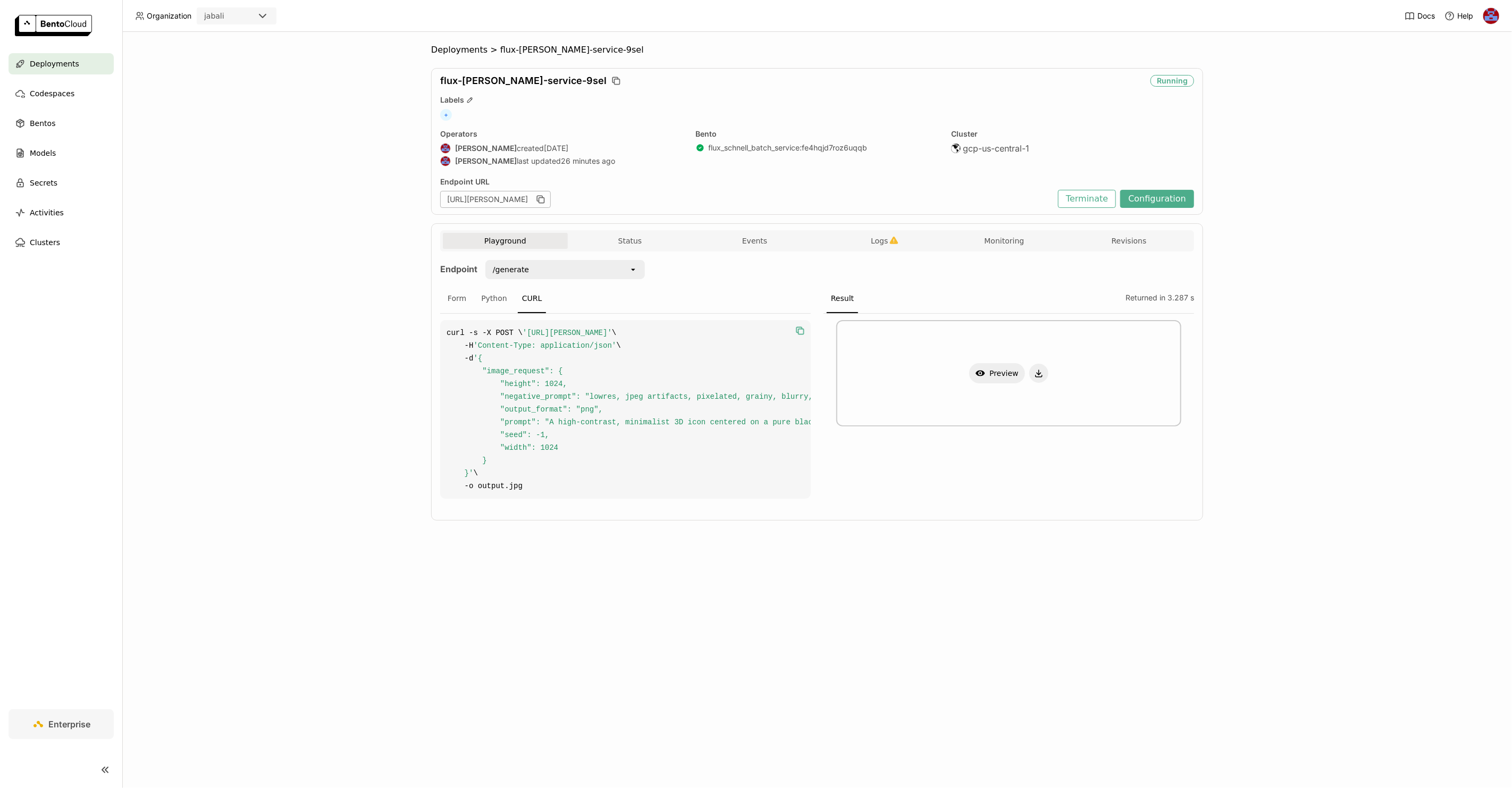
click at [755, 107] on div "Deployments > flux-schnell-service-9sel flux-schnell-service-9sel Running Label…" at bounding box center [817, 410] width 1389 height 756
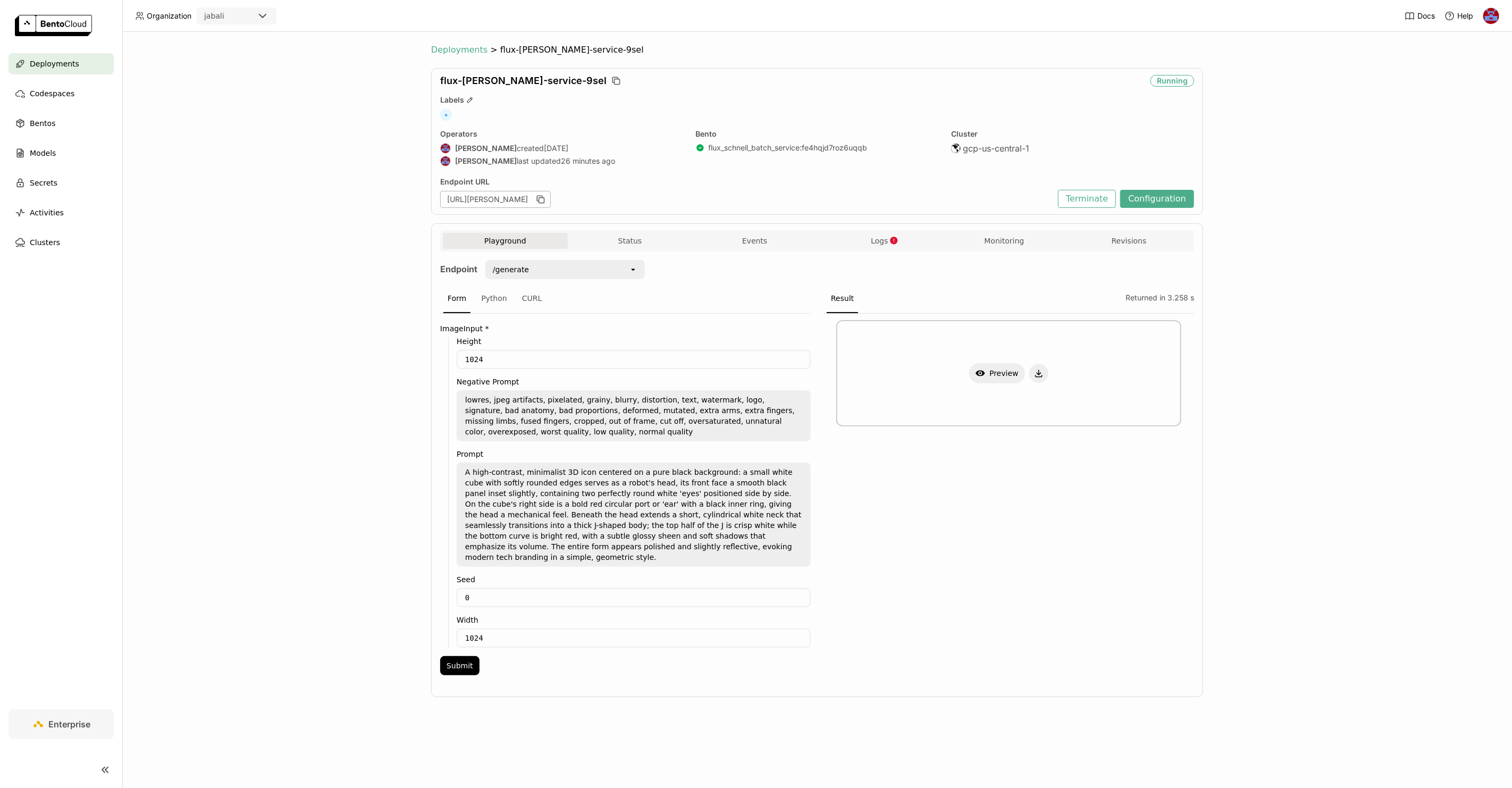
click at [445, 51] on span "Deployments" at bounding box center [459, 49] width 56 height 10
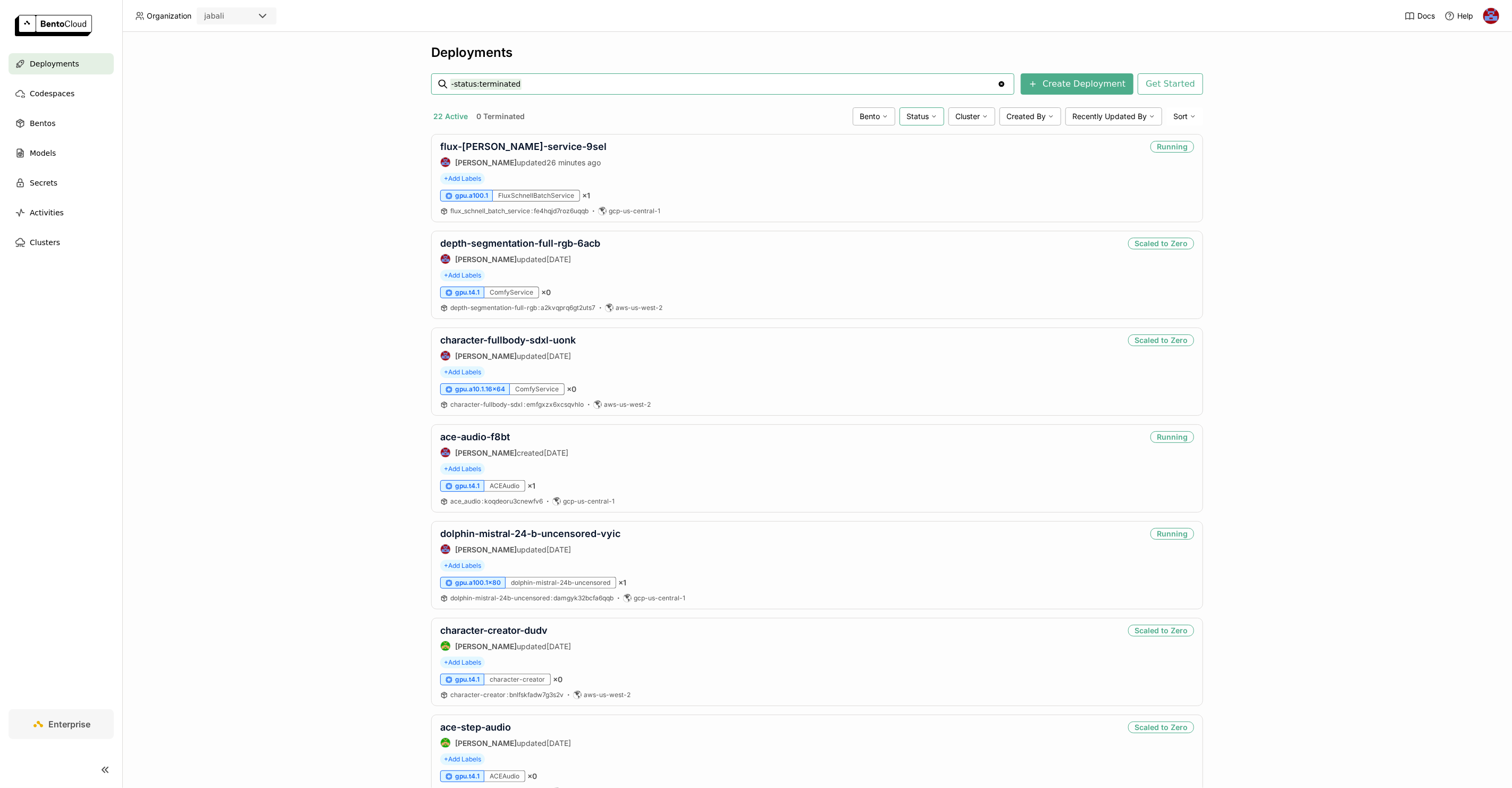
click at [916, 115] on span "Status" at bounding box center [918, 116] width 22 height 9
click at [800, 111] on div "22 Active 0 Terminated" at bounding box center [639, 117] width 417 height 14
click at [976, 115] on span "Cluster" at bounding box center [967, 116] width 25 height 9
click at [894, 216] on div "aws-us-west-2" at bounding box center [931, 216] width 115 height 13
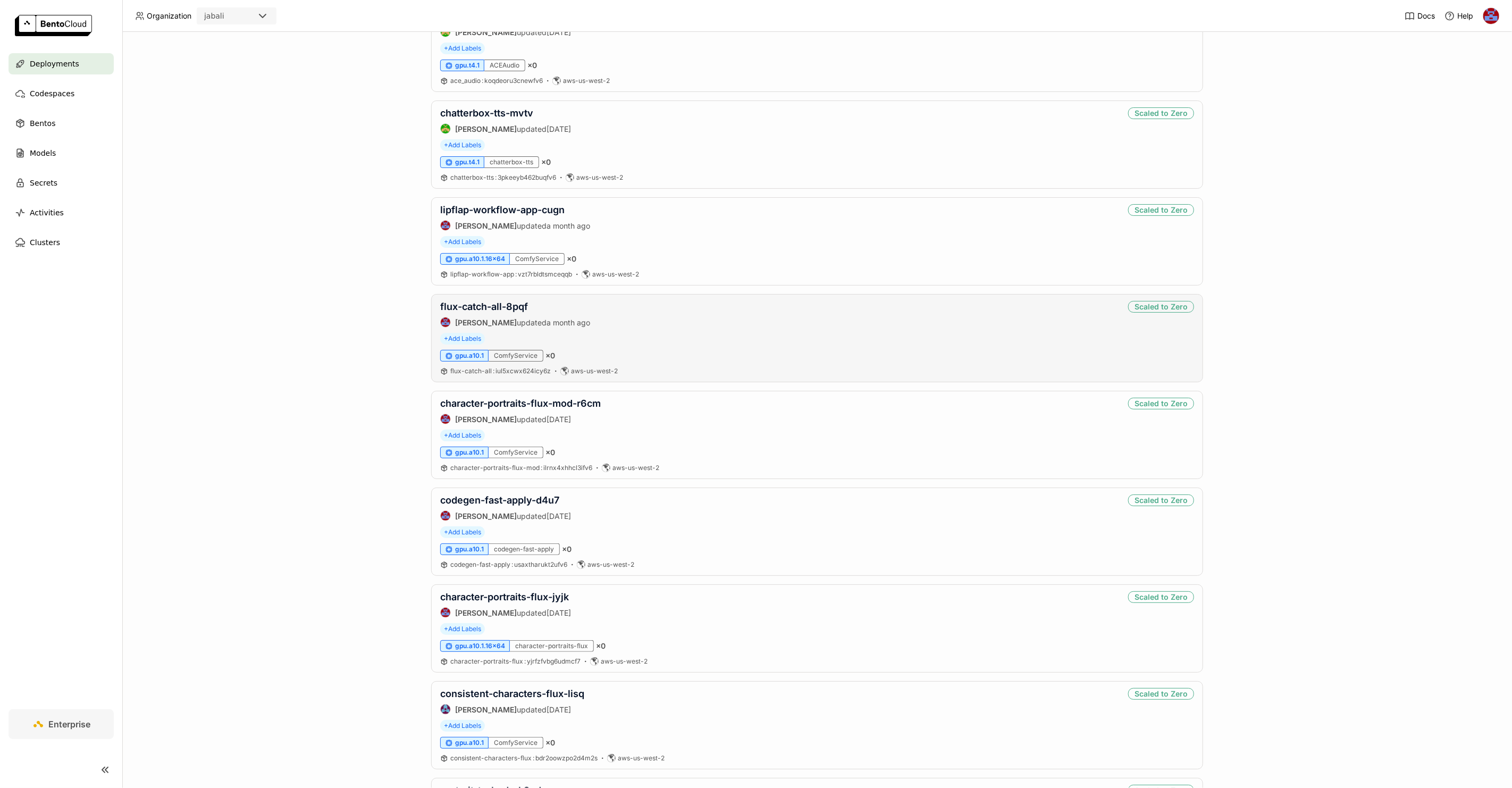
scroll to position [416, 0]
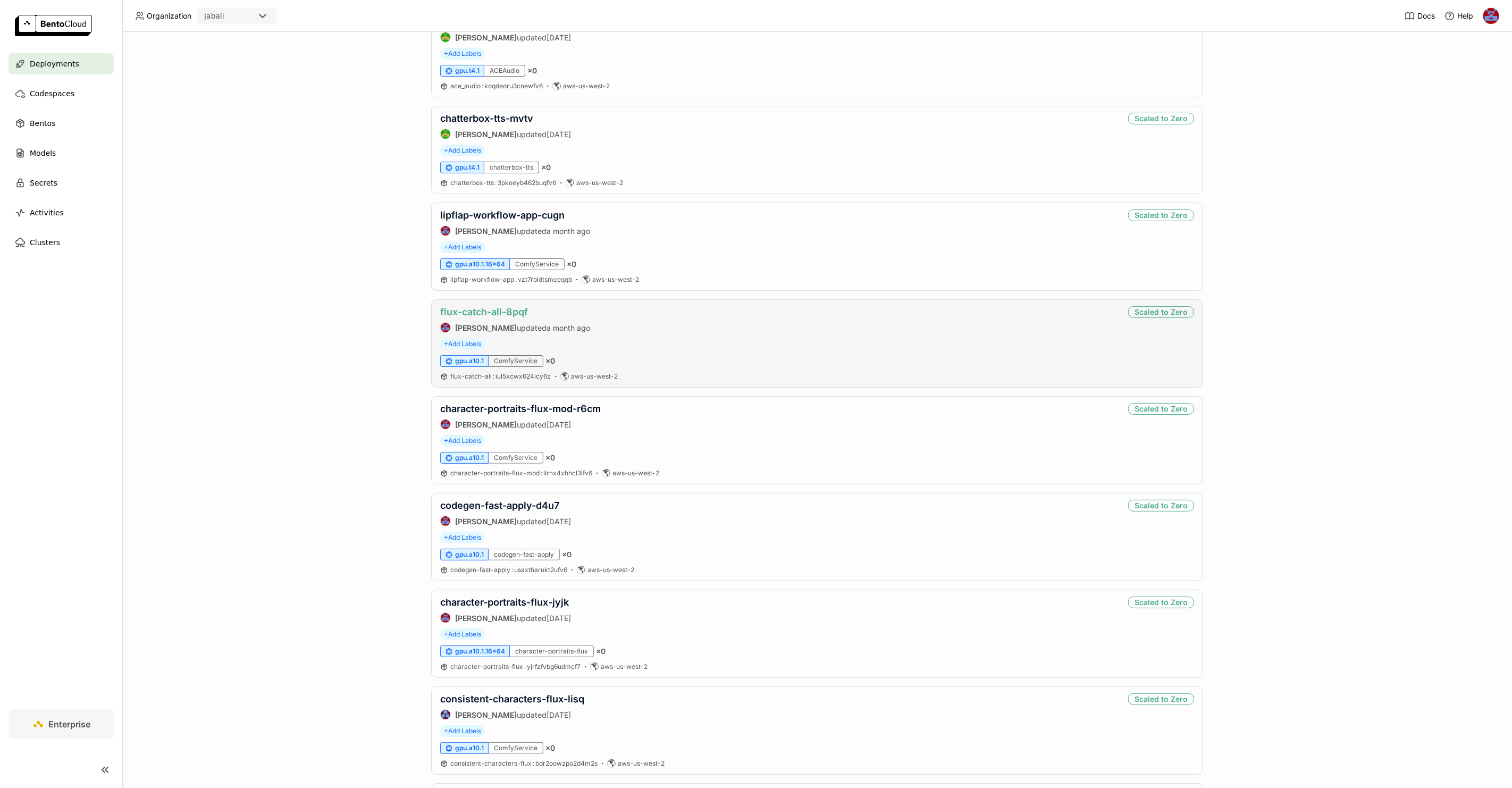
click at [500, 315] on link "flux-catch-all-8pqf" at bounding box center [484, 312] width 88 height 11
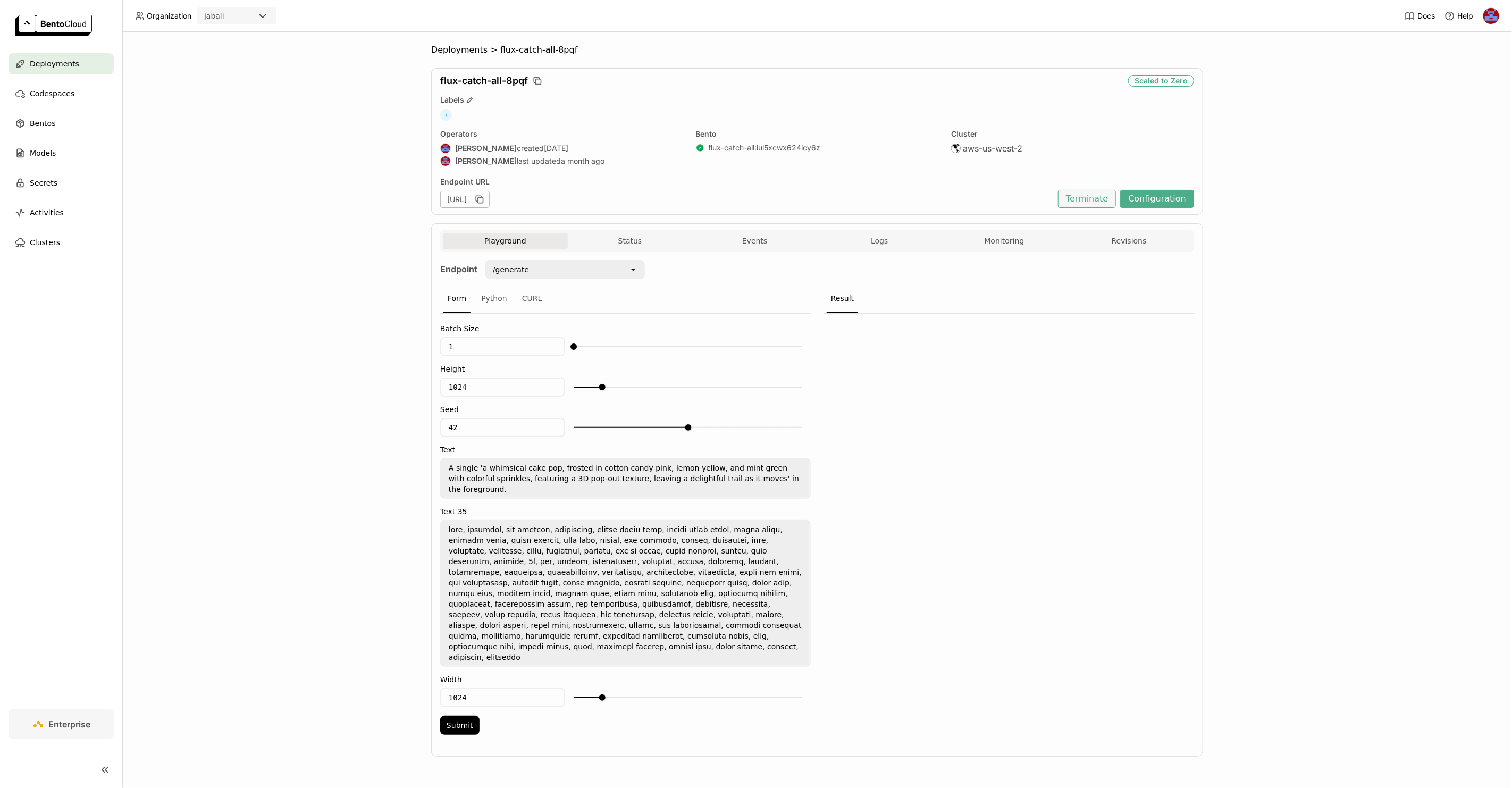
click at [1092, 197] on button "Terminate" at bounding box center [1086, 198] width 58 height 18
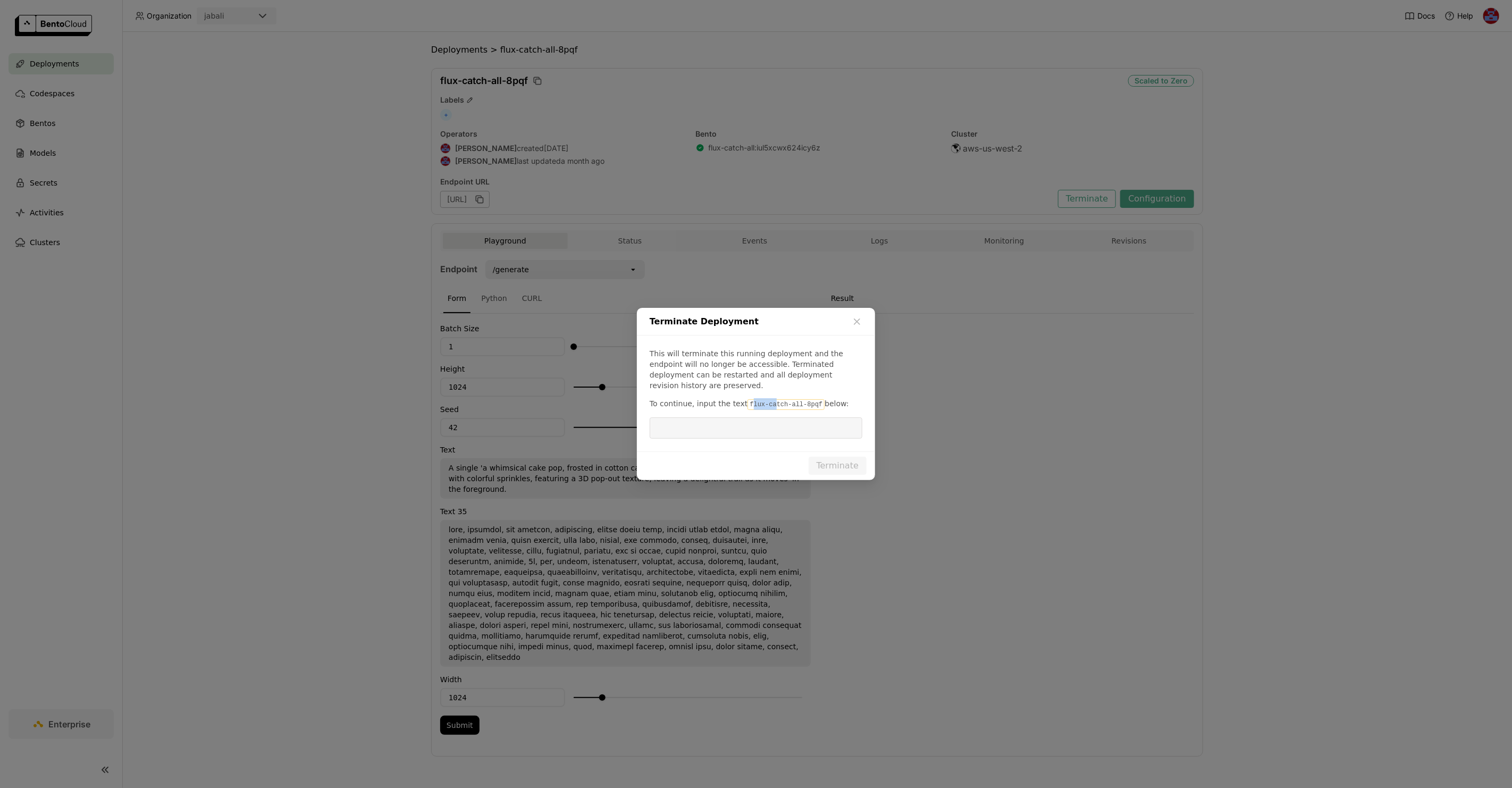
drag, startPoint x: 746, startPoint y: 397, endPoint x: 769, endPoint y: 396, distance: 23.0
click at [769, 400] on code "flux-catch-all-8pqf" at bounding box center [786, 405] width 77 height 10
drag, startPoint x: 745, startPoint y: 399, endPoint x: 817, endPoint y: 397, distance: 72.0
click at [817, 400] on code "flux-catch-all-8pqf" at bounding box center [786, 405] width 77 height 10
copy code "flux-catch-all-8pqf"
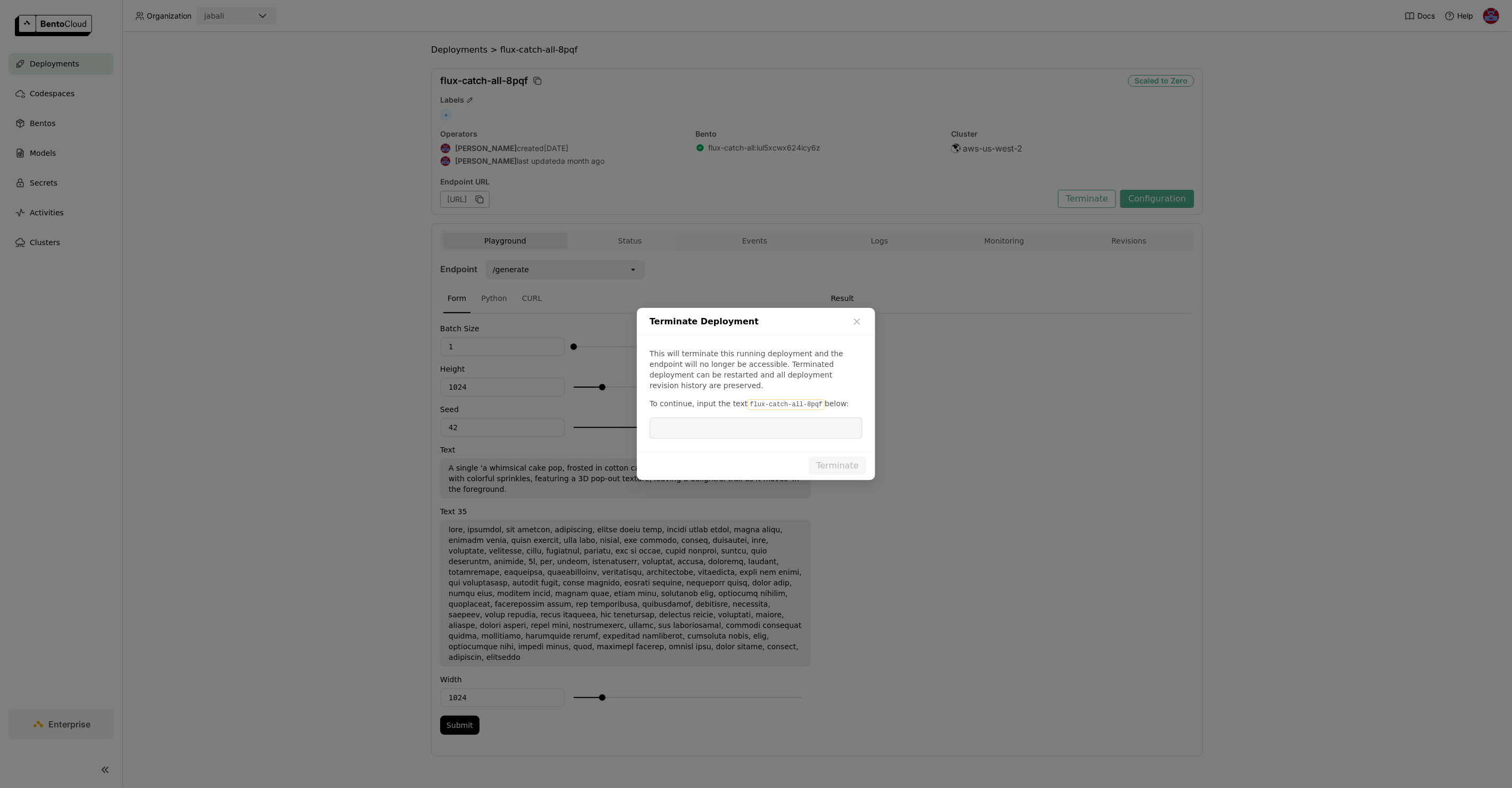
click at [747, 429] on input "dialog" at bounding box center [755, 429] width 200 height 20
paste input "flux-catch-all-8pqf"
type input "flux-catch-all-8pqf"
click at [849, 463] on button "Terminate" at bounding box center [838, 465] width 58 height 18
